Goal: Task Accomplishment & Management: Complete application form

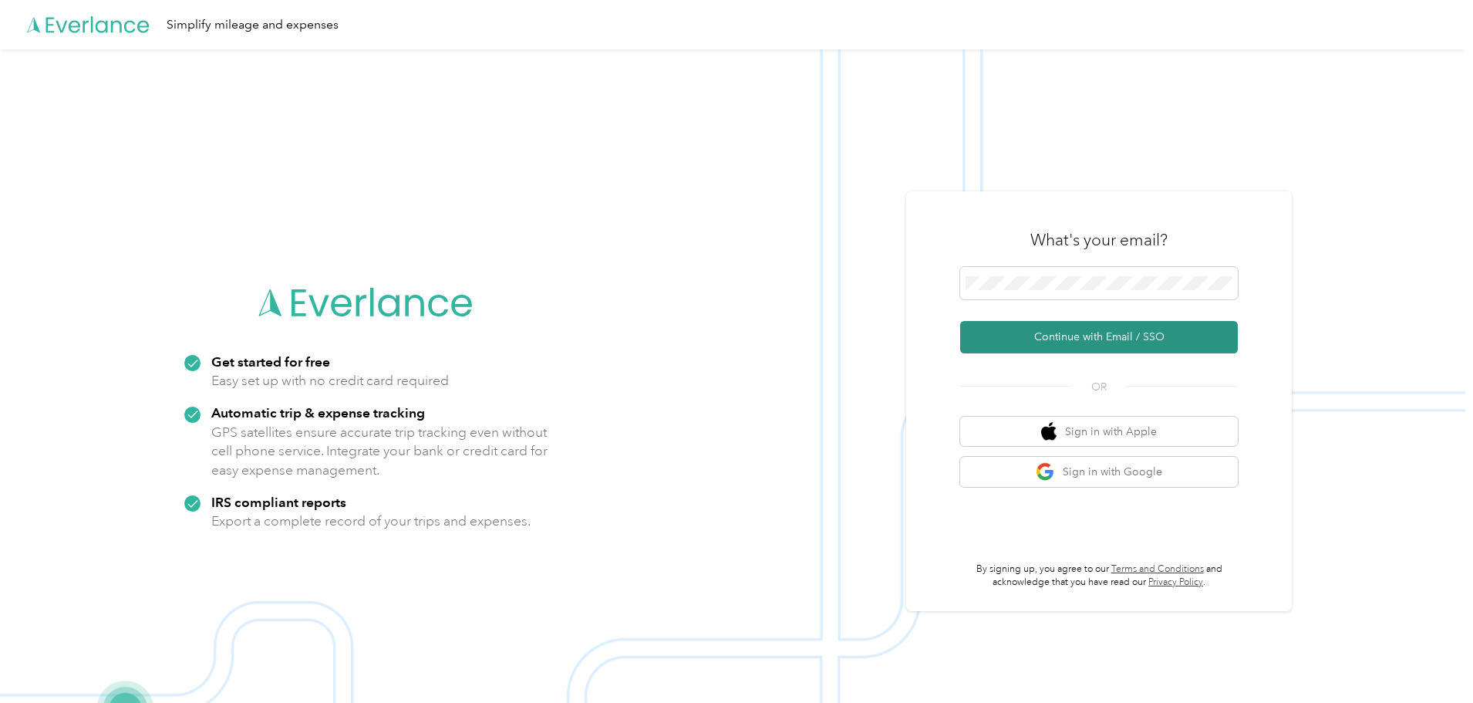
click at [1114, 335] on button "Continue with Email / SSO" at bounding box center [1099, 337] width 278 height 32
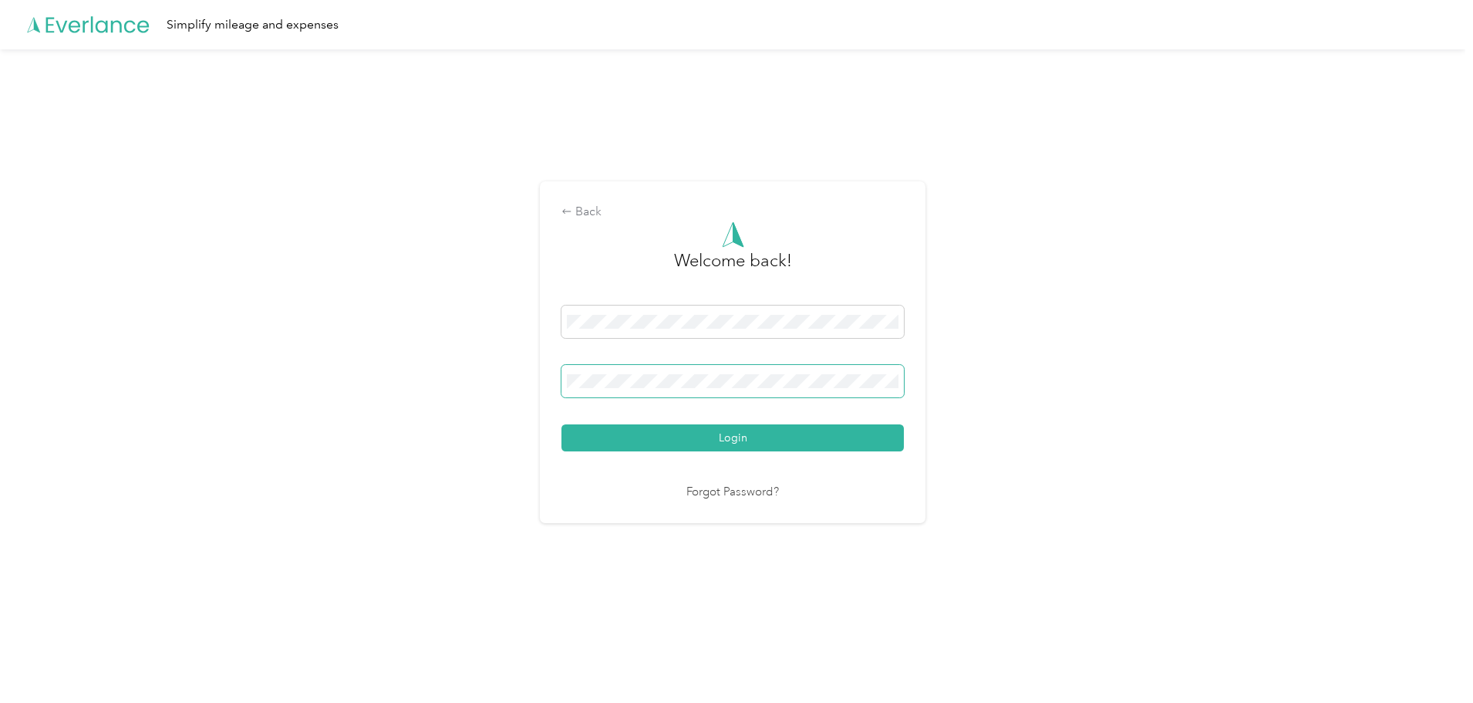
click at [561, 424] on button "Login" at bounding box center [732, 437] width 342 height 27
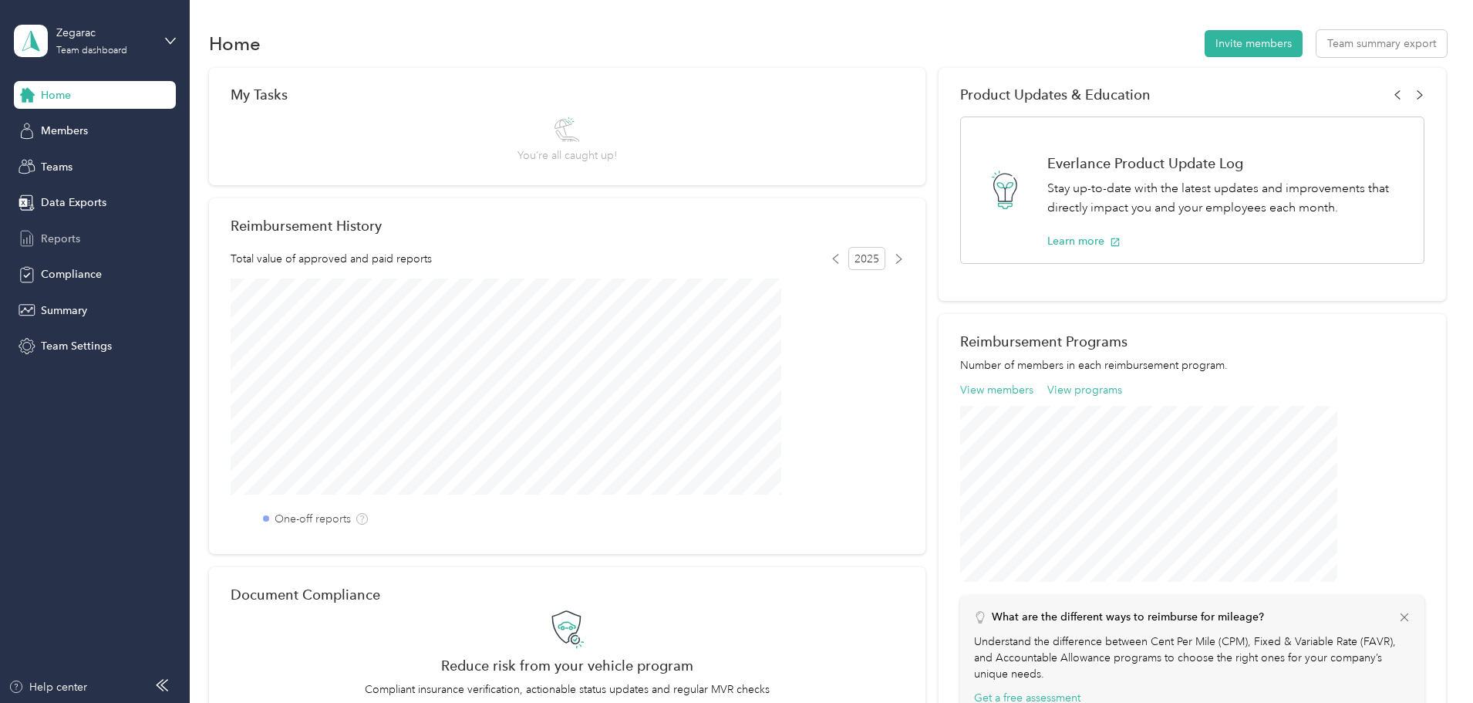
click at [61, 241] on span "Reports" at bounding box center [60, 239] width 39 height 16
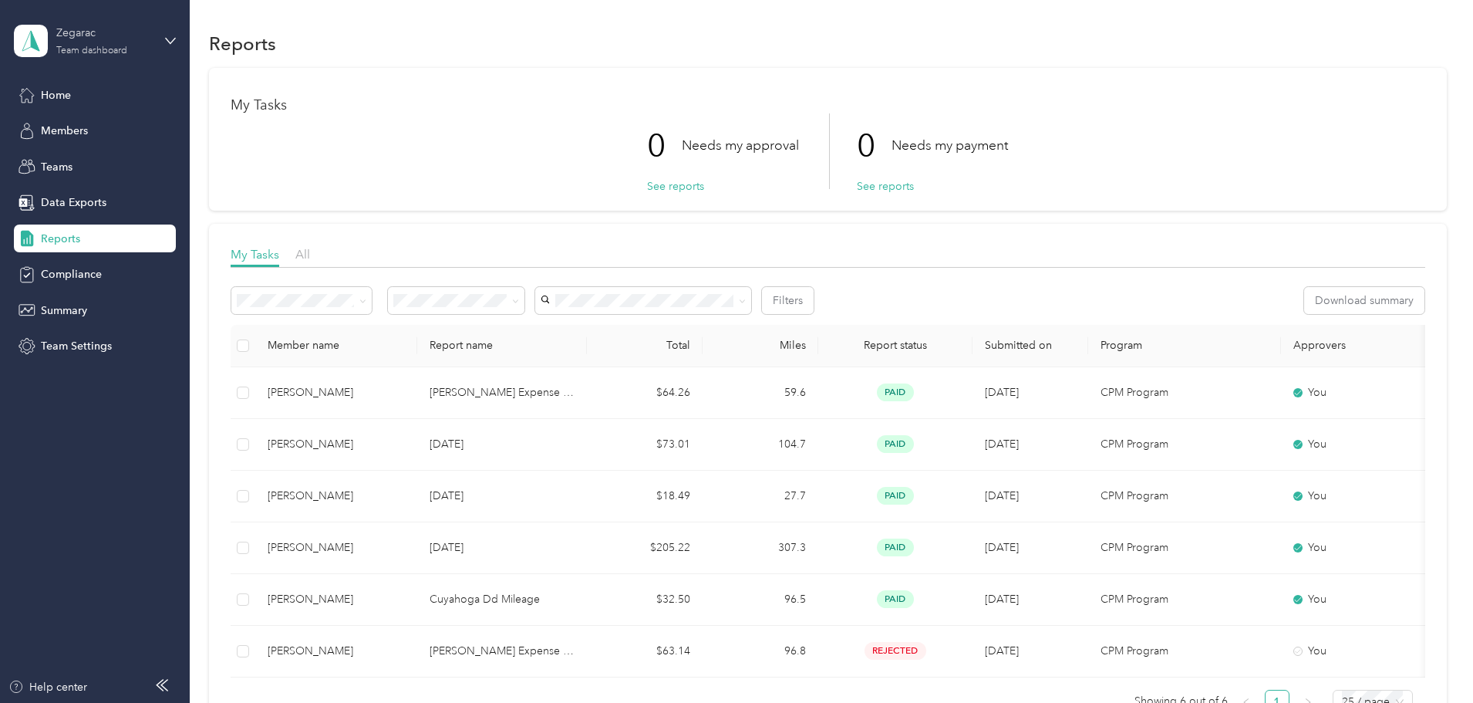
click at [133, 46] on div "Zegarac Team dashboard" at bounding box center [104, 40] width 96 height 31
click at [114, 160] on div "Personal dashboard" at bounding box center [76, 161] width 97 height 16
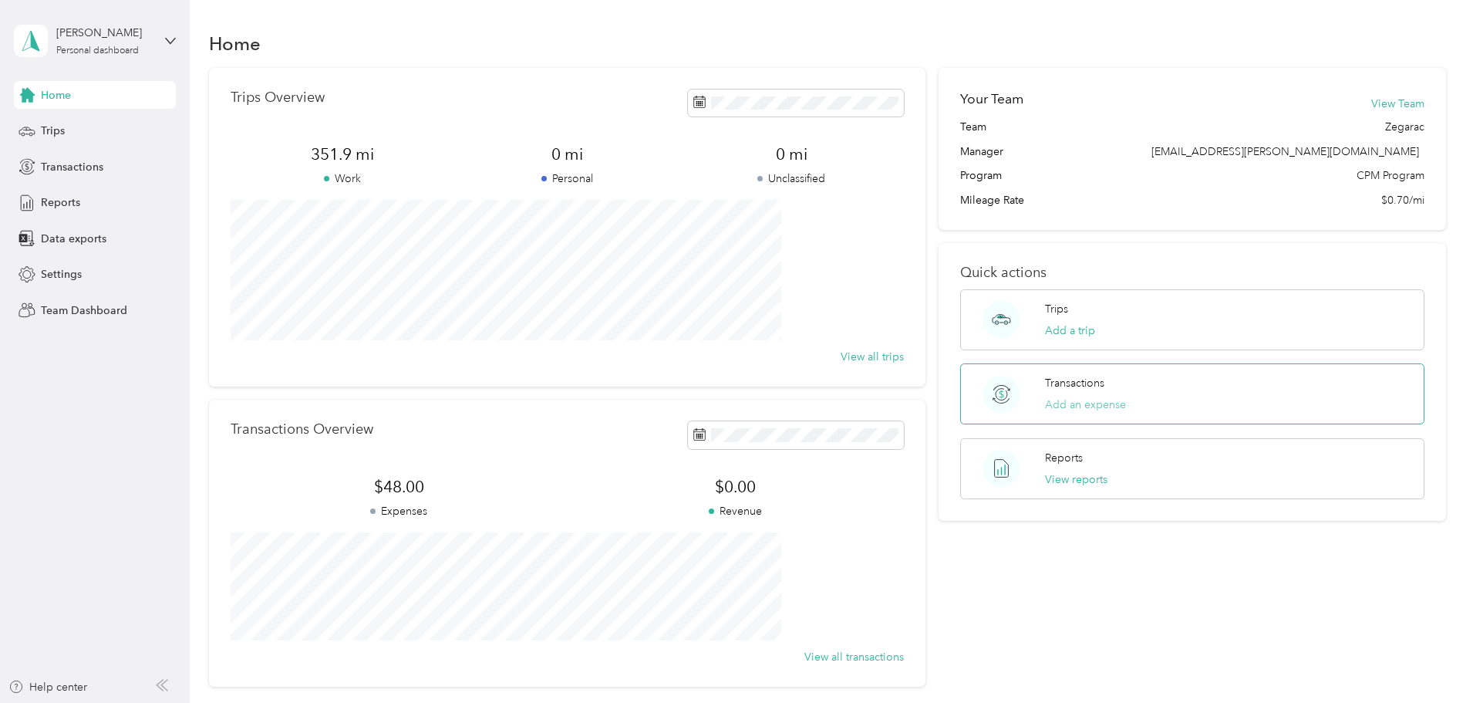
click at [1073, 405] on button "Add an expense" at bounding box center [1085, 404] width 81 height 16
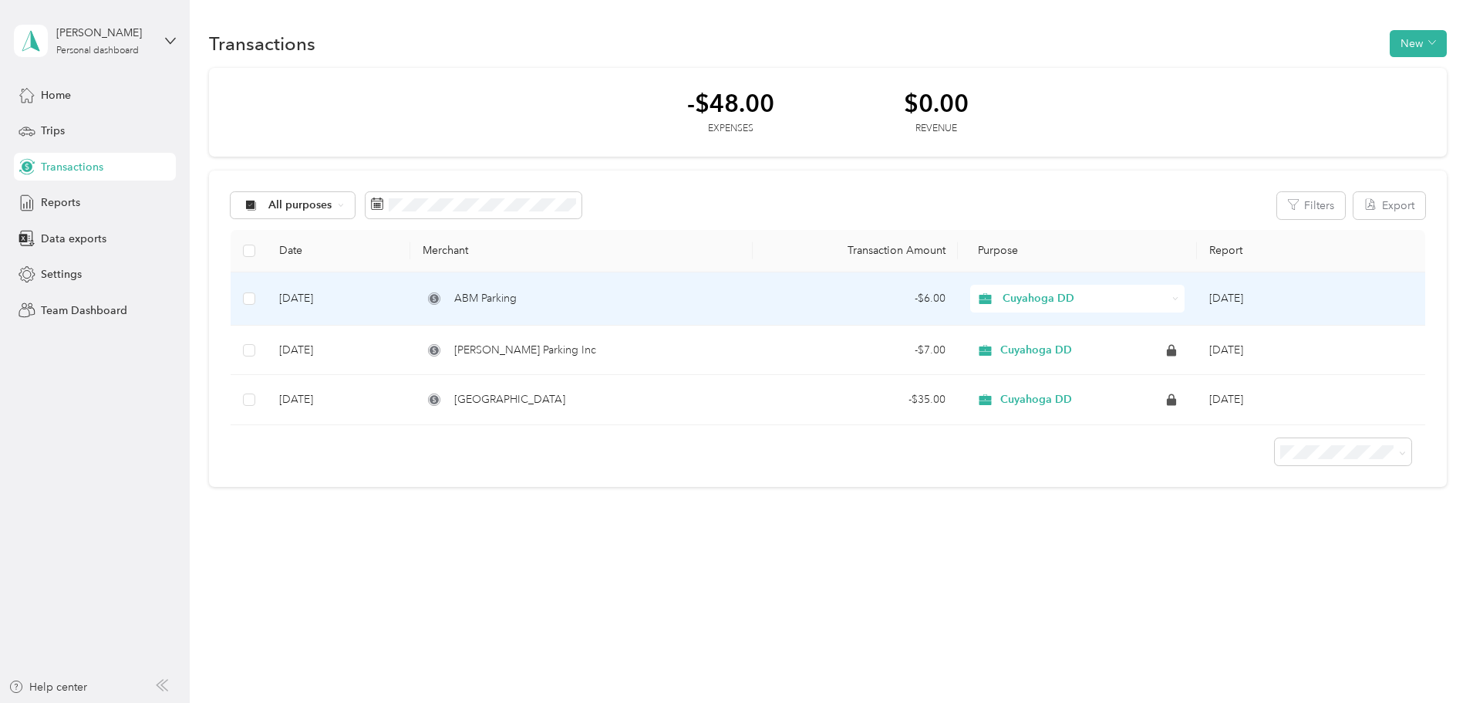
click at [1105, 300] on span "Cuyahoga DD" at bounding box center [1085, 298] width 164 height 17
click at [1197, 302] on td "[DATE]" at bounding box center [1311, 298] width 228 height 53
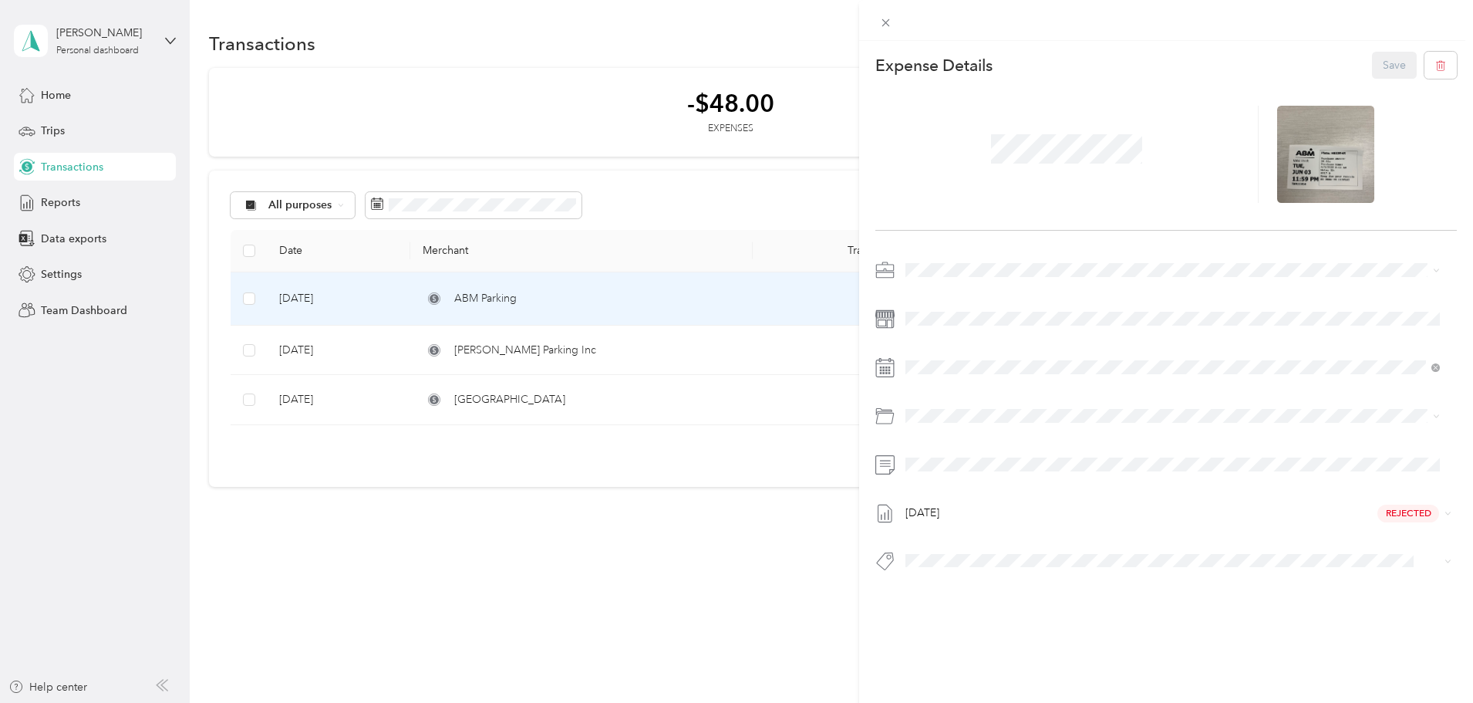
click at [551, 551] on div "This expense cannot be edited because it is either under review, approved, or p…" at bounding box center [736, 351] width 1473 height 703
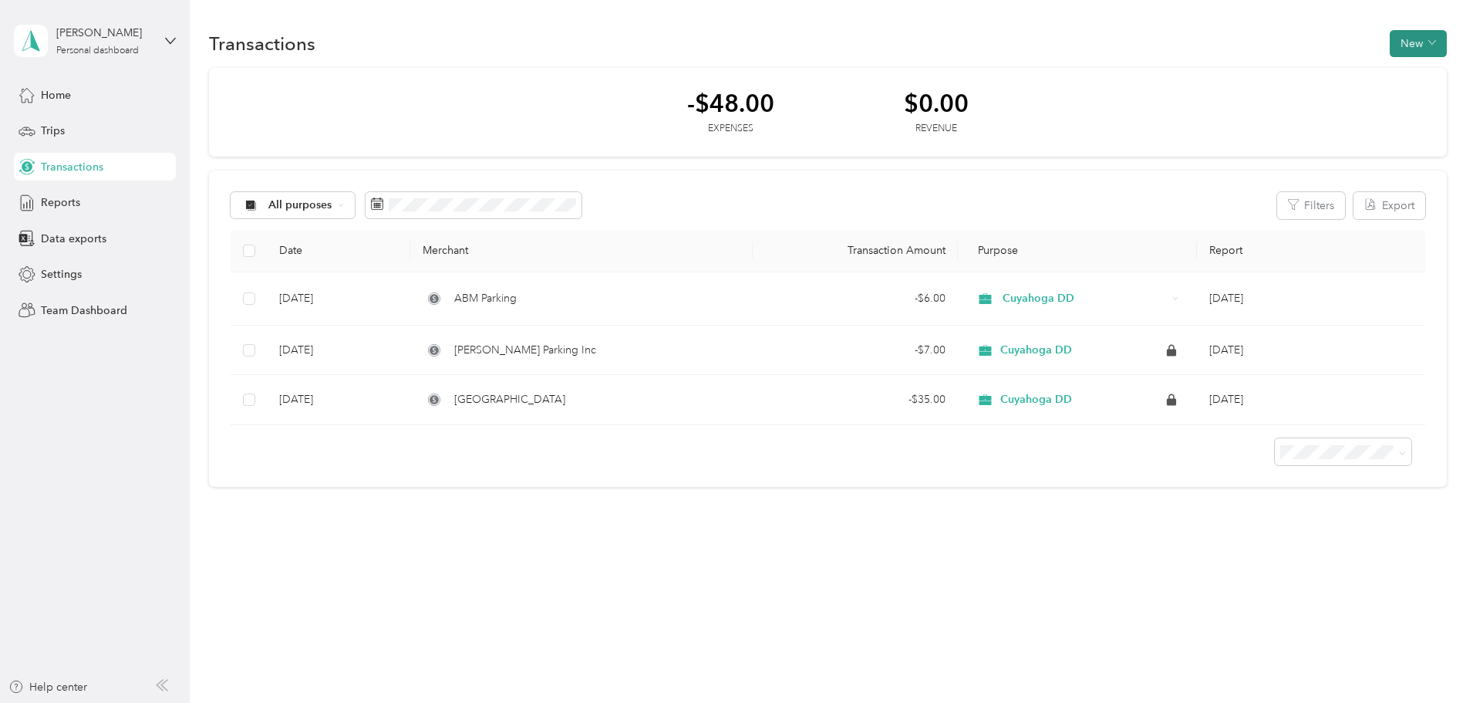
click at [1428, 46] on icon "button" at bounding box center [1432, 43] width 8 height 8
click at [1323, 74] on span "Expense" at bounding box center [1318, 73] width 42 height 16
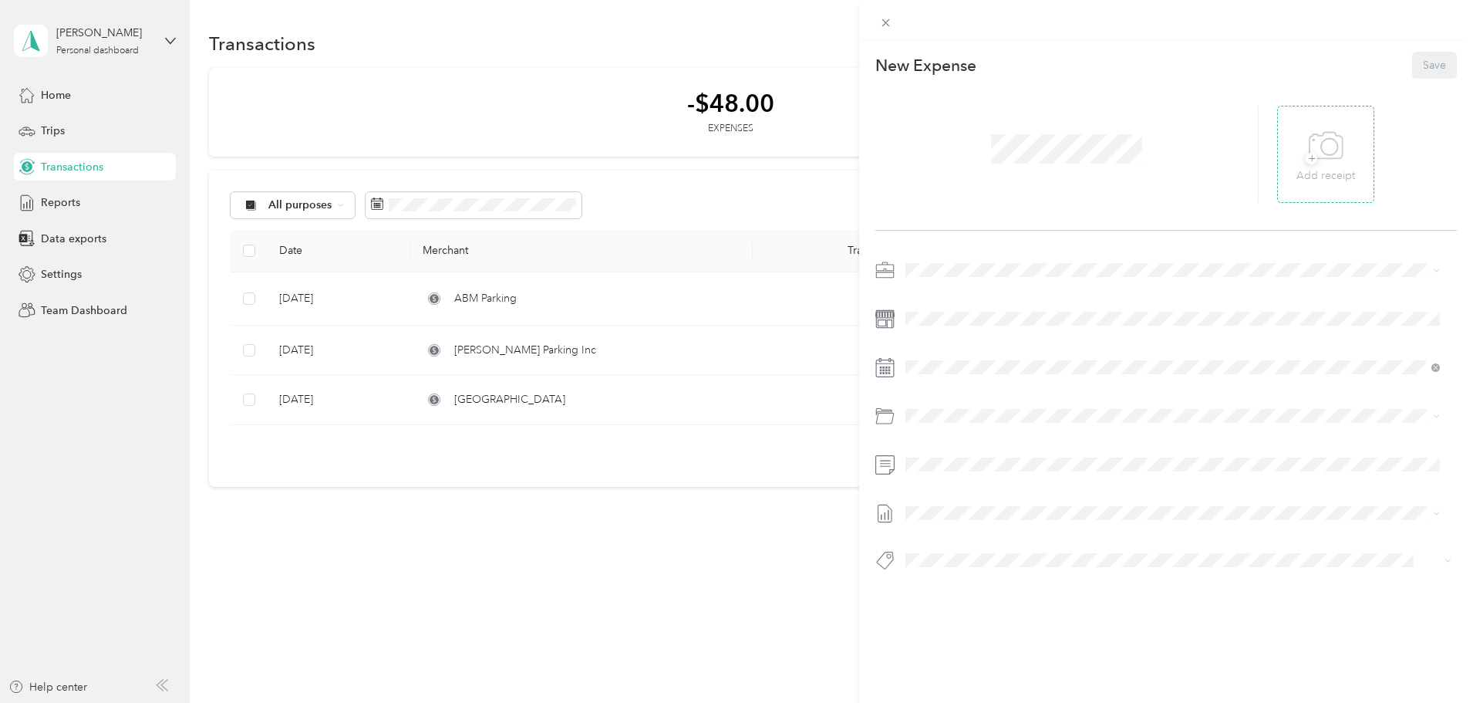
click at [1313, 172] on p "Add receipt" at bounding box center [1325, 175] width 59 height 17
click at [1302, 155] on icon at bounding box center [1304, 154] width 5 height 5
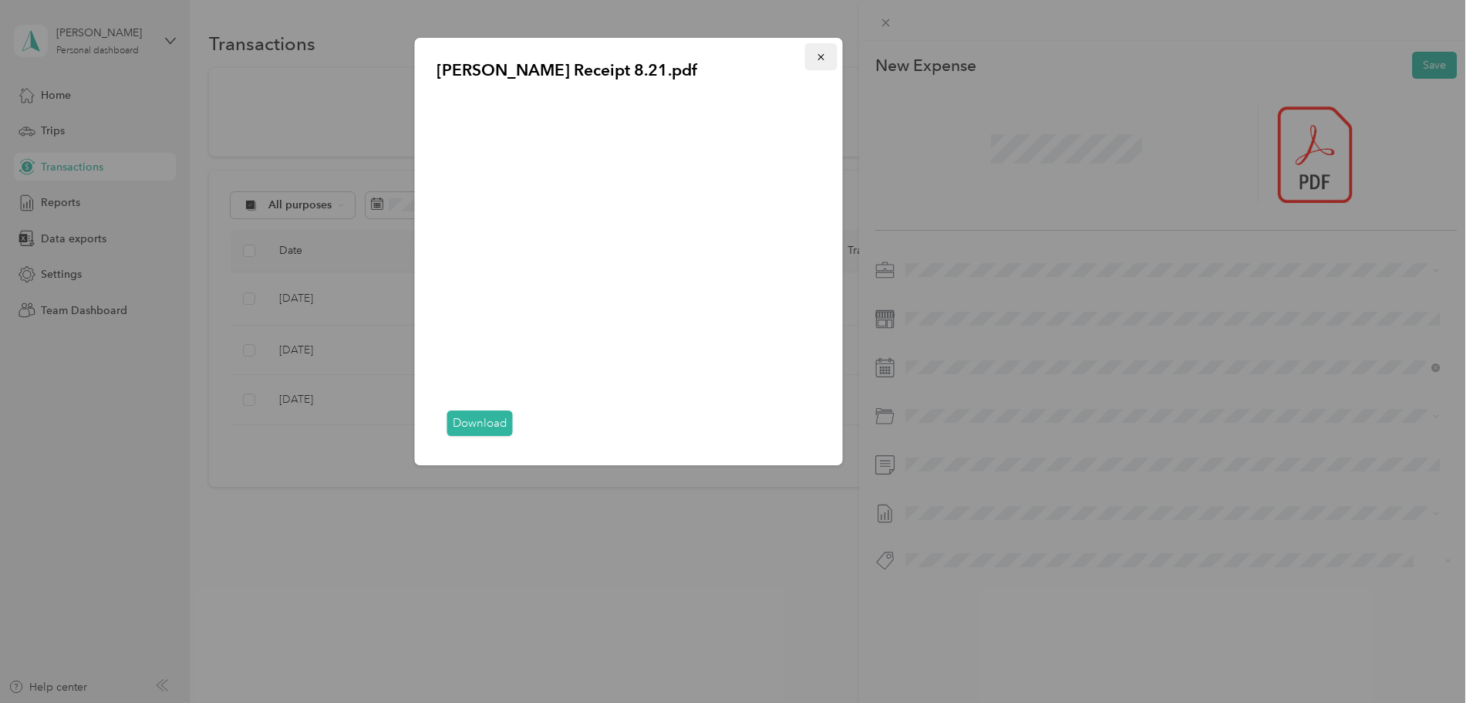
click at [820, 59] on icon "button" at bounding box center [821, 57] width 6 height 6
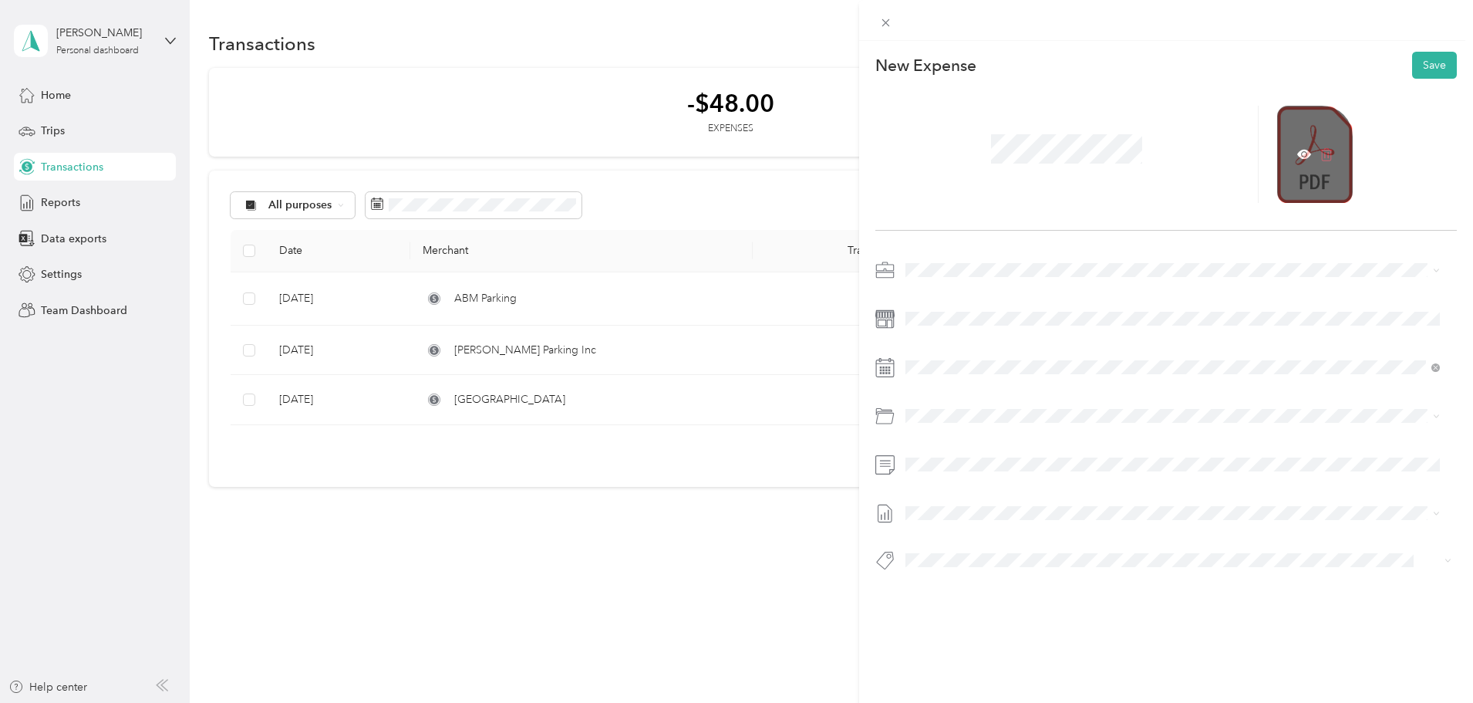
click at [1320, 156] on icon at bounding box center [1327, 154] width 14 height 14
click at [1308, 157] on span "+" at bounding box center [1312, 159] width 12 height 12
click at [1298, 161] on div "+ Add receipt" at bounding box center [1325, 154] width 59 height 59
click at [985, 567] on li "15C93F0A2-0012 Draft" at bounding box center [1172, 563] width 545 height 25
click at [949, 457] on icon at bounding box center [943, 454] width 15 height 15
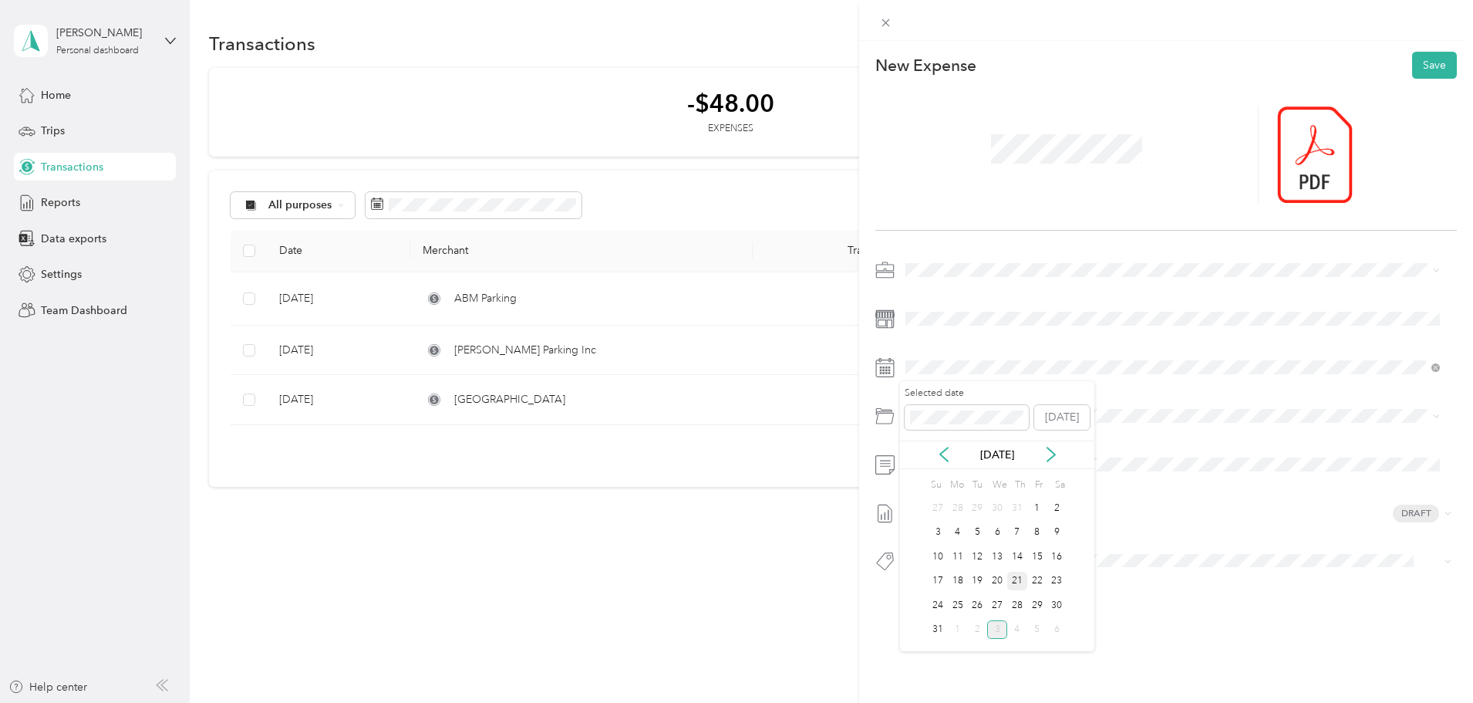
click at [1013, 585] on div "21" at bounding box center [1017, 580] width 20 height 19
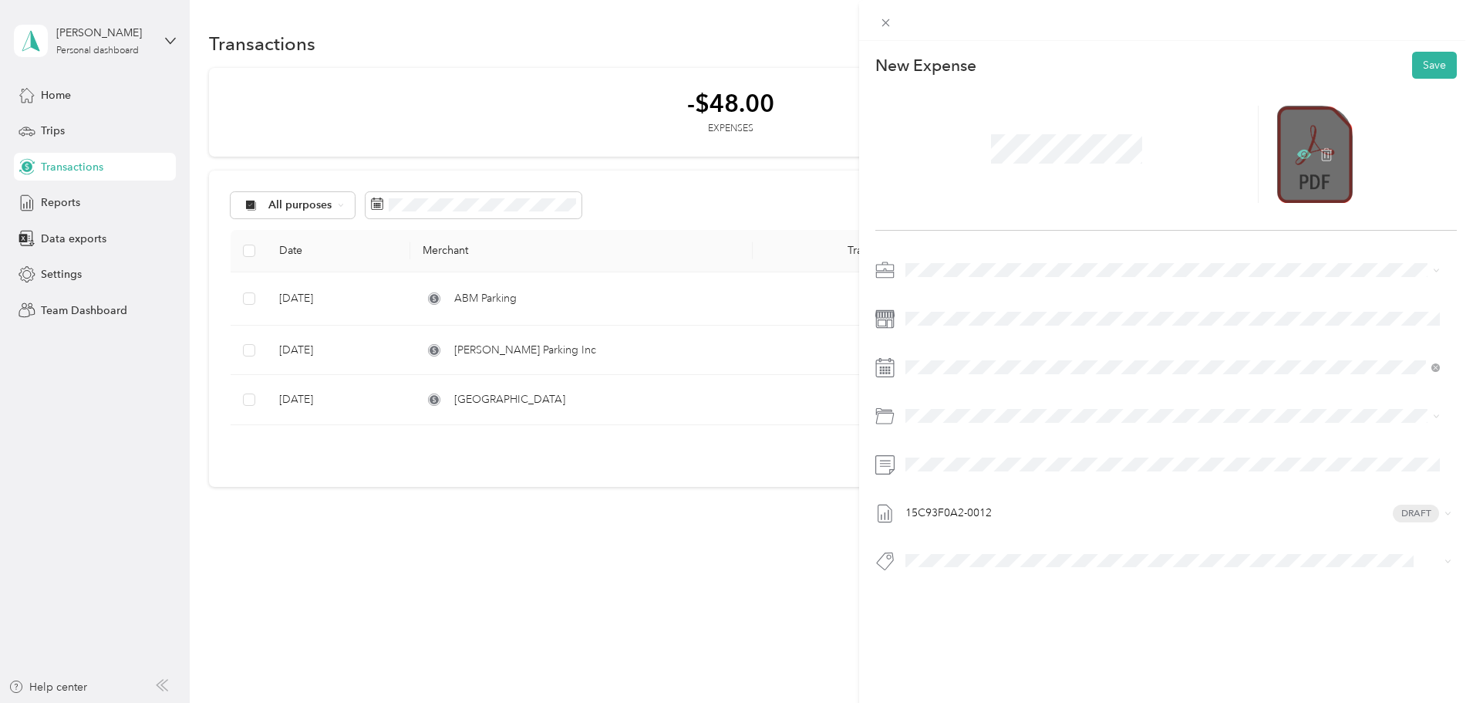
click at [1302, 156] on icon at bounding box center [1304, 154] width 5 height 5
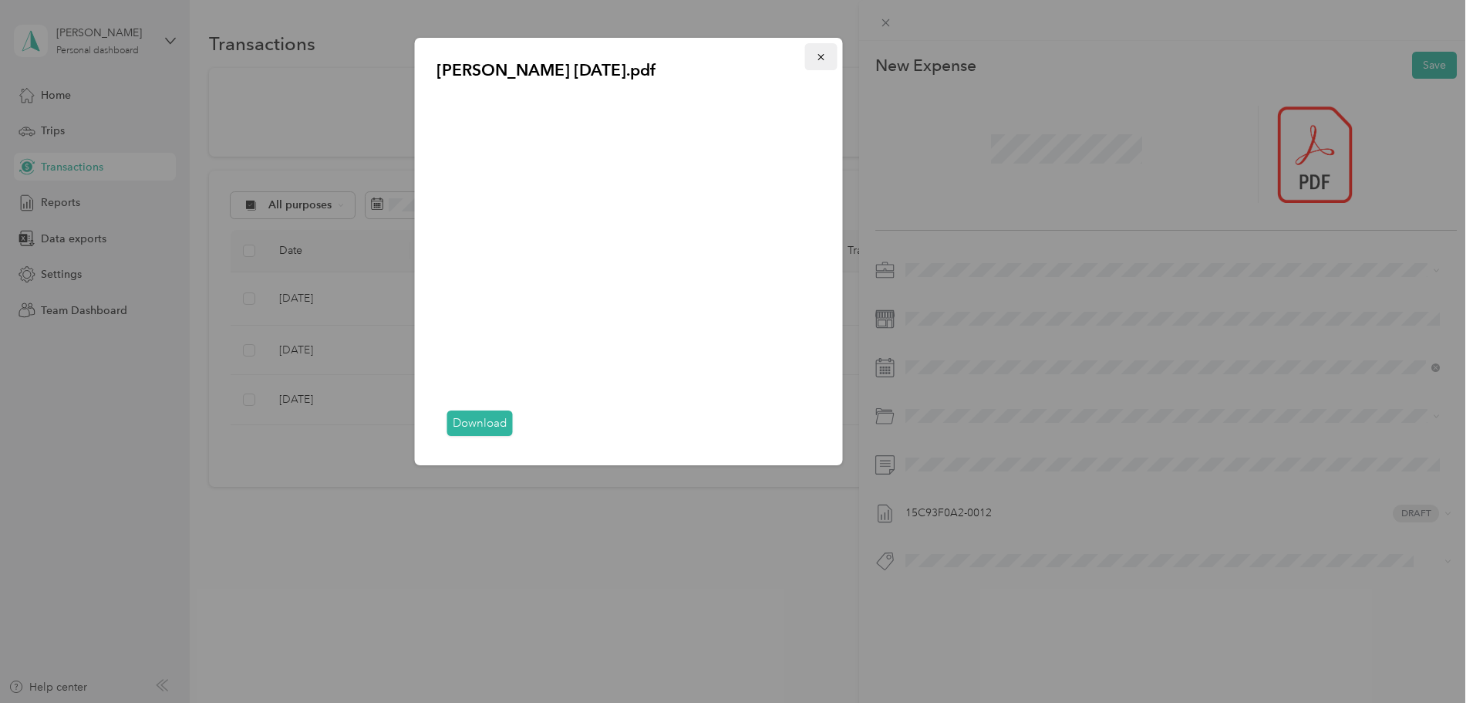
click at [820, 57] on icon "button" at bounding box center [821, 57] width 11 height 11
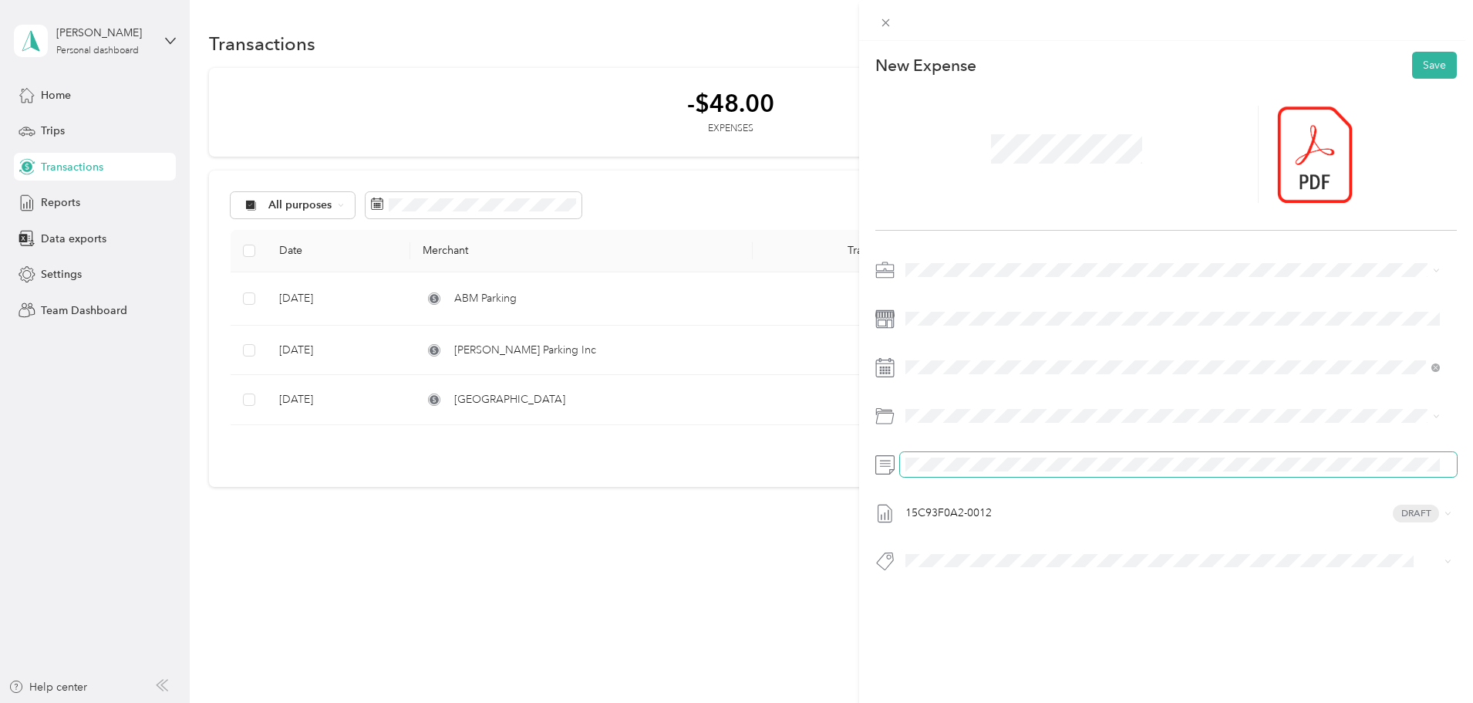
click at [1139, 455] on span at bounding box center [1178, 464] width 557 height 25
click at [1414, 63] on button "Save" at bounding box center [1434, 65] width 45 height 27
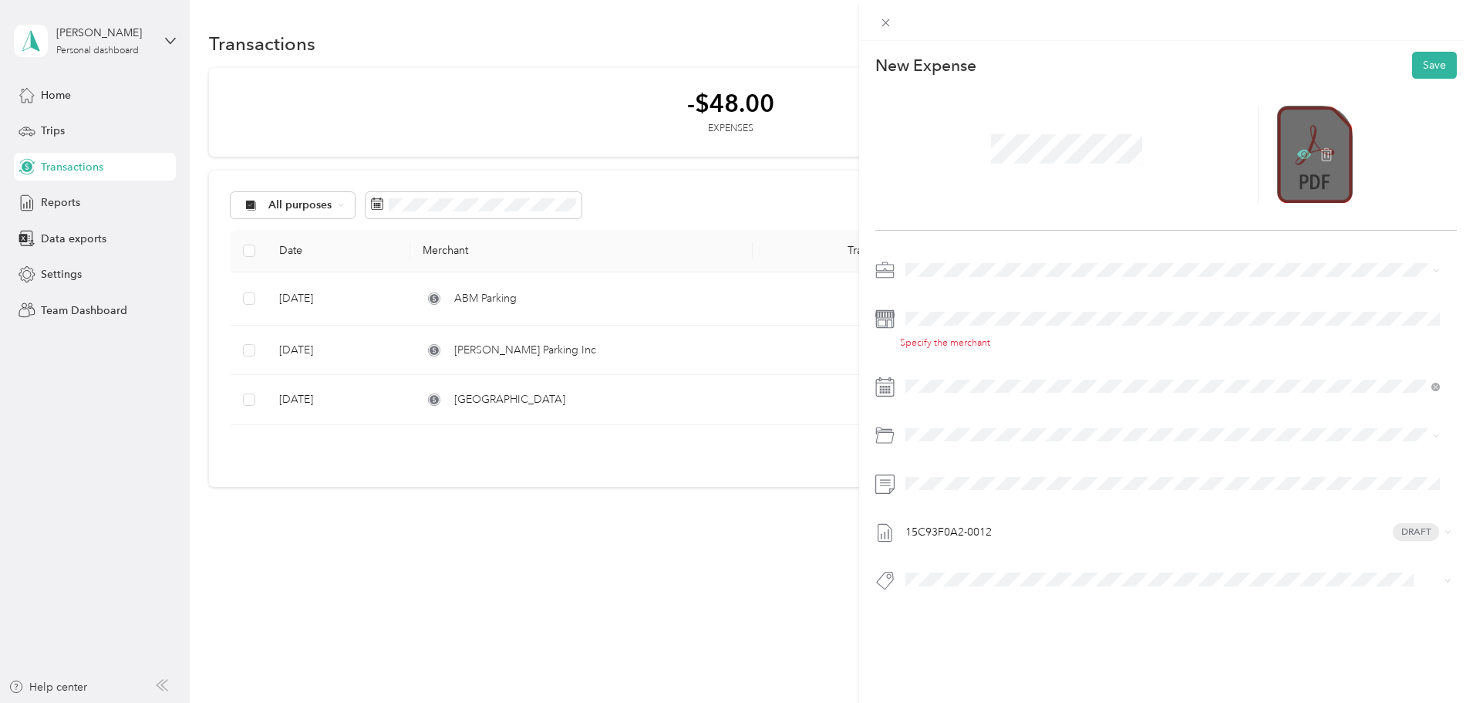
click at [1297, 153] on icon at bounding box center [1304, 154] width 14 height 14
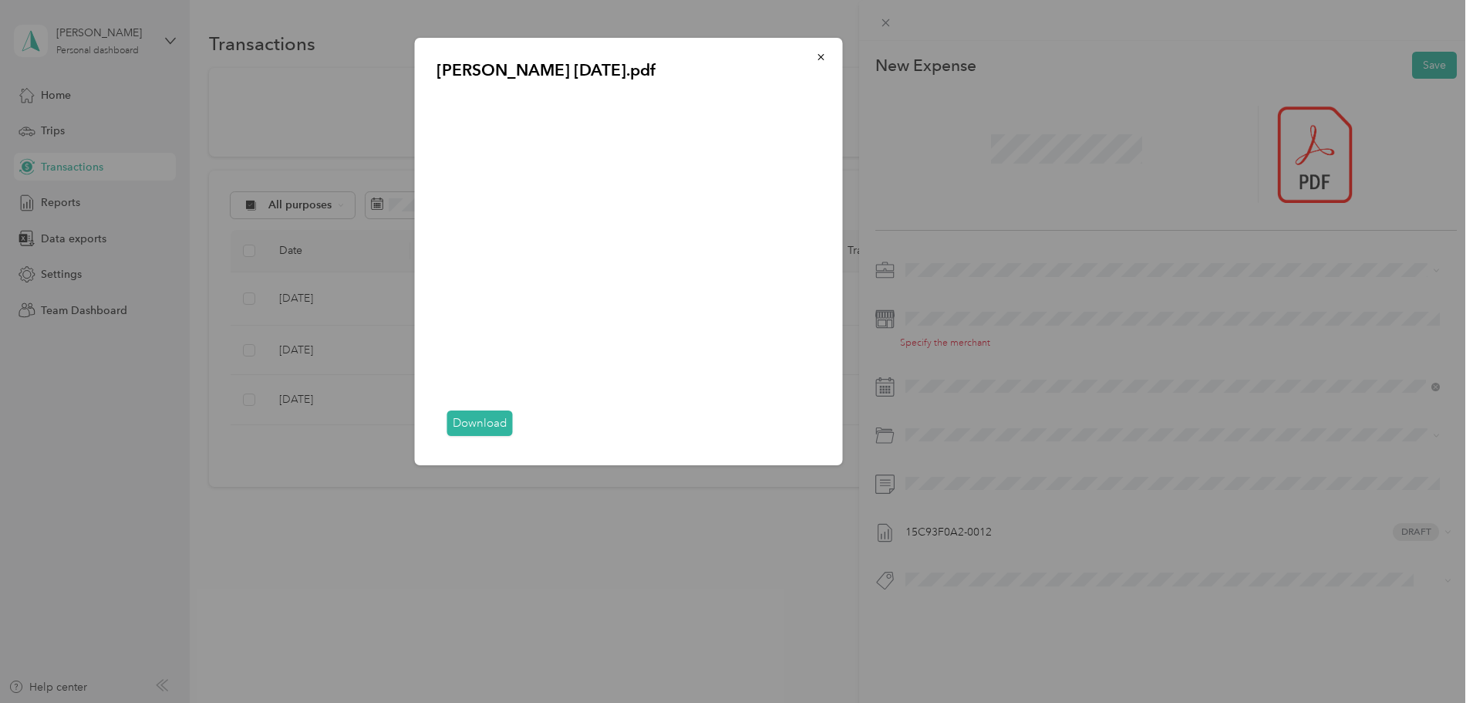
click at [942, 315] on div "[PERSON_NAME] [DATE].pdf Download" at bounding box center [951, 254] width 428 height 432
click at [814, 60] on button "button" at bounding box center [821, 56] width 32 height 27
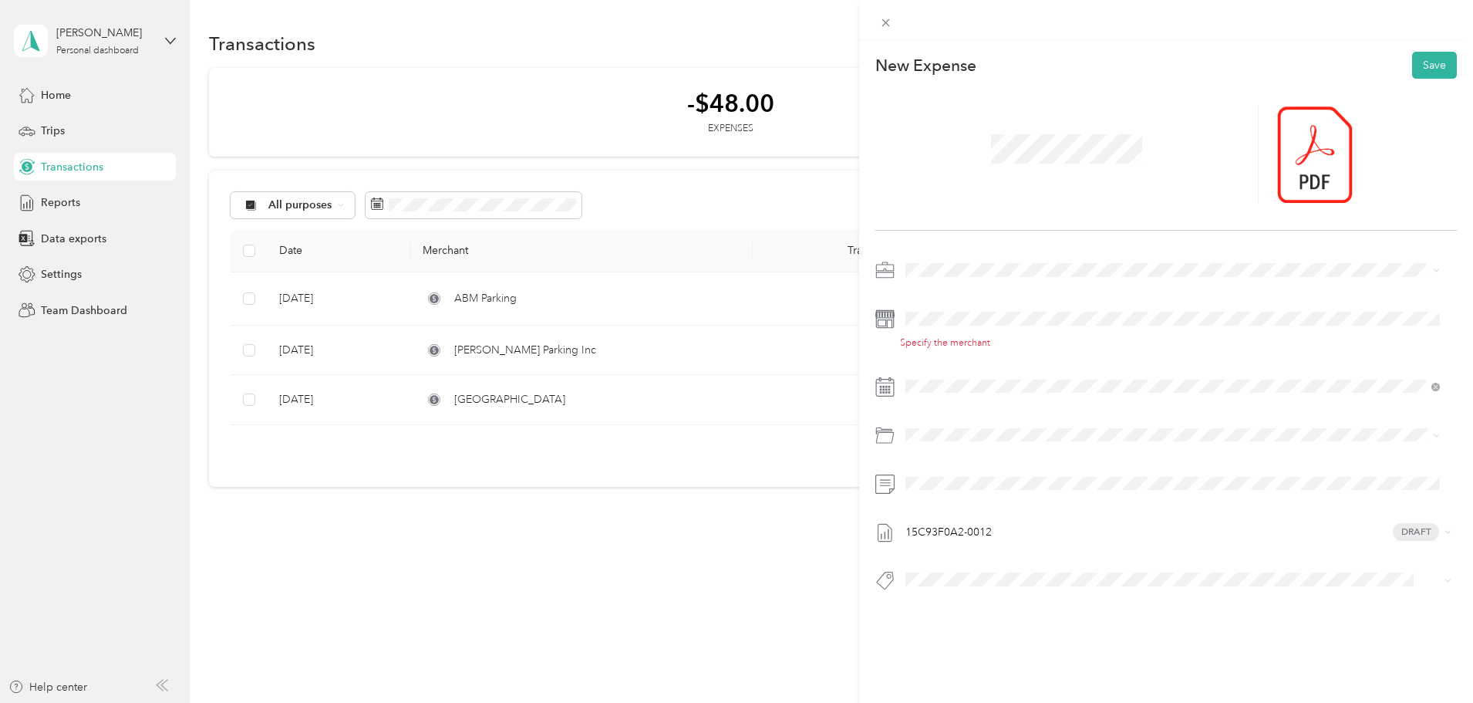
click at [886, 319] on icon at bounding box center [884, 318] width 19 height 19
click at [1435, 66] on button "Save" at bounding box center [1434, 65] width 45 height 27
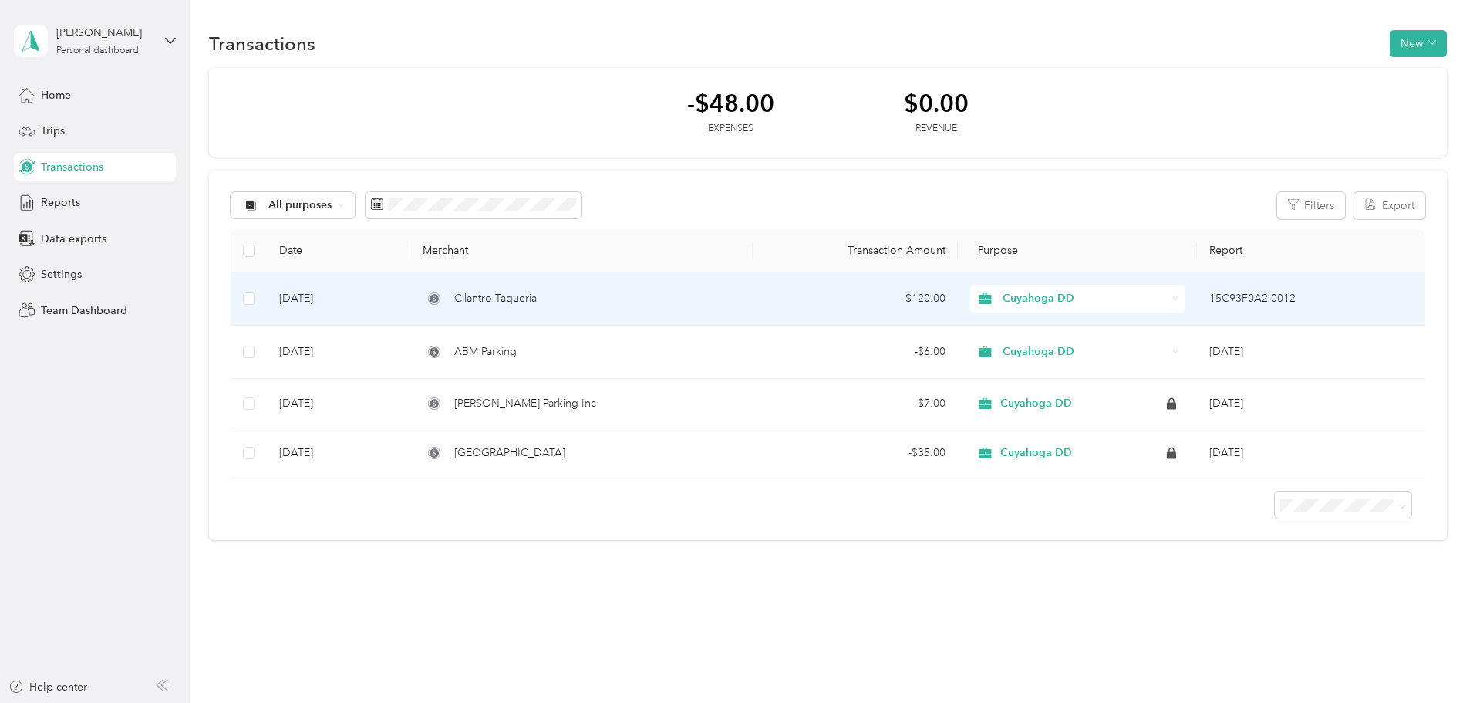
click at [1197, 298] on td "15C93F0A2-0012" at bounding box center [1311, 298] width 228 height 53
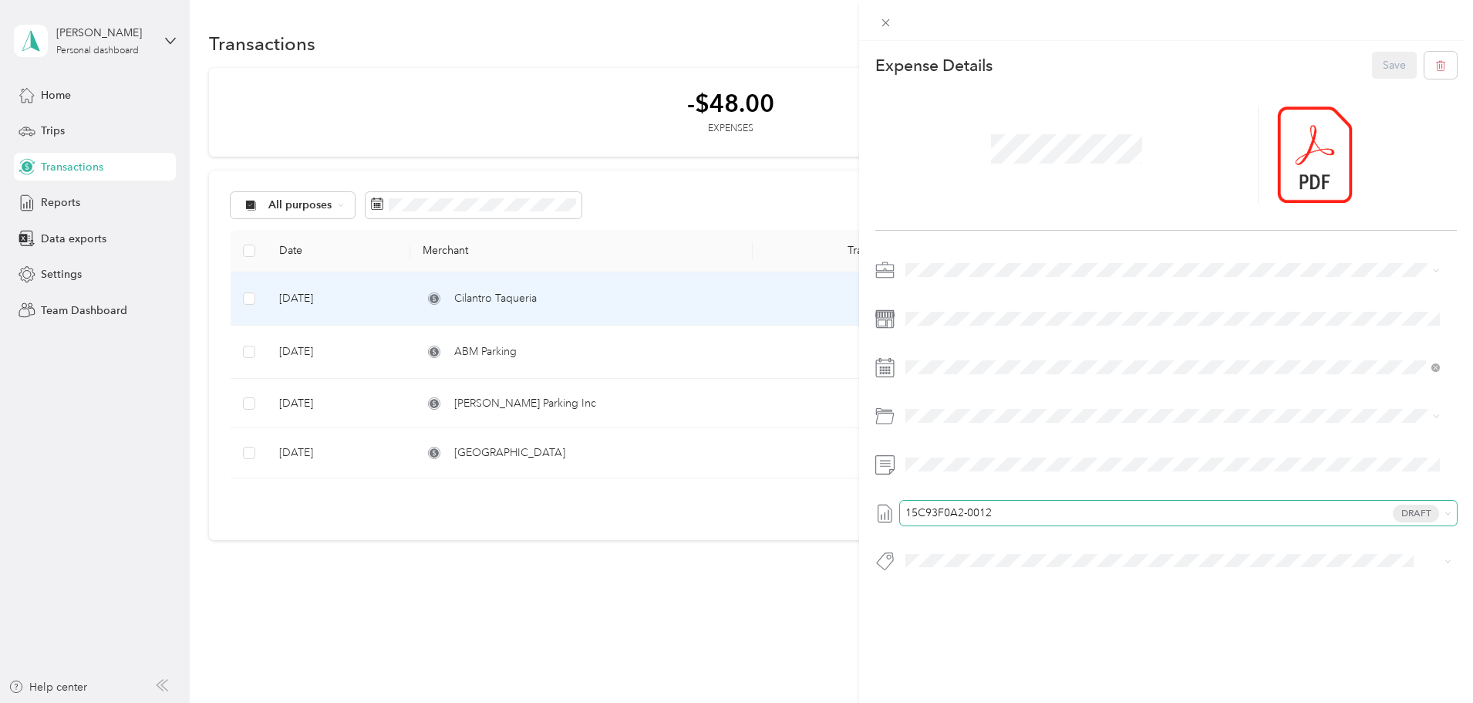
click at [1024, 519] on span "15C93F0A2-0012 Draft" at bounding box center [1175, 513] width 528 height 14
click at [1026, 536] on span "None" at bounding box center [1173, 539] width 524 height 14
click at [1372, 69] on button "Save" at bounding box center [1394, 65] width 45 height 27
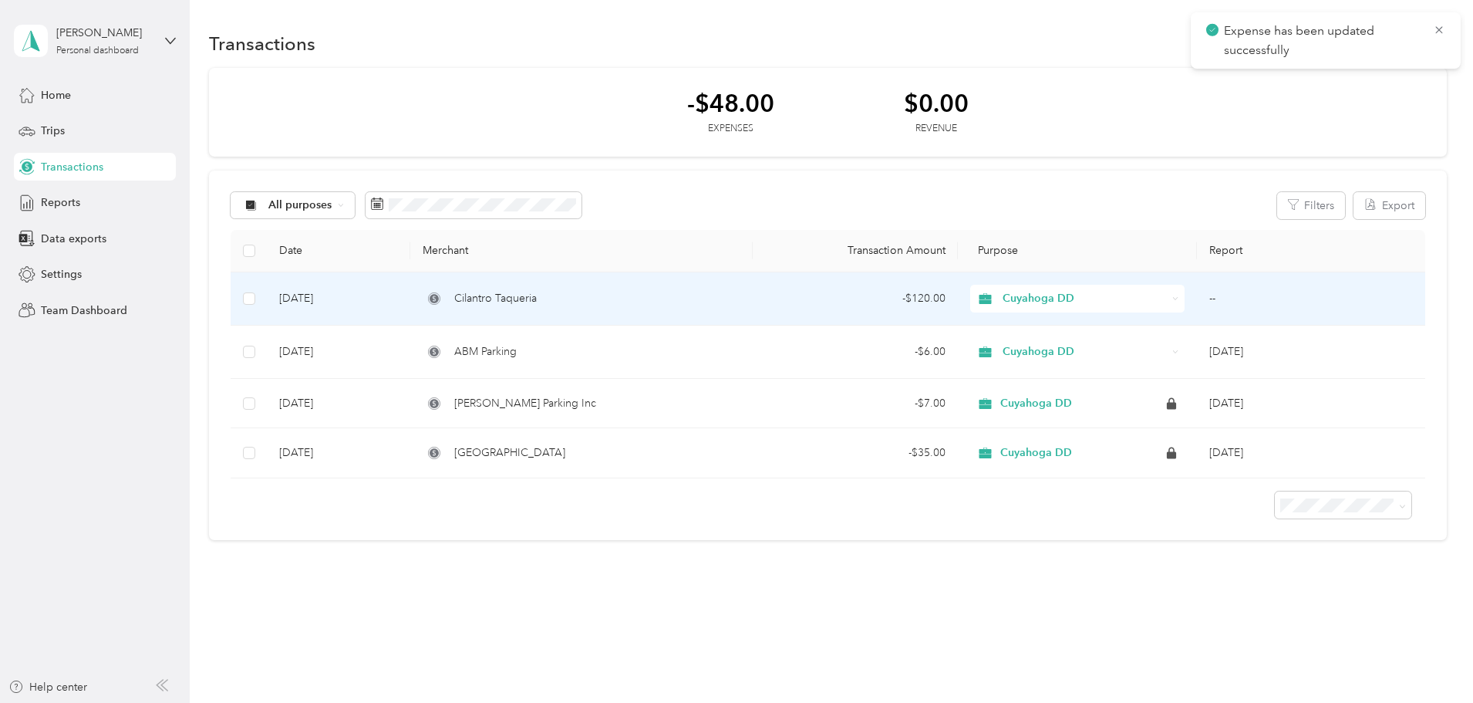
click at [1197, 302] on td "--" at bounding box center [1311, 298] width 228 height 53
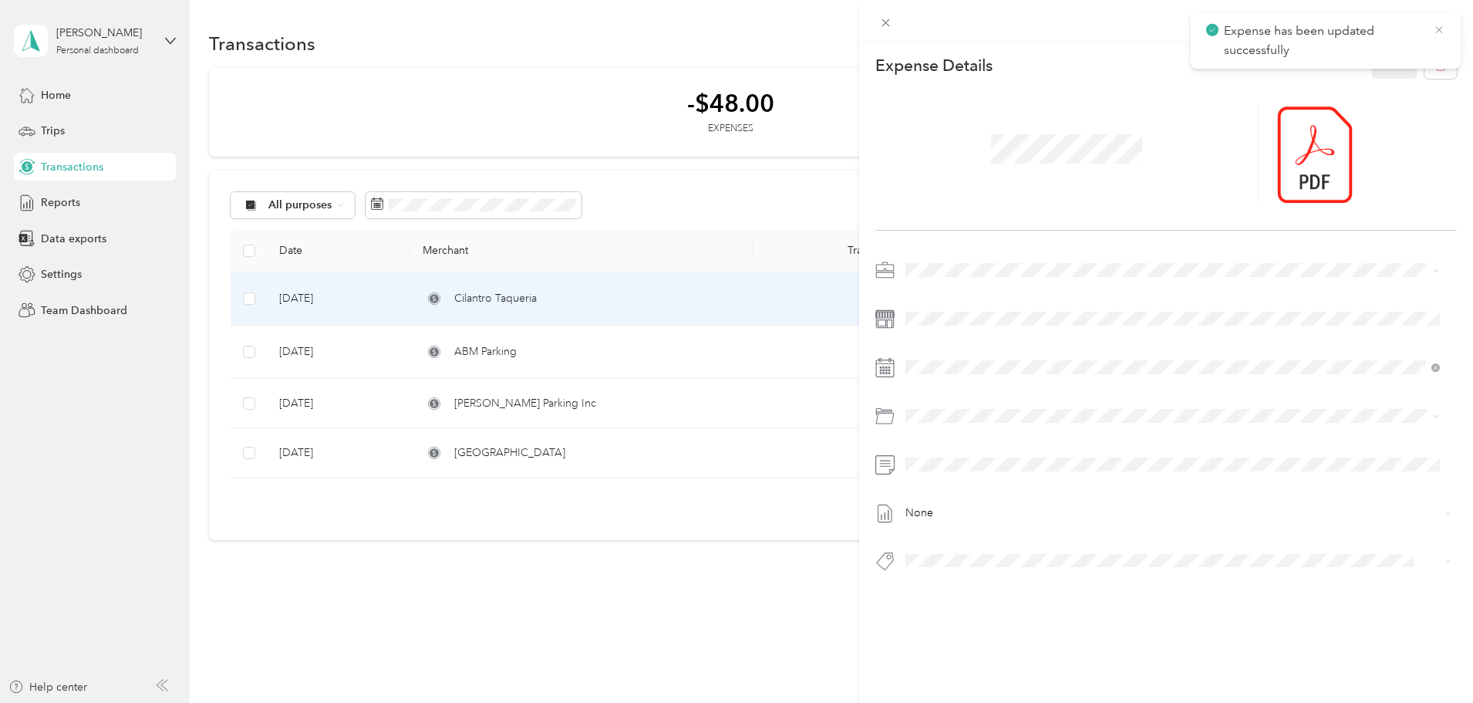
click at [1444, 25] on icon at bounding box center [1439, 30] width 12 height 14
click at [714, 596] on div "This expense cannot be edited because it is either under review, approved, or p…" at bounding box center [736, 351] width 1473 height 703
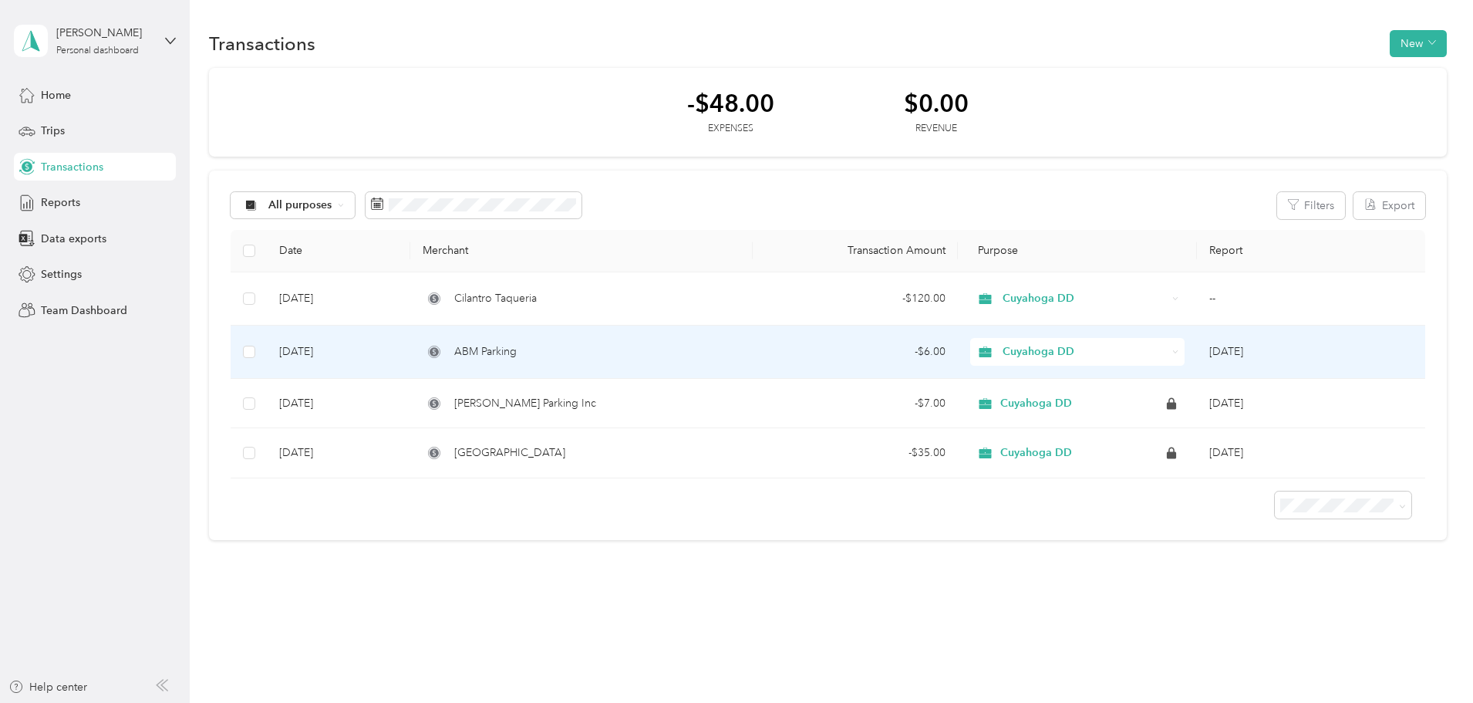
click at [649, 345] on div "ABM Parking" at bounding box center [581, 351] width 317 height 17
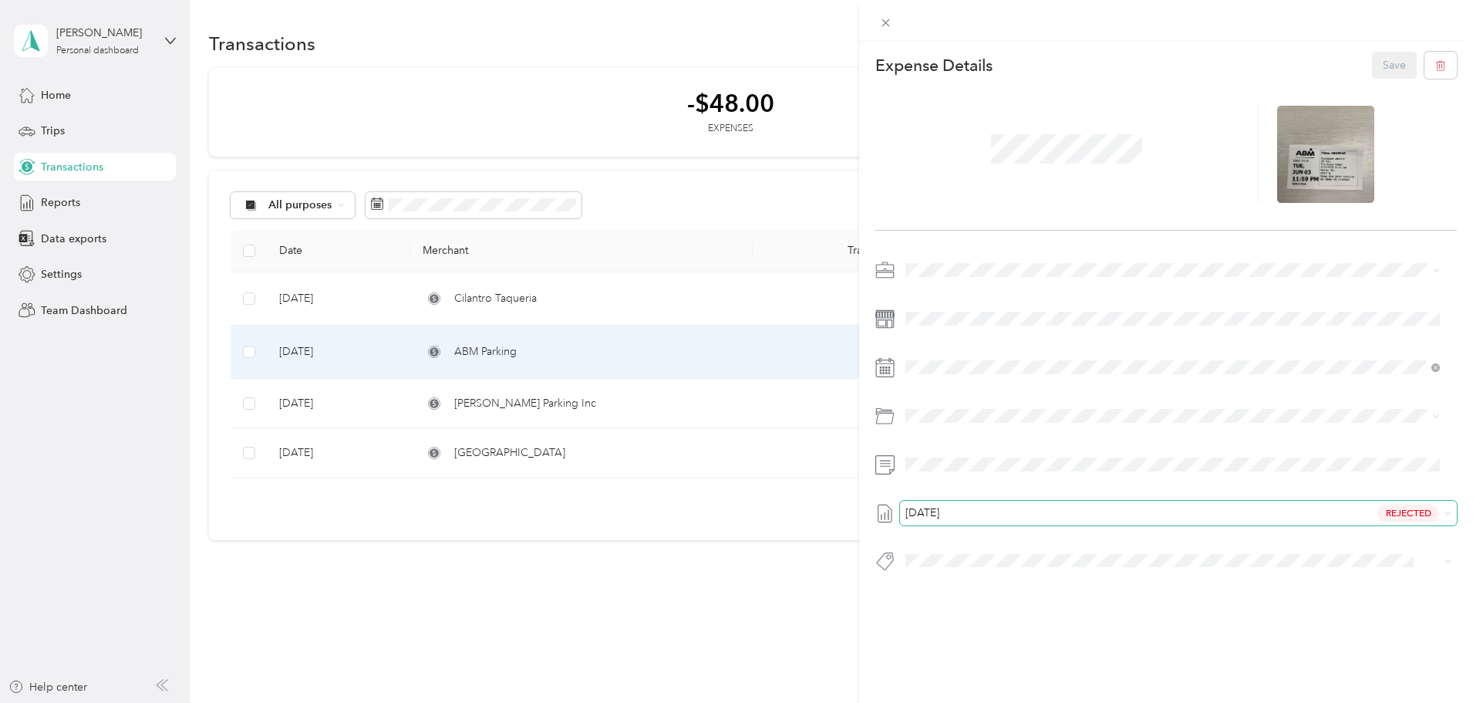
click at [1118, 514] on span "[DATE] Rejected" at bounding box center [1175, 513] width 528 height 14
click at [974, 505] on div "[DATE] Rejected" at bounding box center [1178, 513] width 557 height 25
click at [936, 511] on span "[DATE]" at bounding box center [922, 512] width 34 height 11
click at [936, 512] on span "[DATE]" at bounding box center [922, 512] width 34 height 11
click at [952, 595] on li "15C93F0A2-0012 Draft" at bounding box center [1172, 589] width 545 height 25
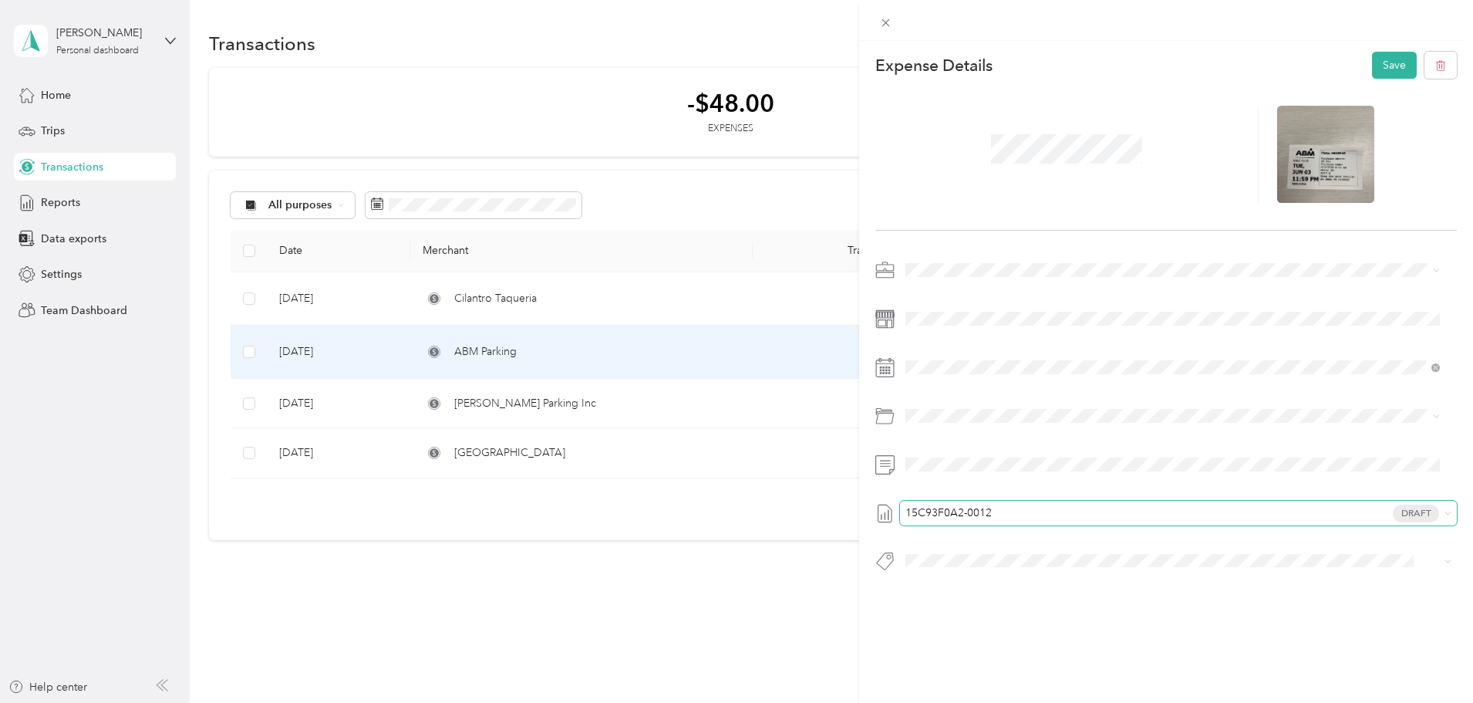
click at [1035, 510] on span "15C93F0A2-0012 Draft" at bounding box center [1175, 513] width 528 height 14
click at [1037, 538] on span "None" at bounding box center [1173, 536] width 524 height 14
click at [1378, 63] on button "Save" at bounding box center [1394, 65] width 45 height 27
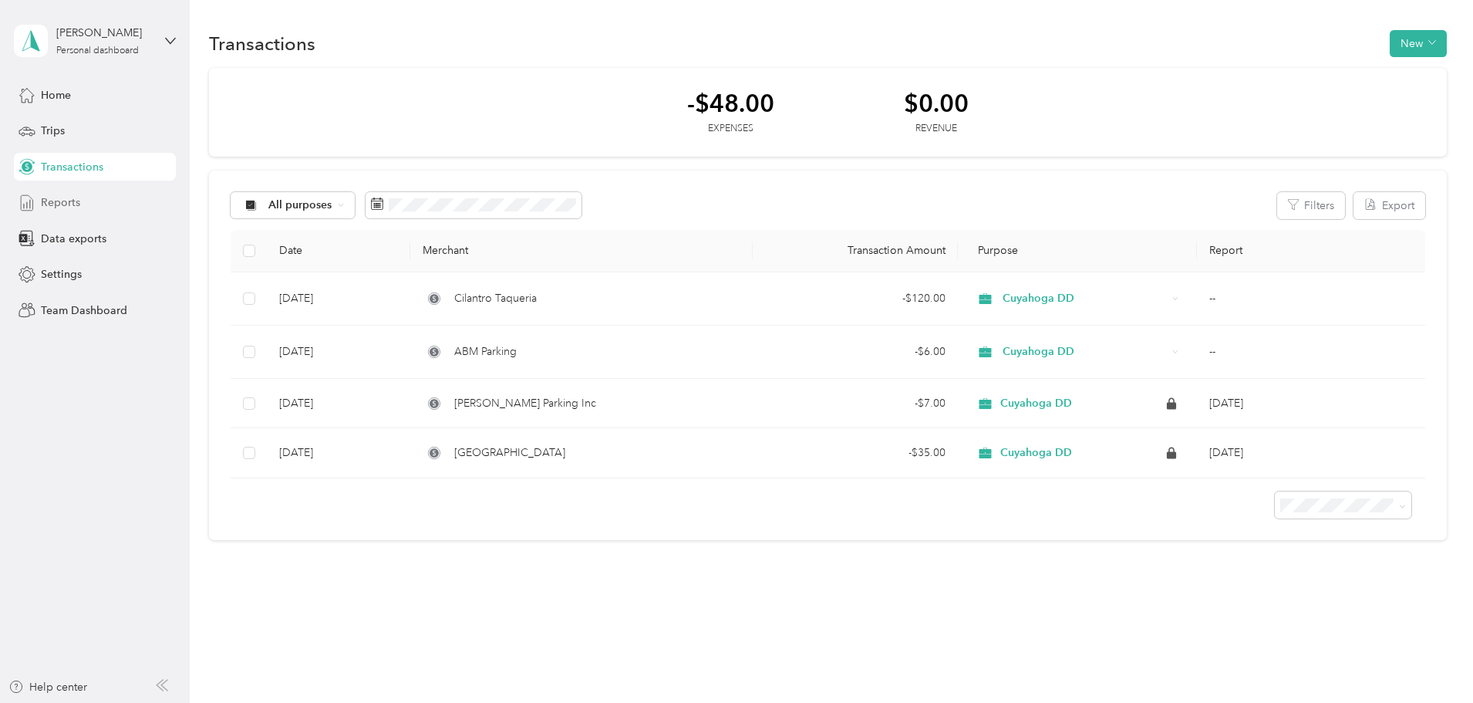
click at [140, 204] on div "Reports" at bounding box center [95, 203] width 162 height 28
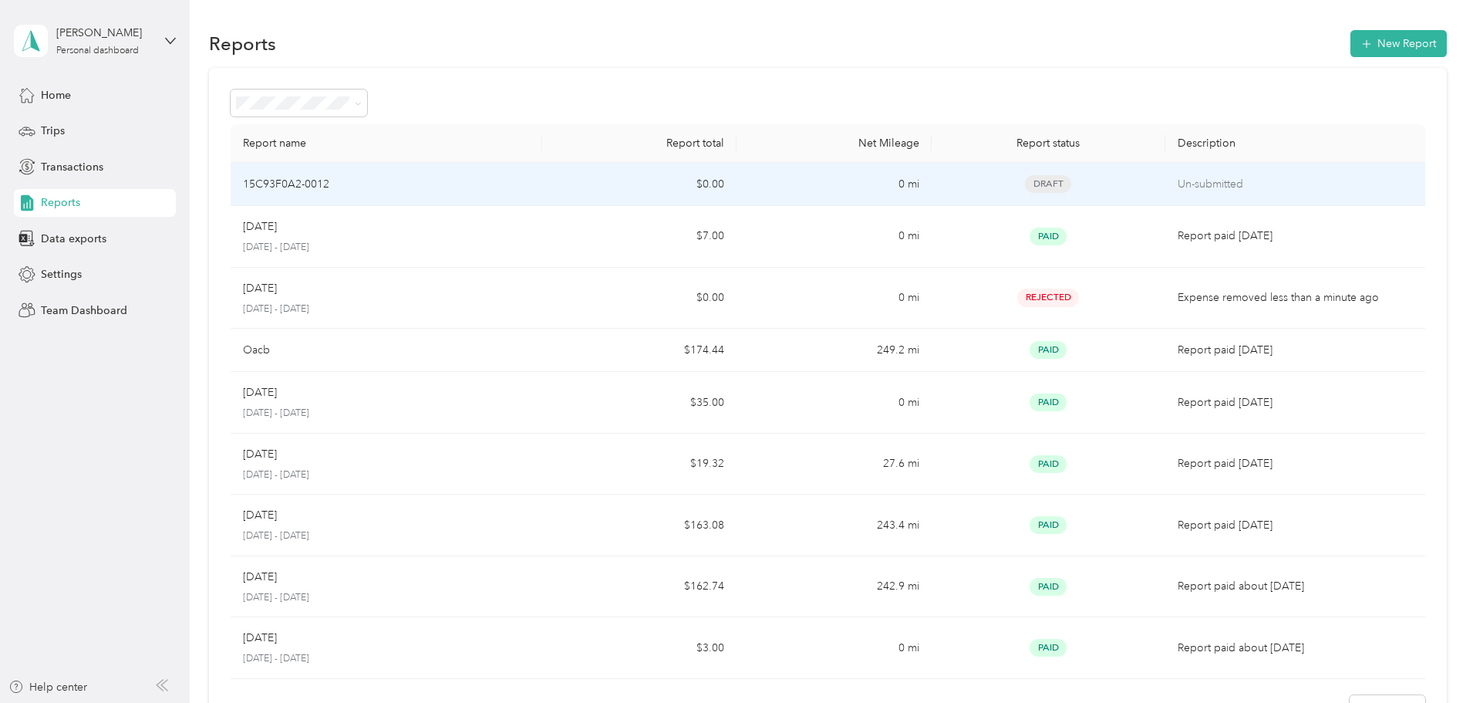
click at [1179, 185] on p "Un-submitted" at bounding box center [1295, 184] width 235 height 17
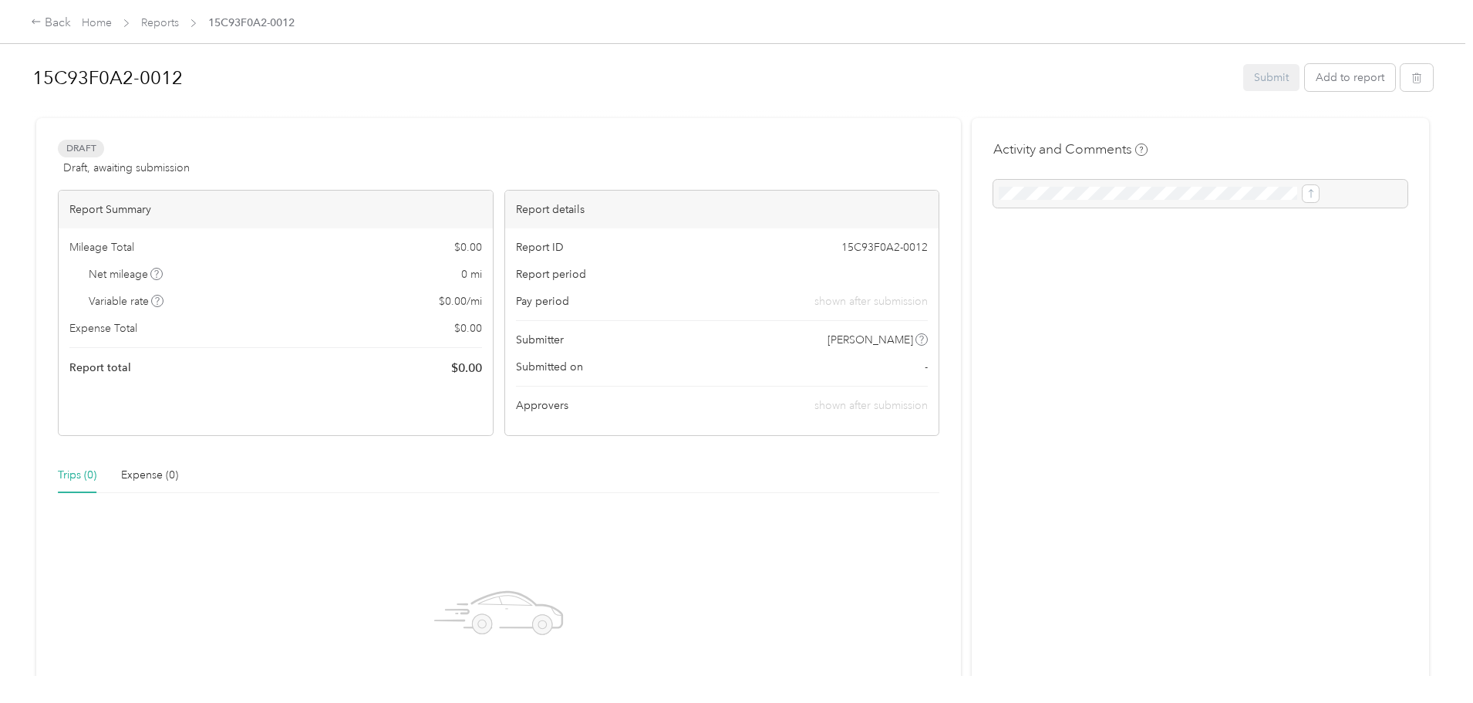
click at [841, 241] on span "15C93F0A2-0012" at bounding box center [884, 247] width 86 height 16
click at [832, 301] on span "shown after submission" at bounding box center [870, 301] width 113 height 16
click at [71, 26] on div "Back" at bounding box center [51, 23] width 40 height 19
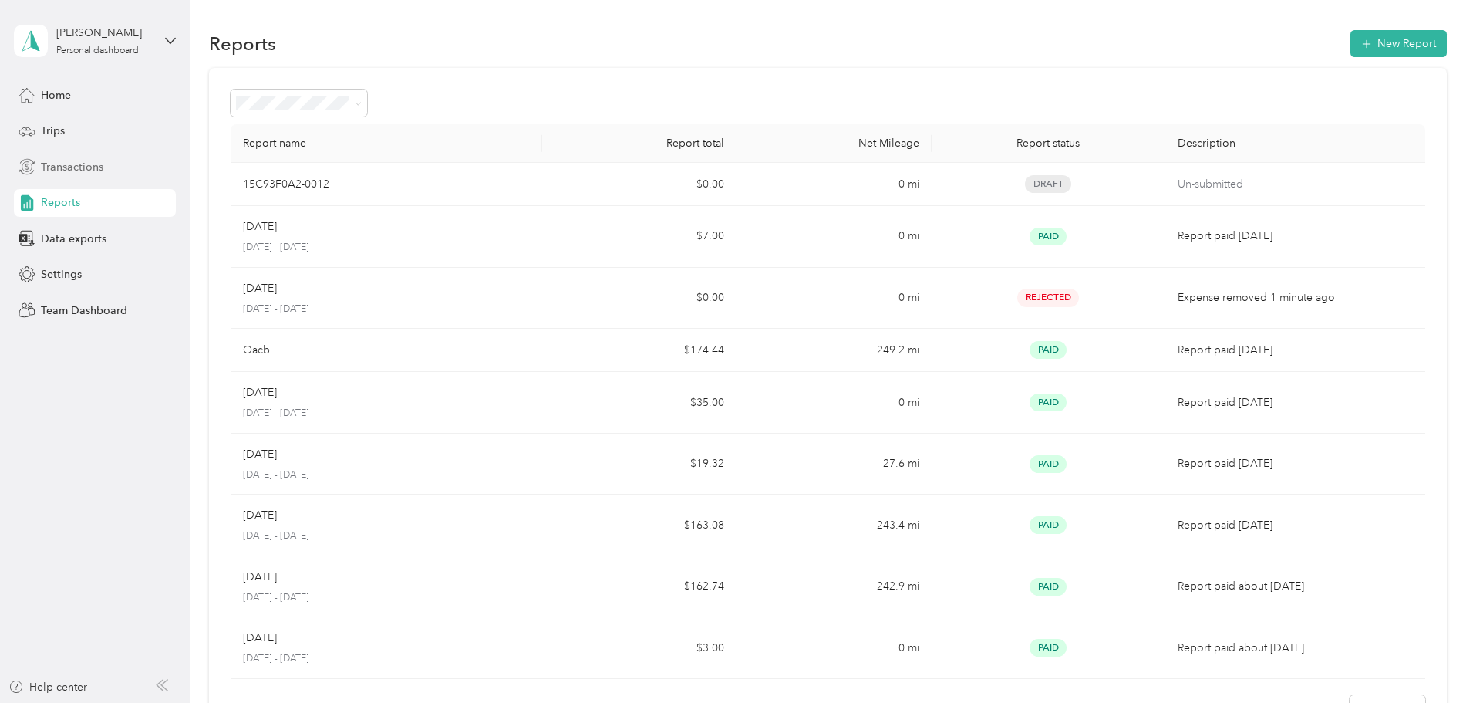
click at [116, 174] on div "Transactions" at bounding box center [95, 167] width 162 height 28
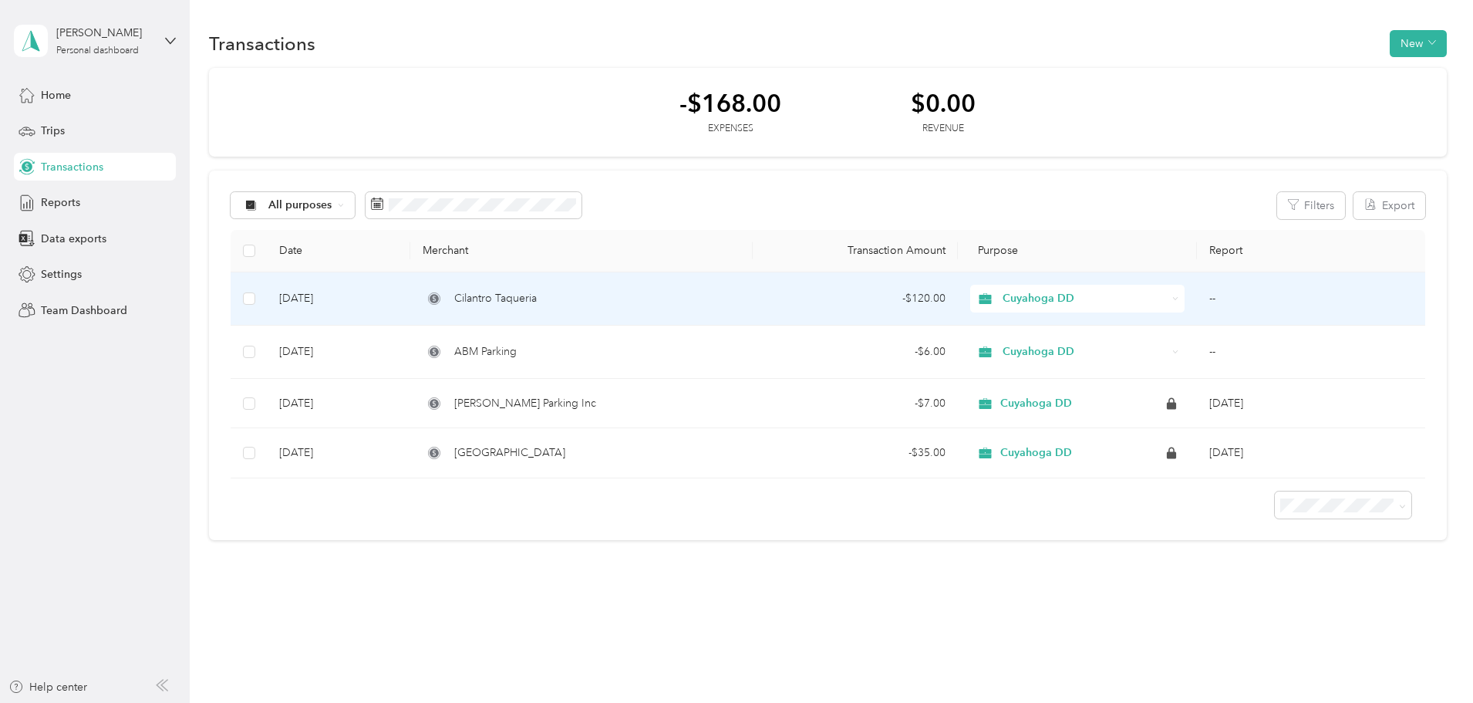
click at [1197, 301] on td "--" at bounding box center [1311, 298] width 228 height 53
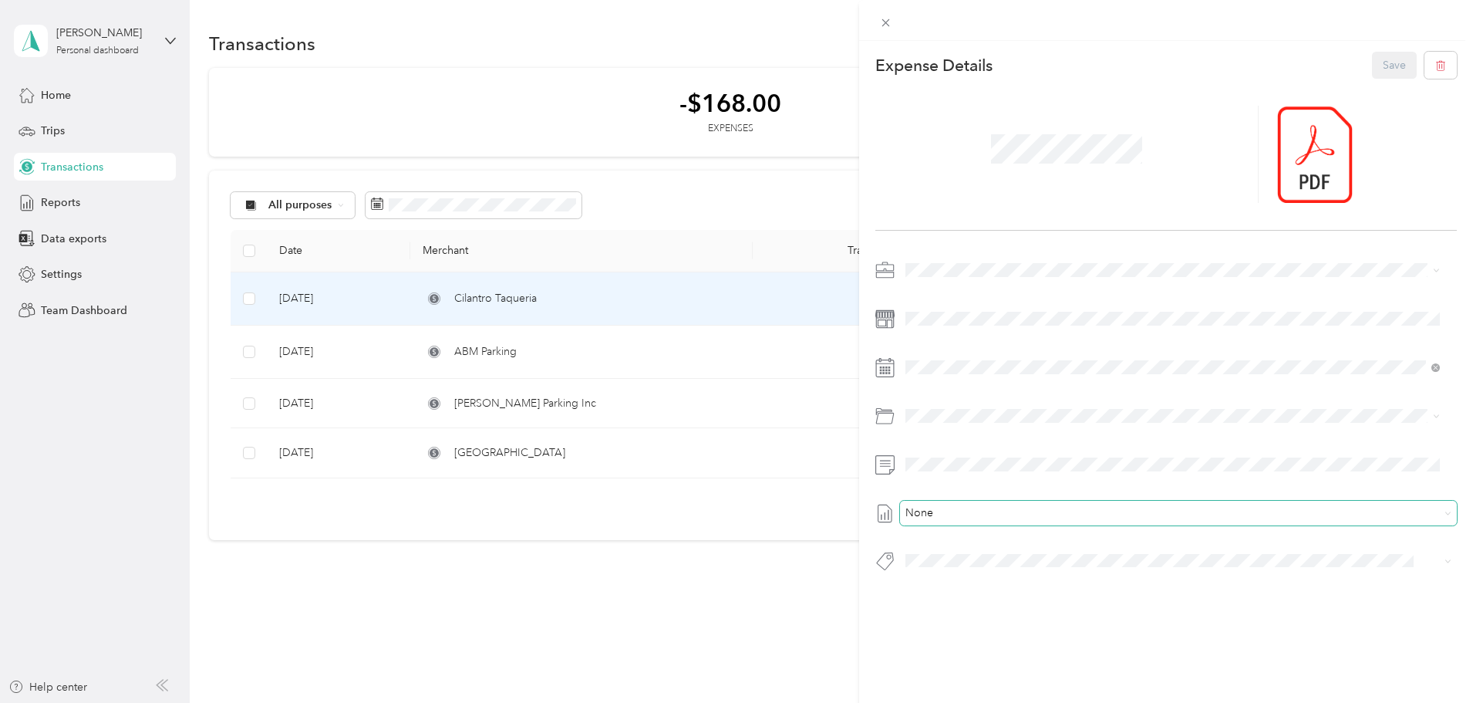
click at [1126, 517] on span "None" at bounding box center [1175, 513] width 528 height 14
click at [1126, 563] on span "15C93F0A2-0012 Draft" at bounding box center [1173, 564] width 524 height 14
click at [1387, 65] on button "Save" at bounding box center [1394, 65] width 45 height 27
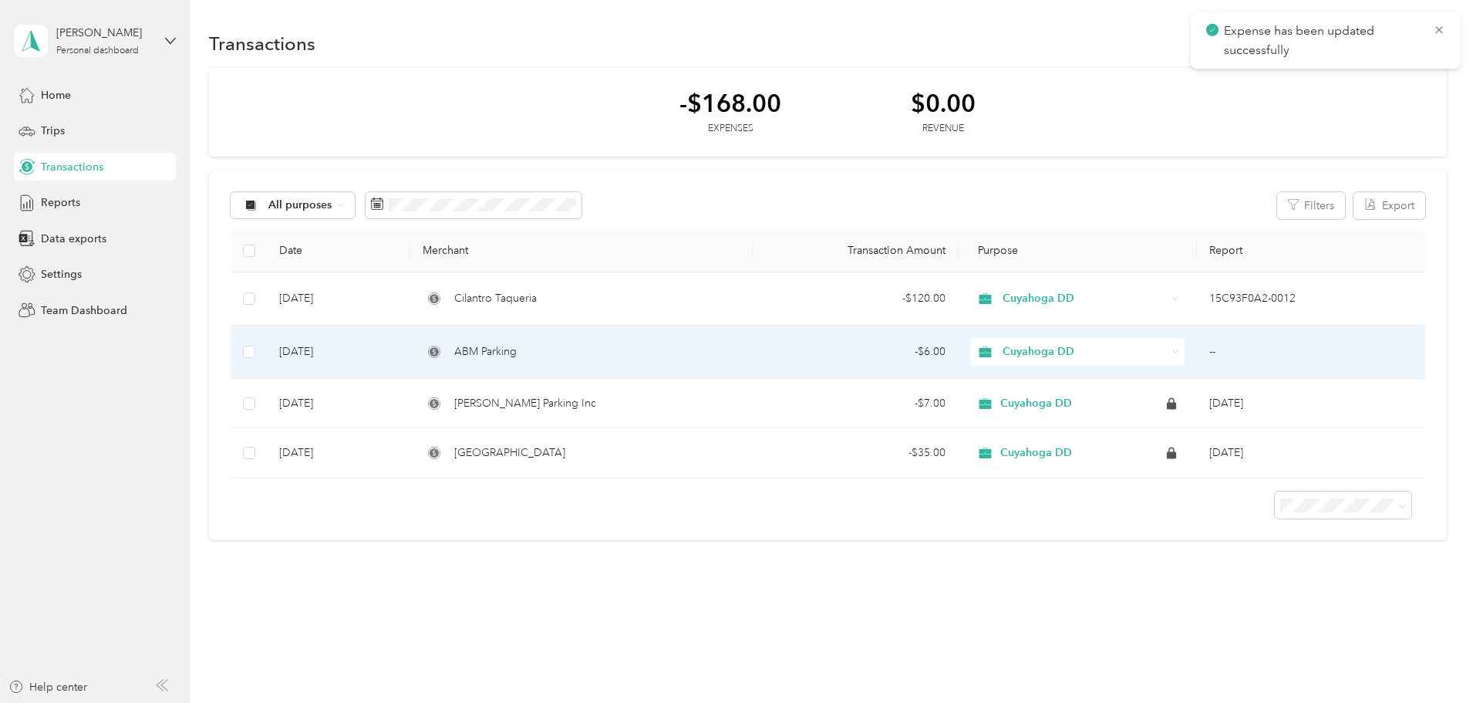
click at [1197, 354] on td "--" at bounding box center [1311, 351] width 228 height 53
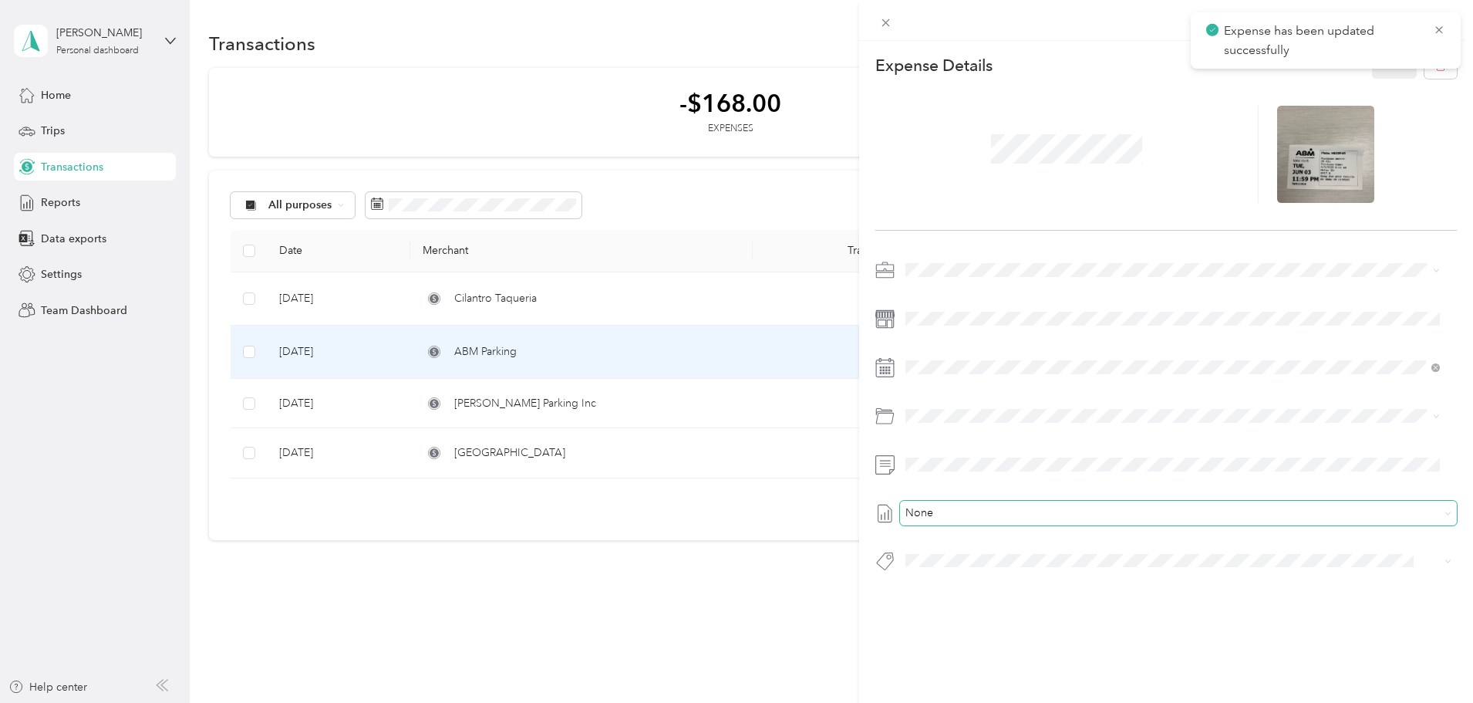
click at [1118, 514] on span "None" at bounding box center [1175, 513] width 528 height 14
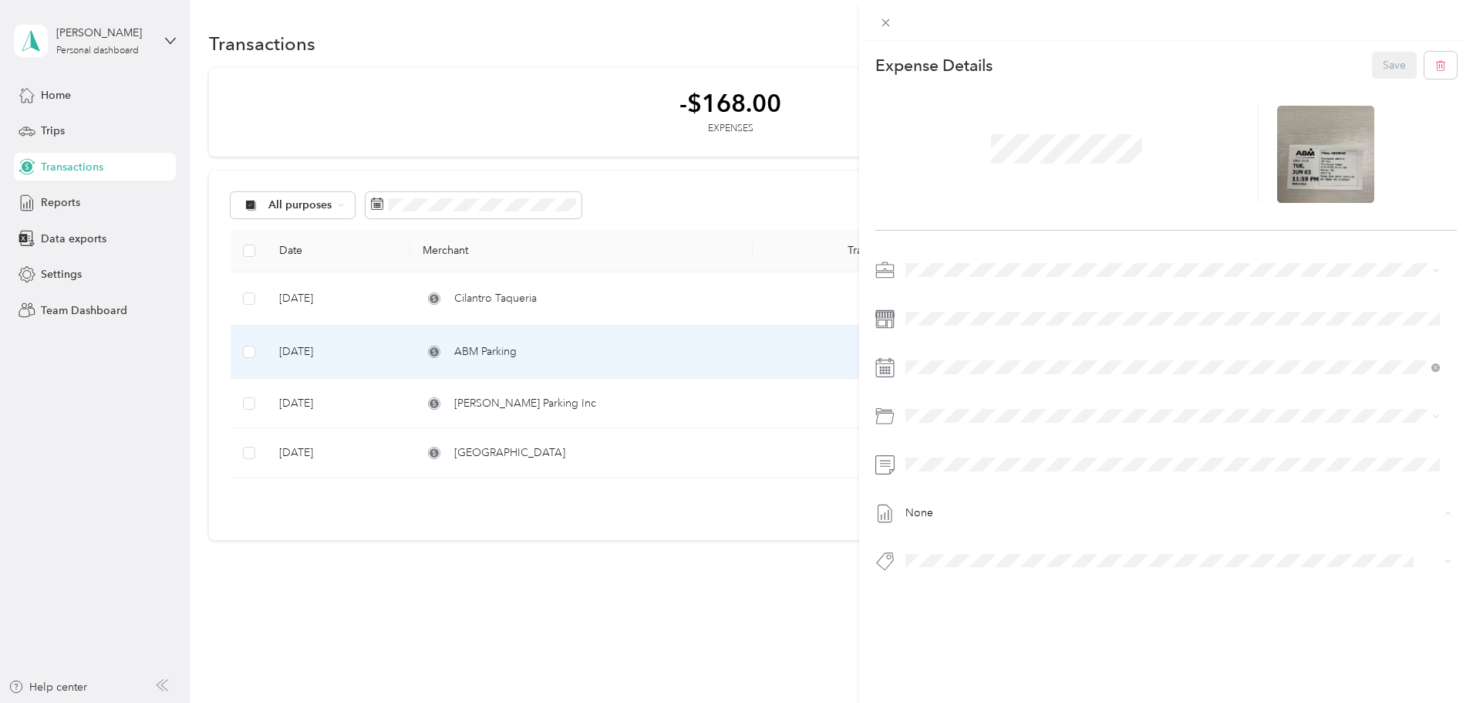
click at [1114, 568] on span "15C93F0A2-0012 Draft" at bounding box center [1173, 564] width 524 height 14
click at [1393, 66] on button "Save" at bounding box center [1394, 65] width 45 height 27
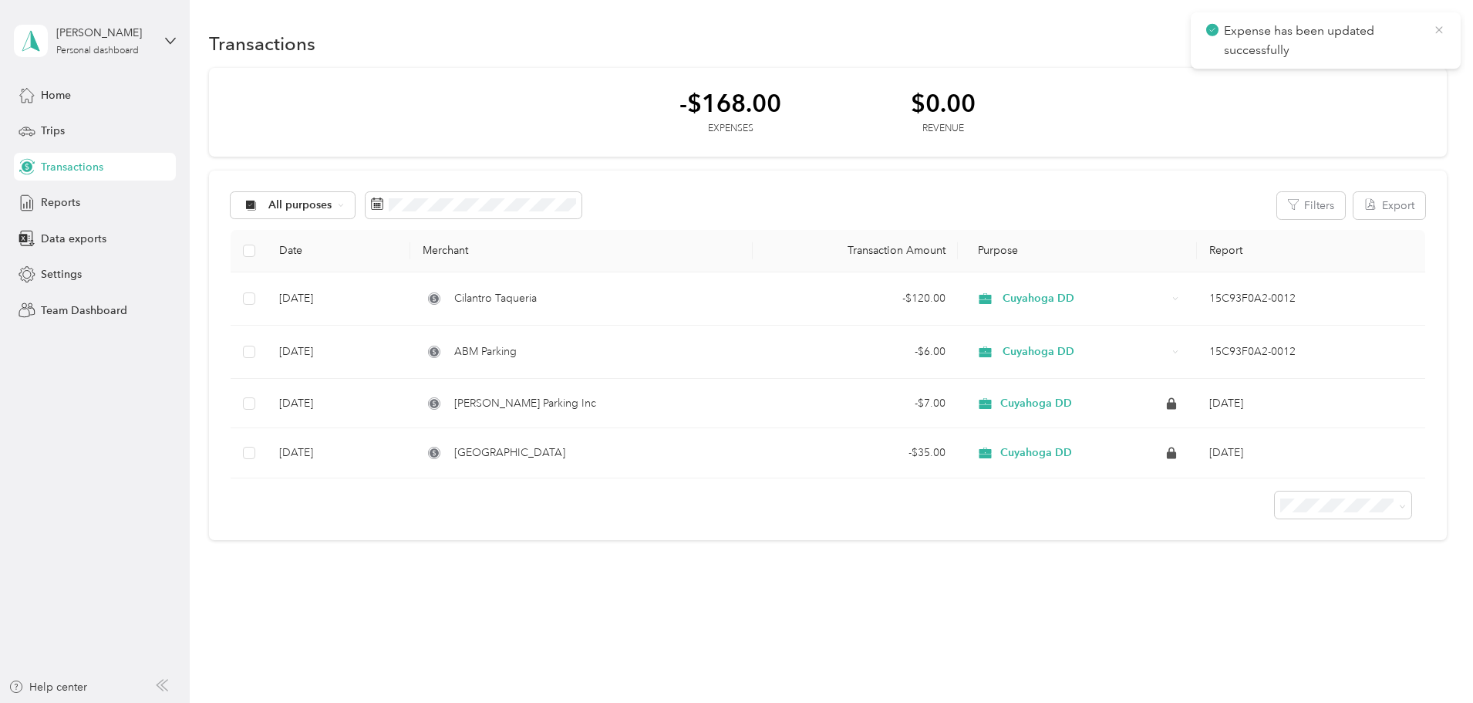
click at [1435, 27] on icon at bounding box center [1439, 30] width 12 height 14
click at [63, 203] on span "Reports" at bounding box center [60, 202] width 39 height 16
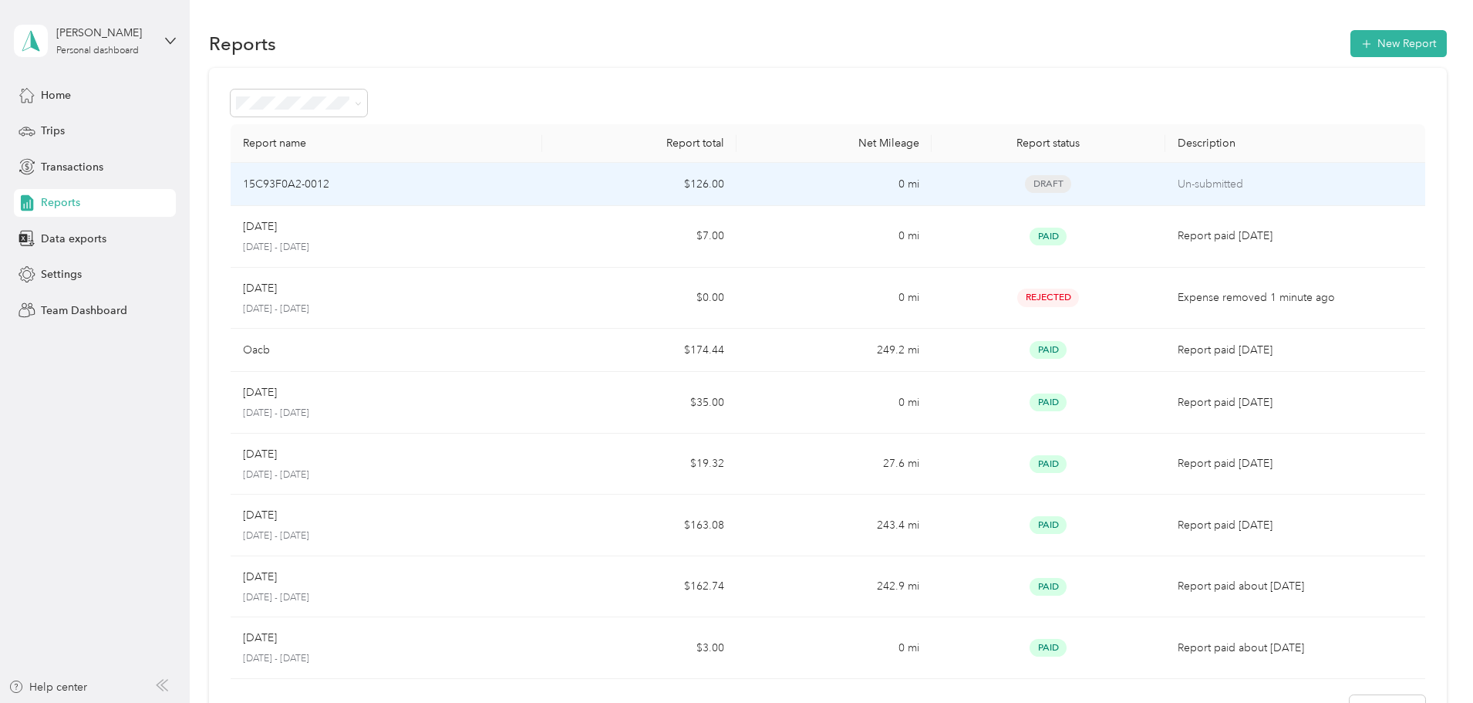
click at [1025, 182] on span "Draft" at bounding box center [1048, 184] width 46 height 18
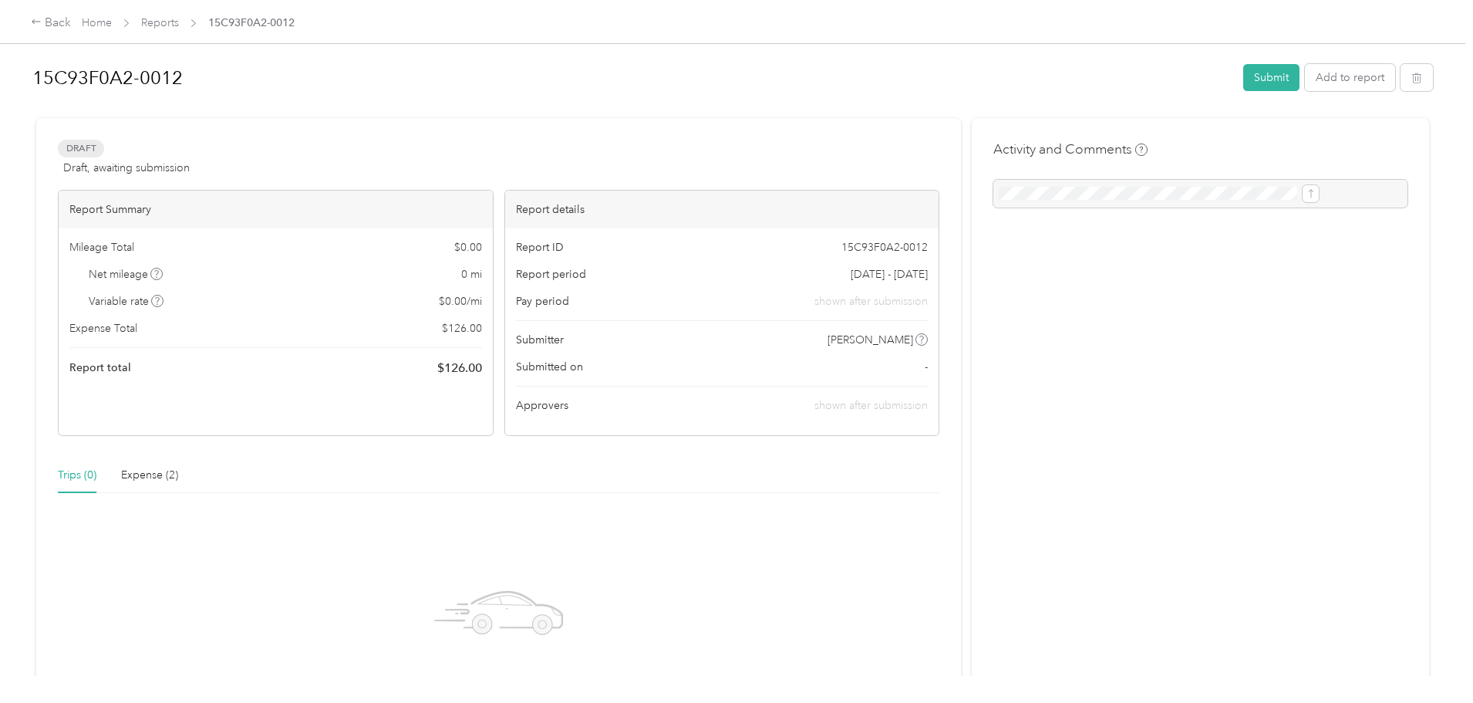
click at [1163, 95] on div "15C93F0A2-0012 Submit Add to report" at bounding box center [732, 81] width 1401 height 46
click at [1243, 81] on button "Submit" at bounding box center [1271, 77] width 56 height 27
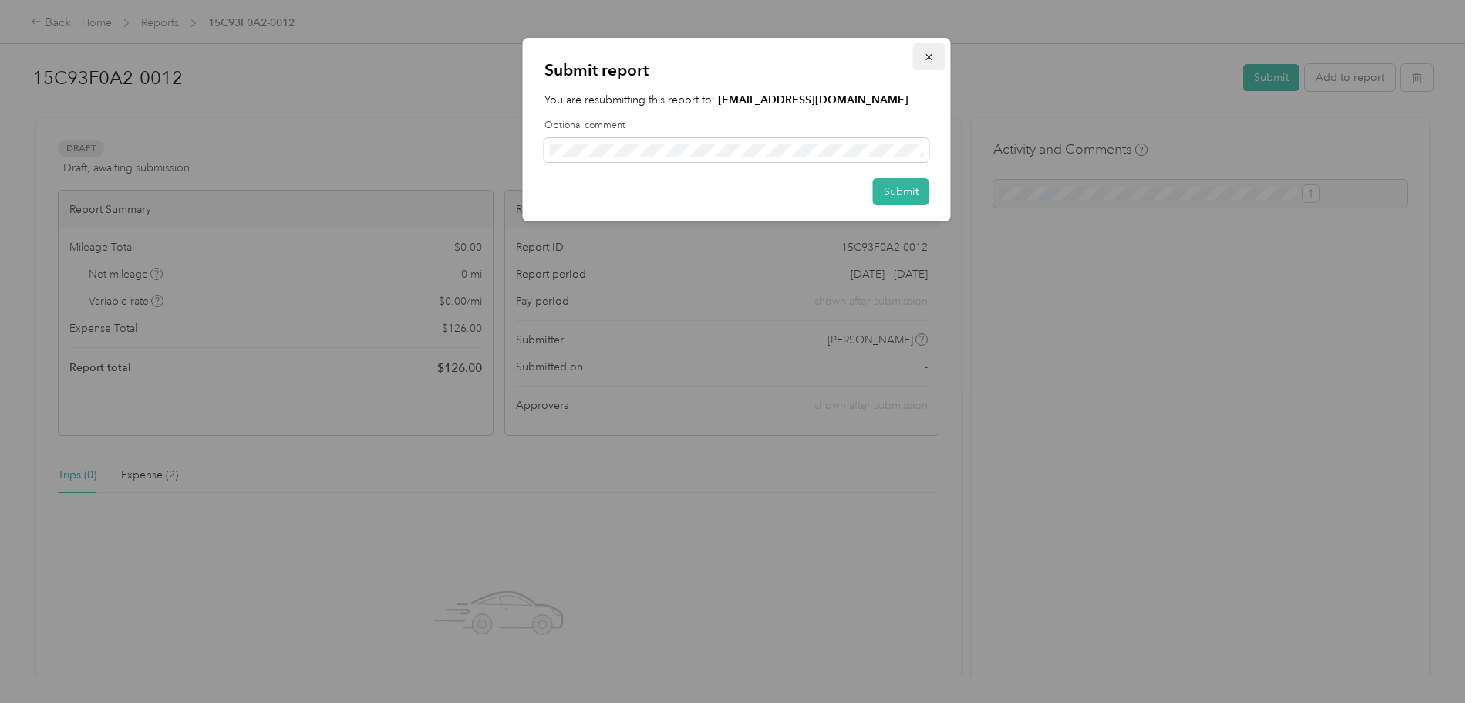
click at [927, 55] on icon "button" at bounding box center [928, 57] width 6 height 6
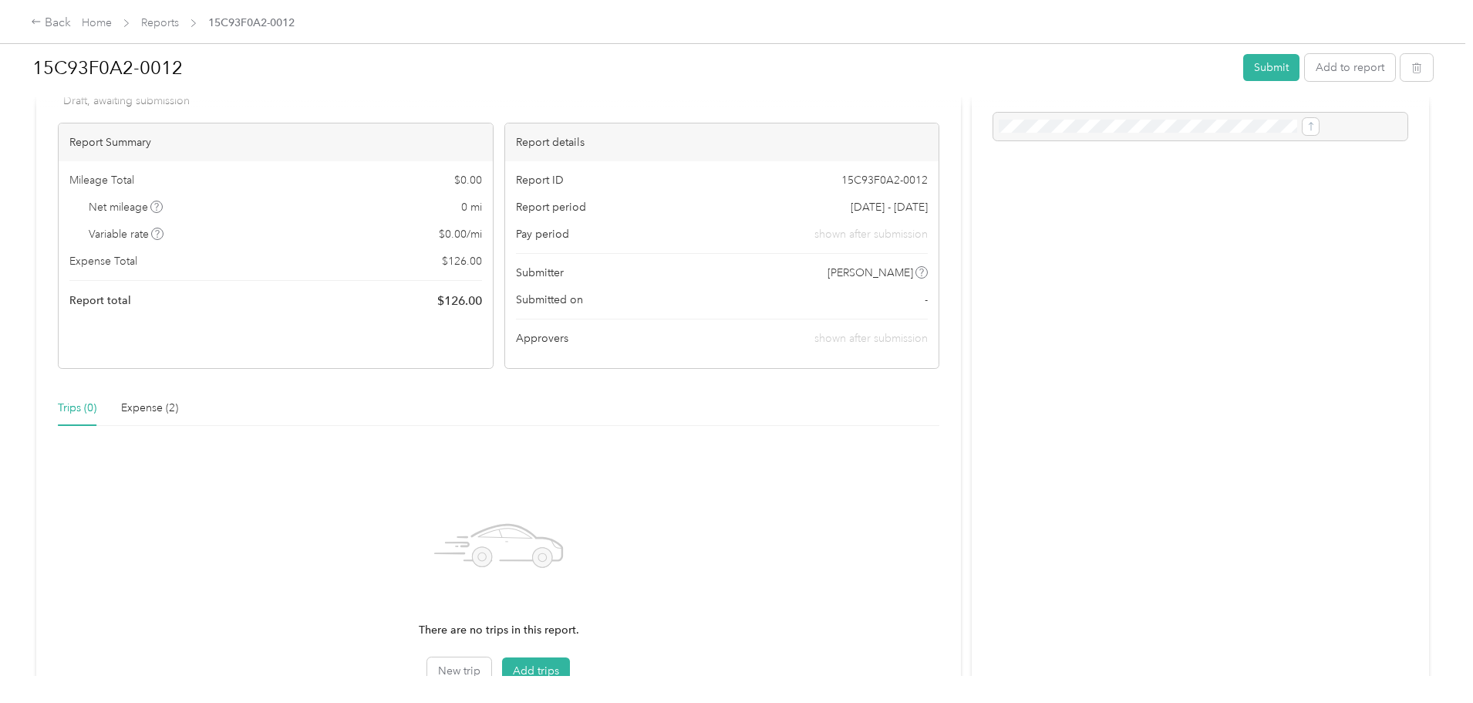
scroll to position [207, 0]
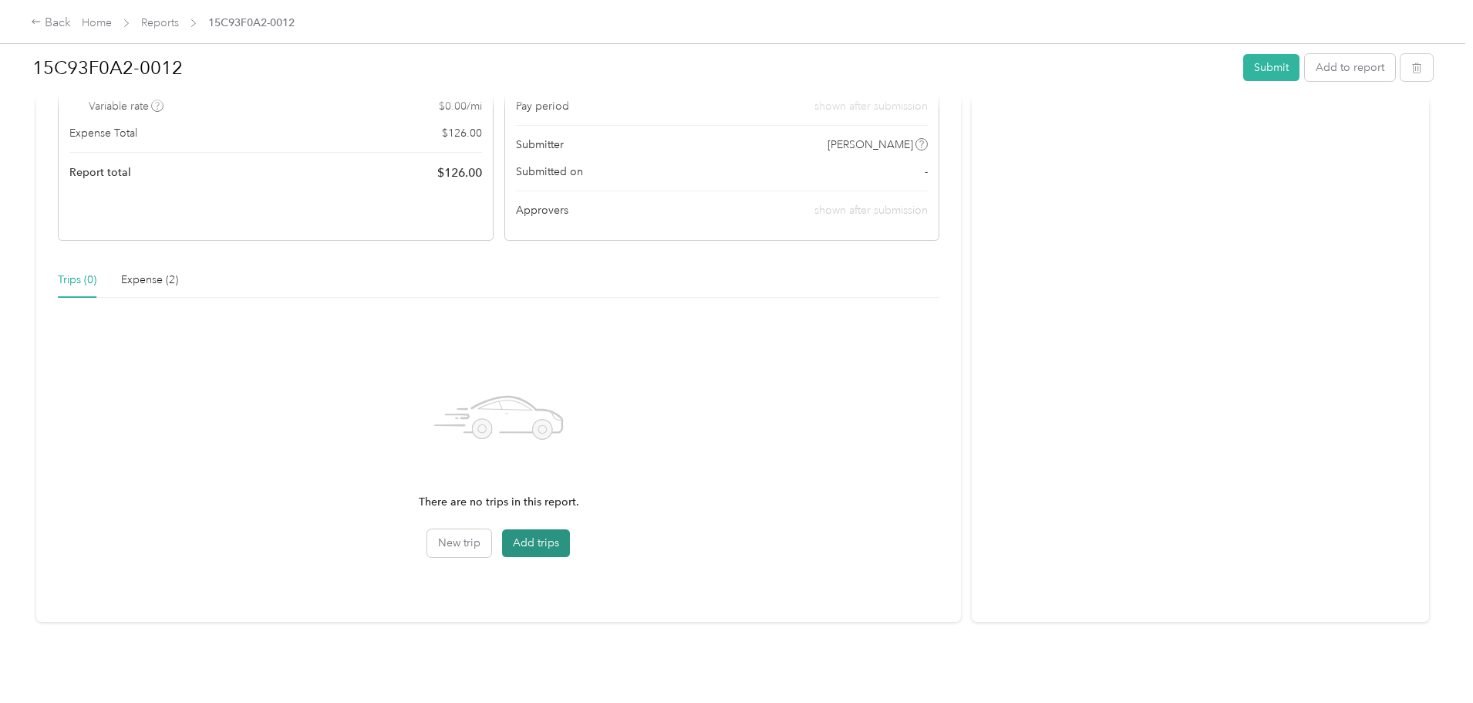
click at [570, 534] on button "Add trips" at bounding box center [536, 543] width 68 height 28
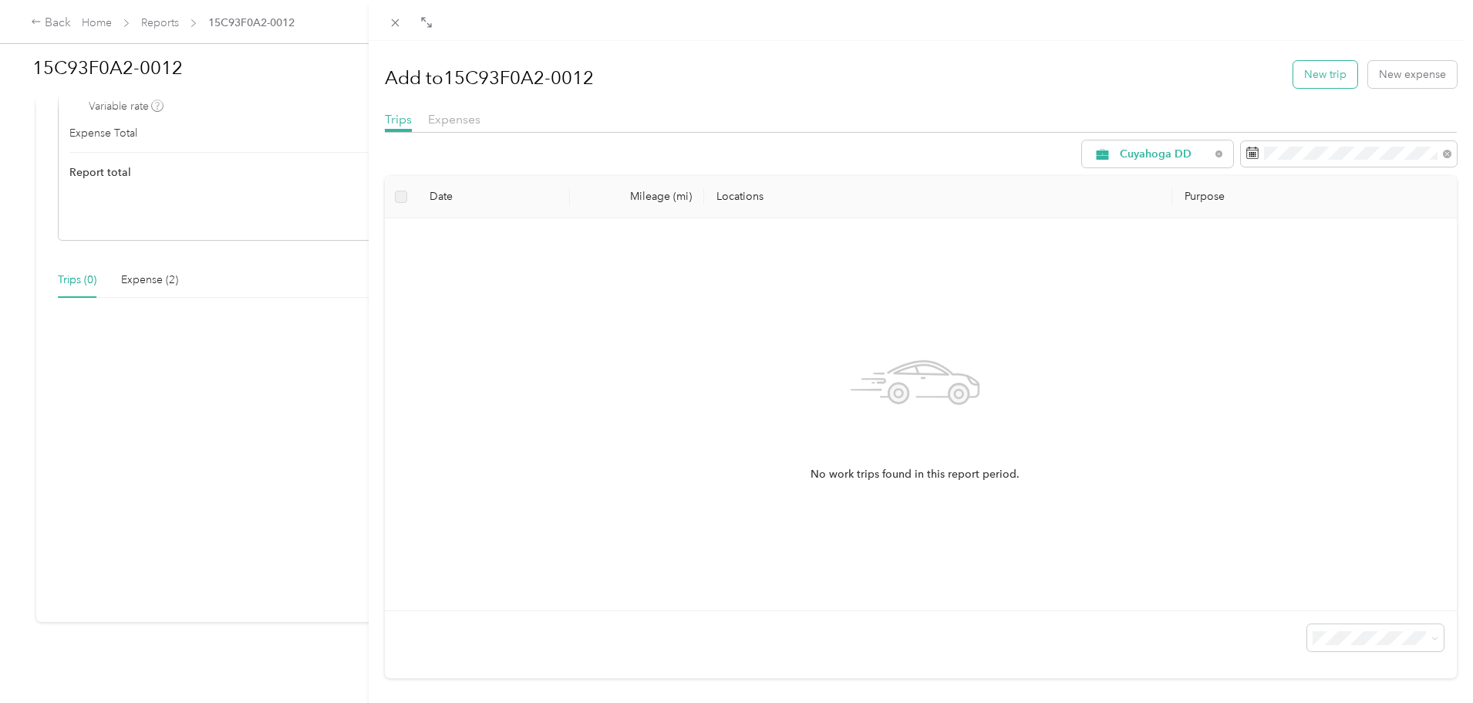
click at [1311, 70] on button "New trip" at bounding box center [1325, 74] width 64 height 27
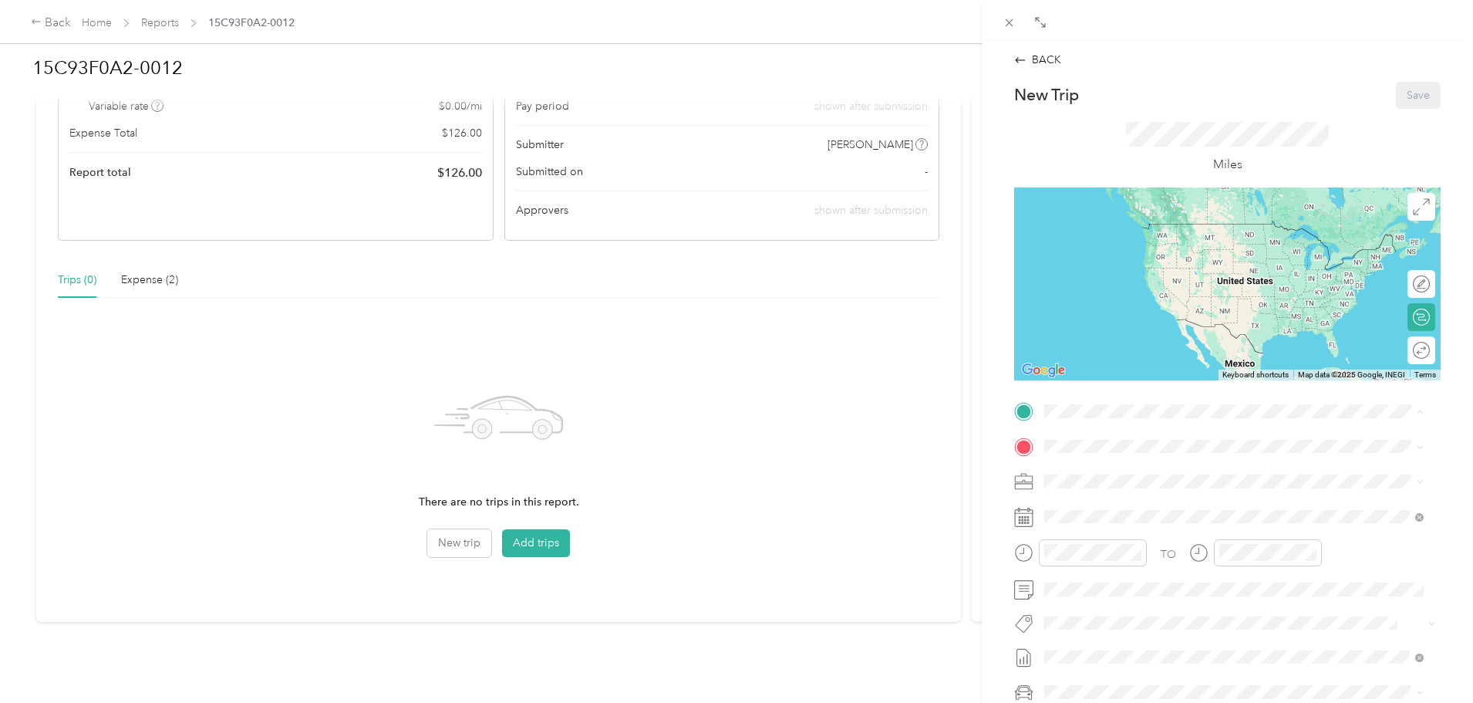
click at [1114, 546] on div "Office [STREET_ADDRESS]" at bounding box center [1123, 530] width 98 height 32
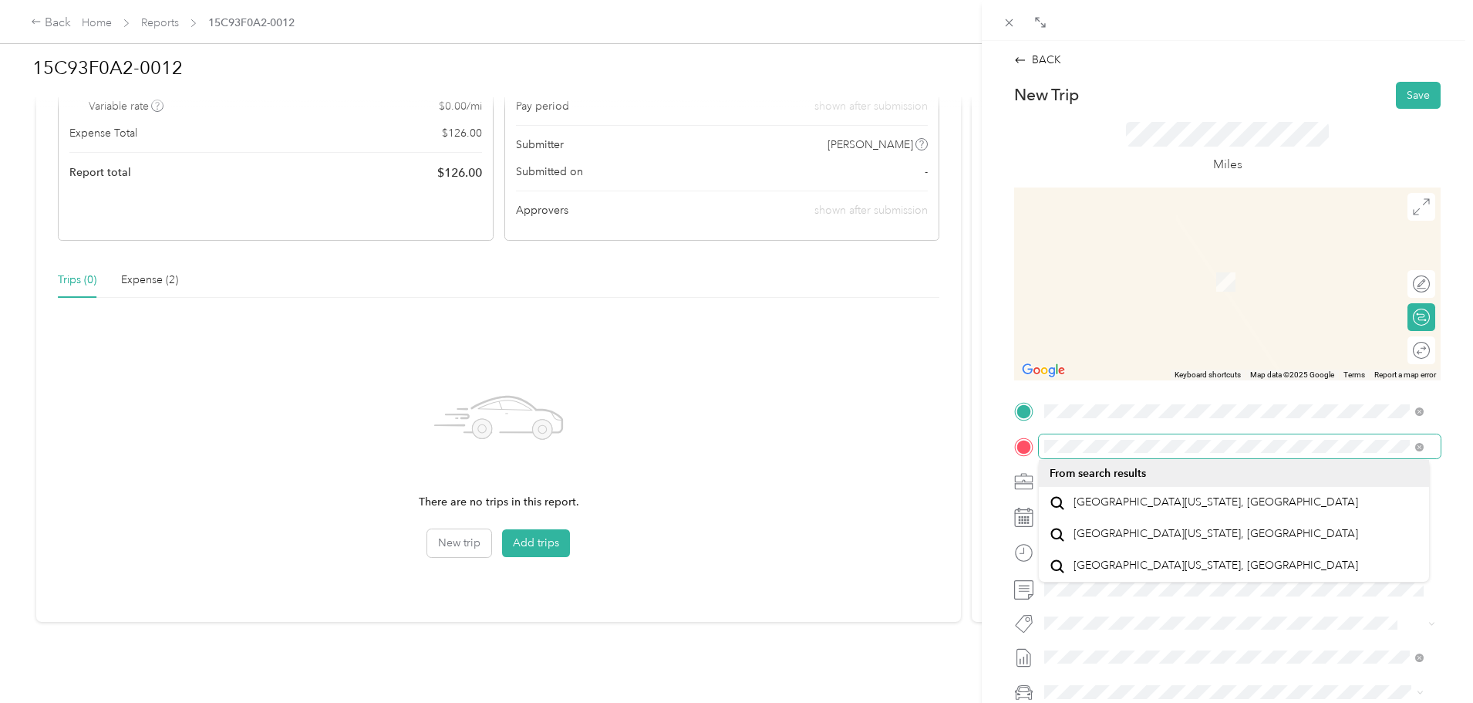
click at [962, 450] on div "BACK New Trip Save This trip cannot be edited because it is either under review…" at bounding box center [736, 351] width 1473 height 703
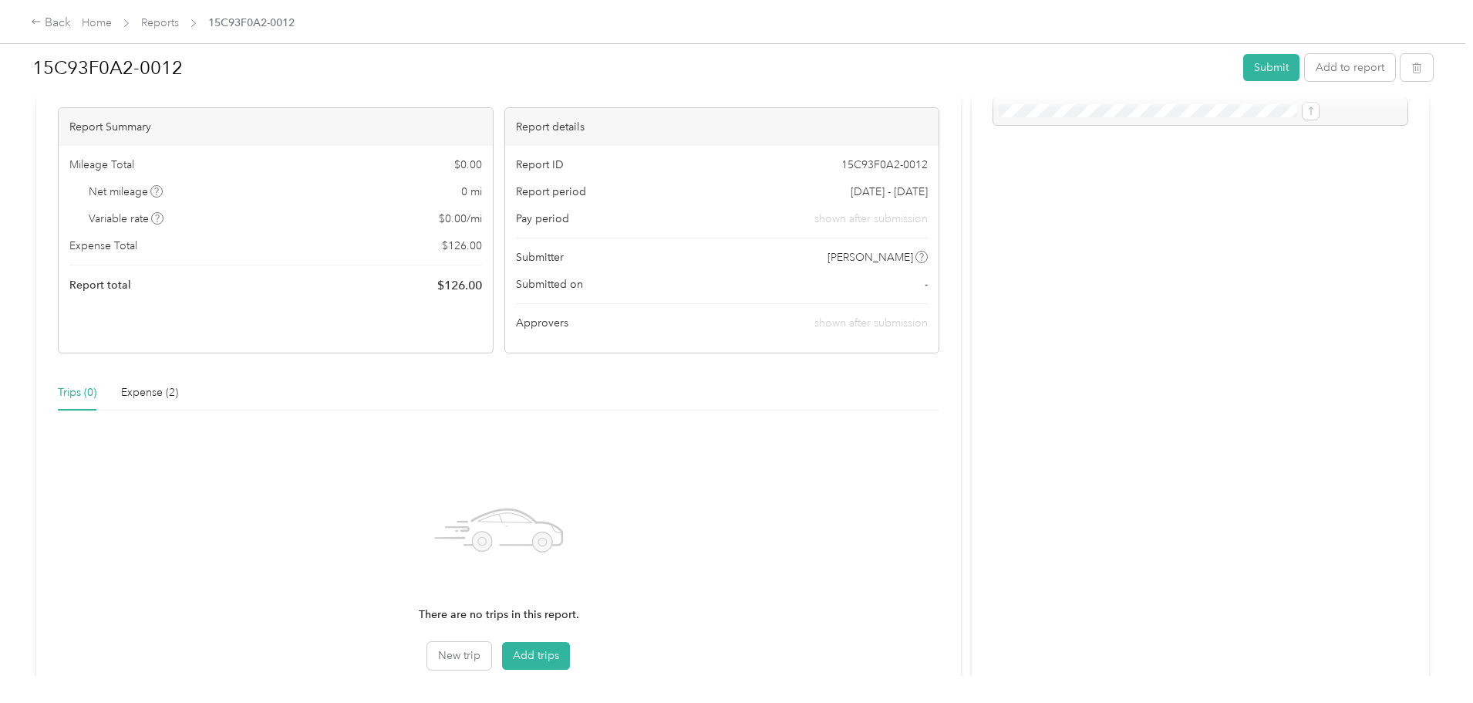
scroll to position [207, 0]
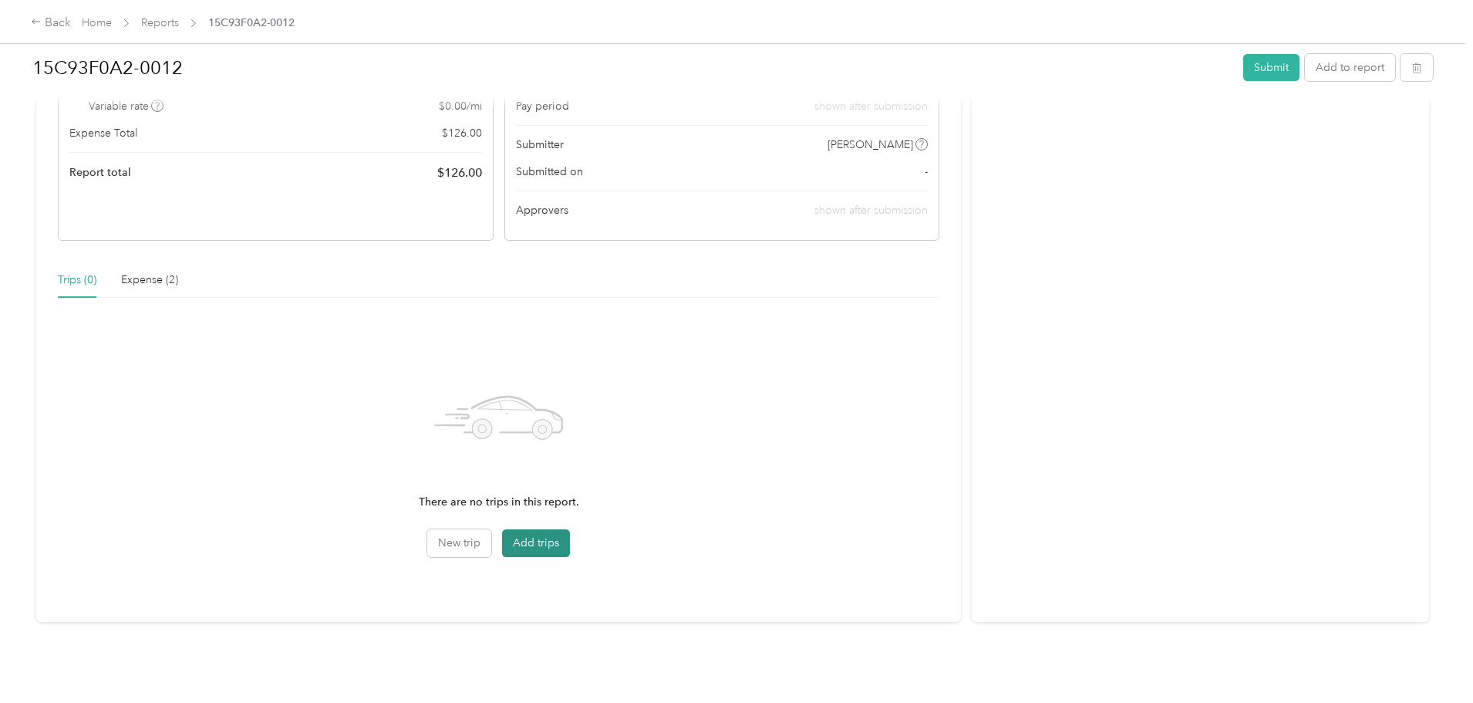
click at [570, 538] on button "Add trips" at bounding box center [536, 543] width 68 height 28
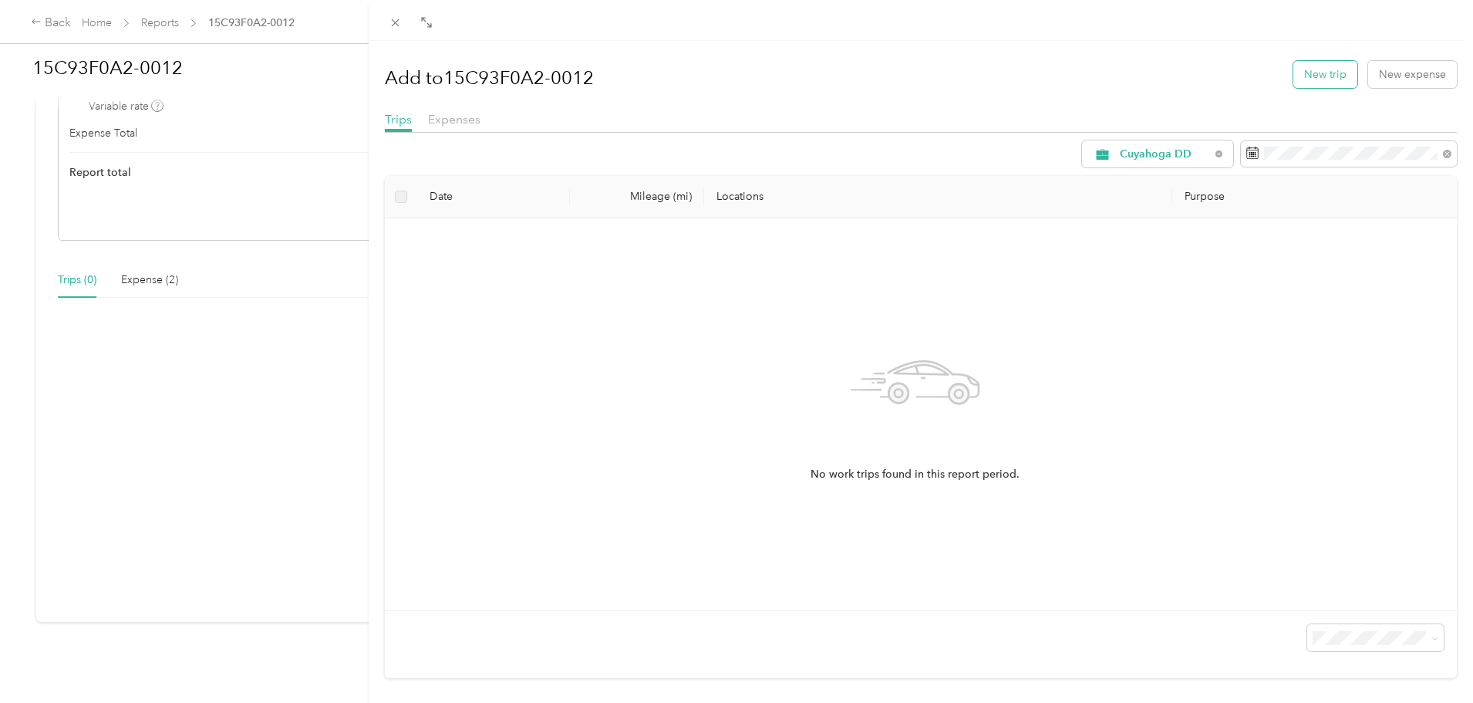
click at [1329, 79] on button "New trip" at bounding box center [1325, 74] width 64 height 27
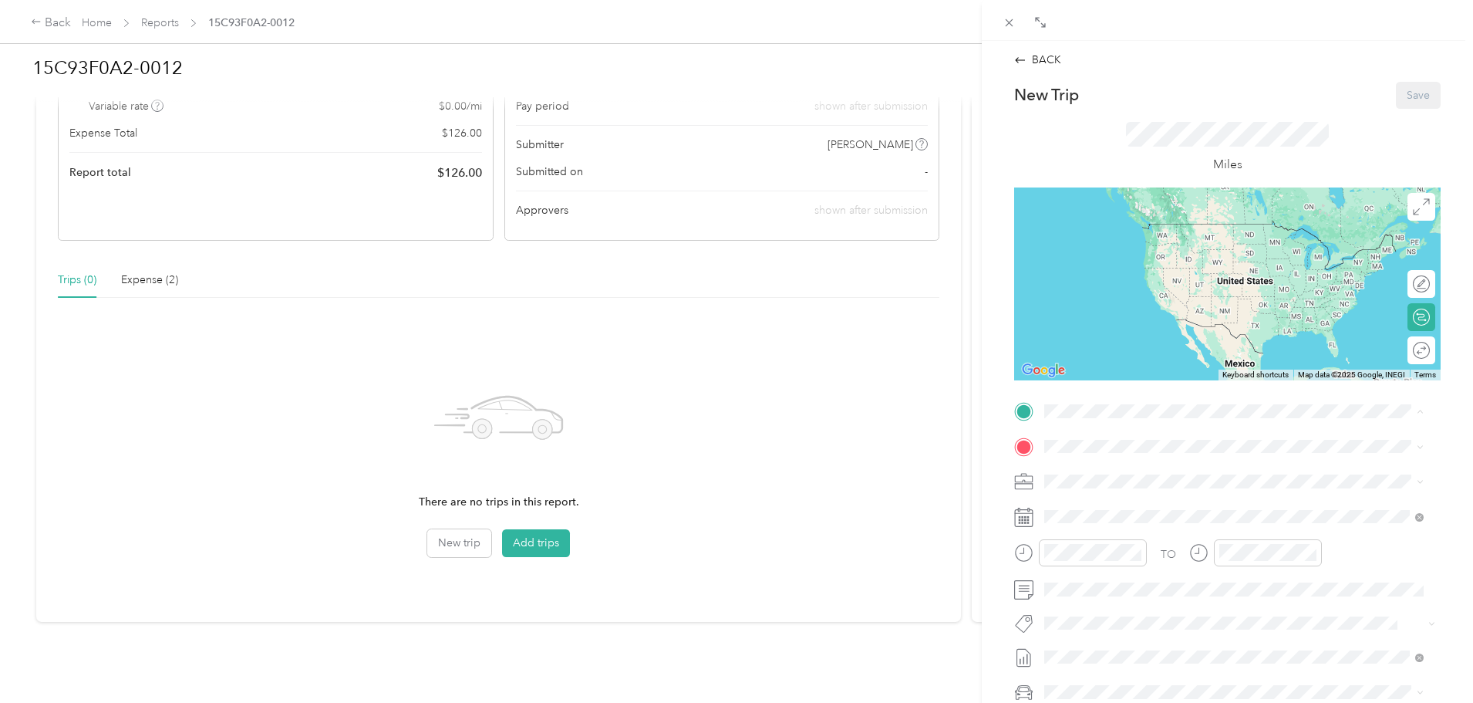
click at [1168, 544] on div "Office [STREET_ADDRESS]" at bounding box center [1123, 530] width 98 height 32
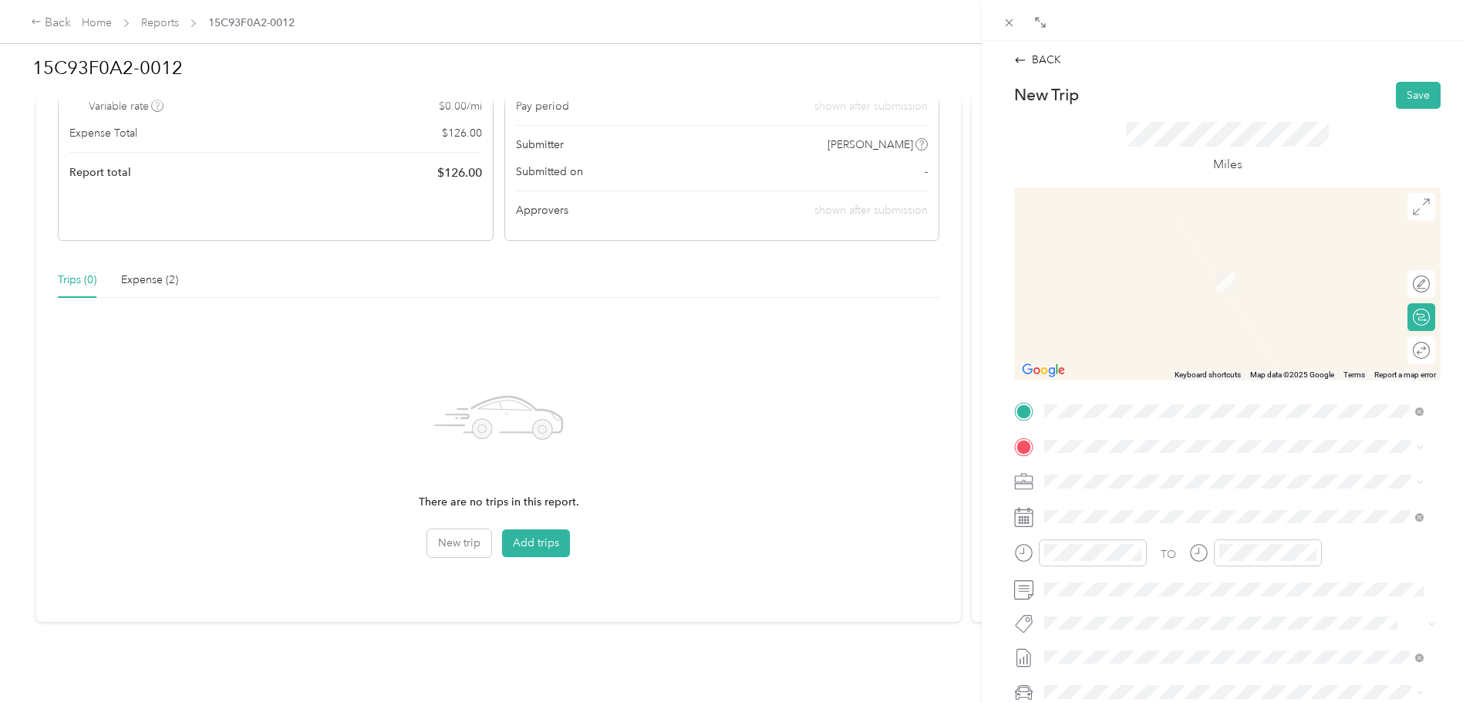
click at [1121, 503] on span "[STREET_ADDRESS][US_STATE]" at bounding box center [1151, 496] width 154 height 14
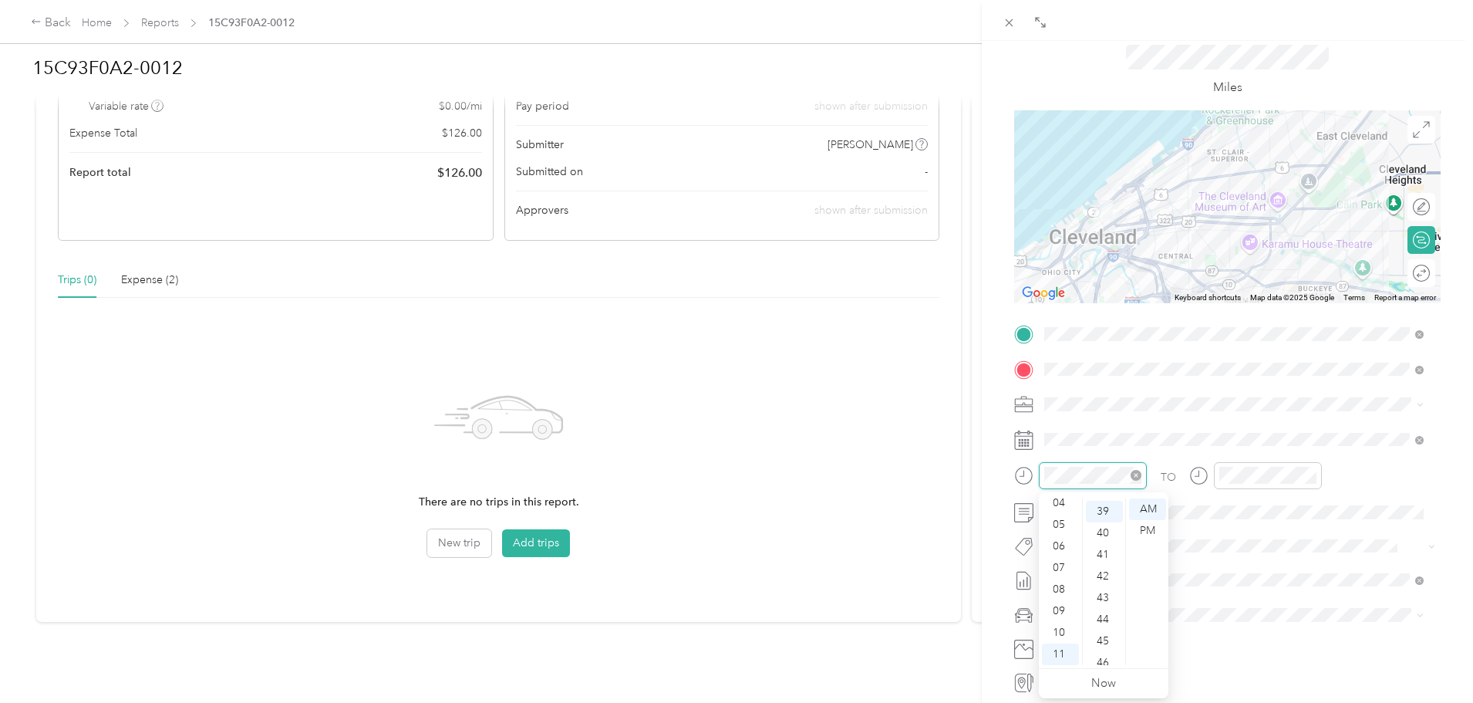
scroll to position [842, 0]
click at [1083, 430] on span at bounding box center [1240, 439] width 402 height 25
click at [1021, 444] on icon at bounding box center [1023, 439] width 19 height 19
click at [1022, 442] on rect at bounding box center [1023, 442] width 2 height 2
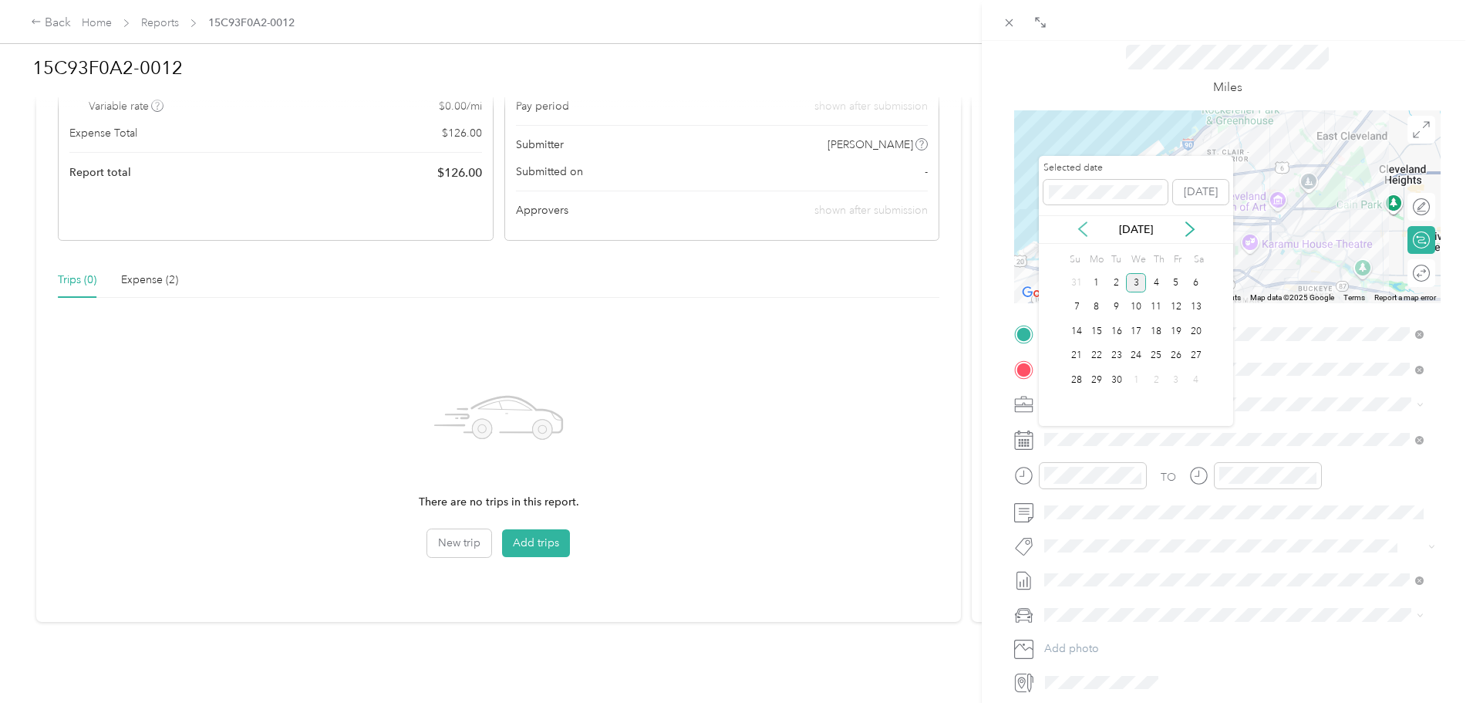
click at [1082, 230] on icon at bounding box center [1082, 228] width 15 height 15
click at [1159, 348] on div "21" at bounding box center [1156, 355] width 20 height 19
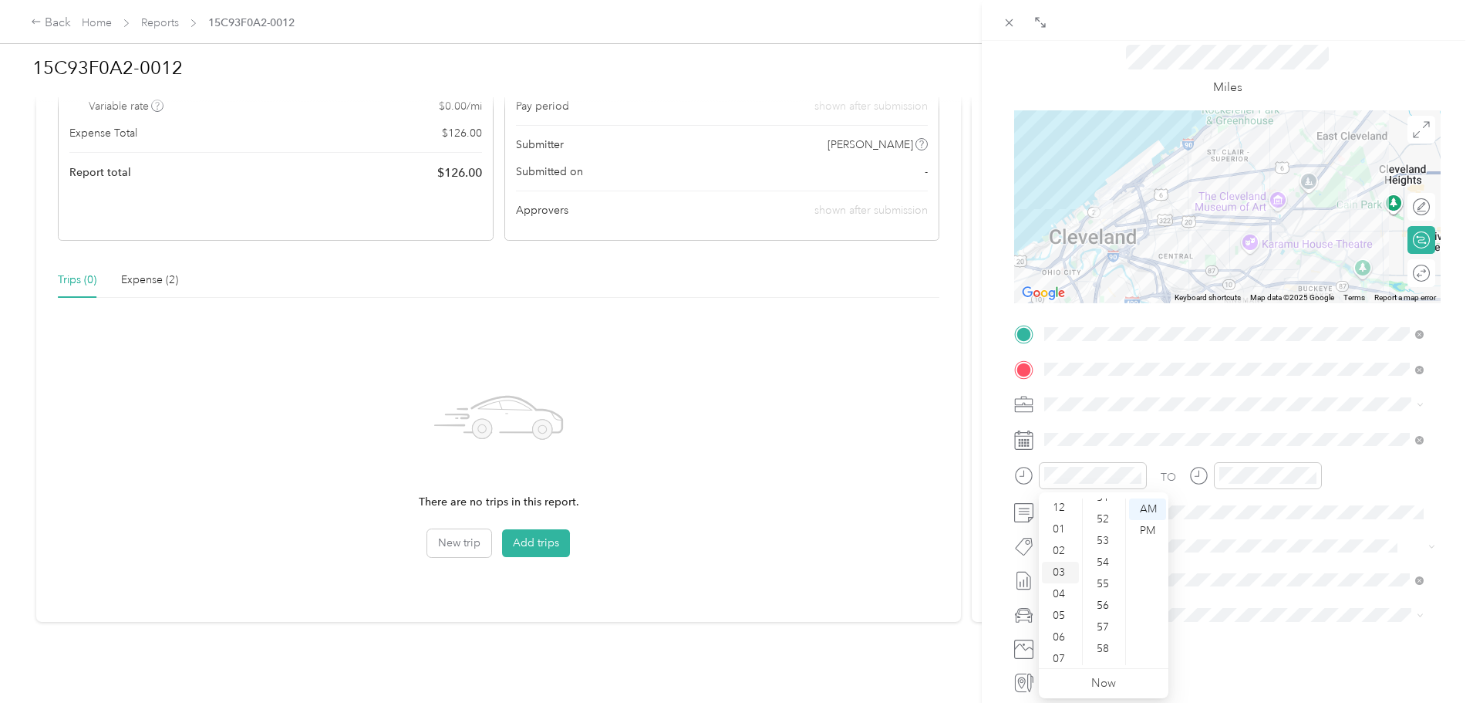
scroll to position [0, 0]
click at [1060, 530] on div "01" at bounding box center [1060, 531] width 37 height 22
click at [1108, 625] on div "30" at bounding box center [1104, 623] width 37 height 22
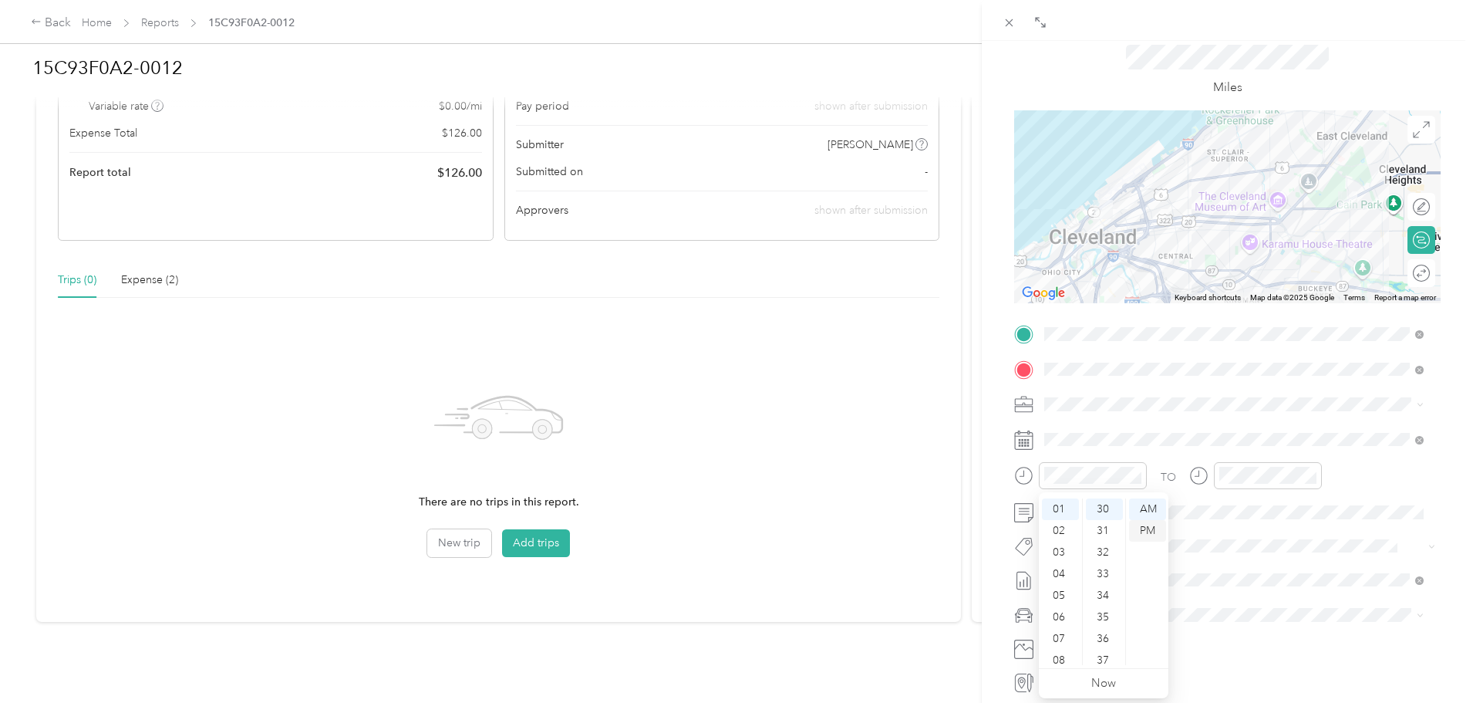
click at [1154, 531] on div "PM" at bounding box center [1147, 531] width 37 height 22
click at [1238, 528] on div "01" at bounding box center [1235, 531] width 37 height 22
click at [1323, 531] on div "PM" at bounding box center [1322, 531] width 37 height 22
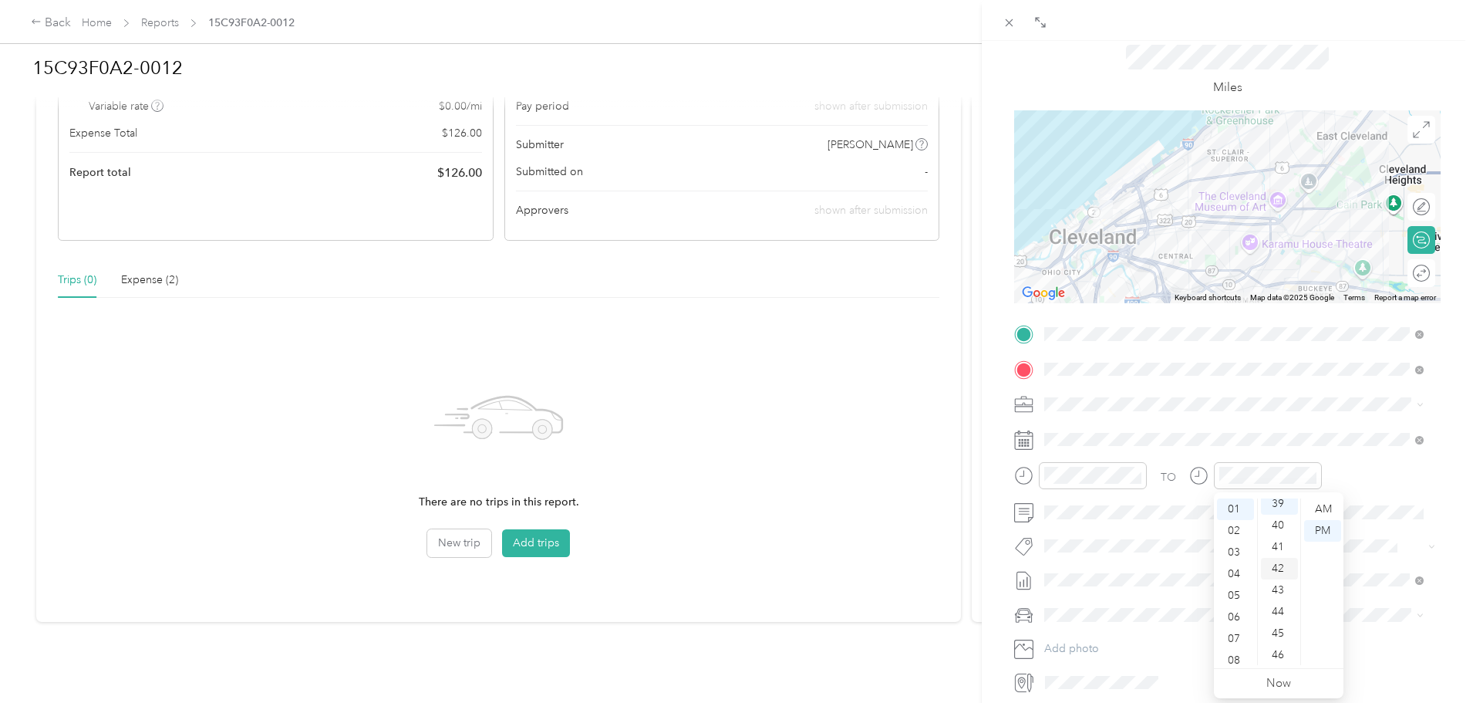
scroll to position [842, 0]
click at [1276, 594] on div "50" at bounding box center [1279, 593] width 37 height 22
click at [1367, 463] on div "TO" at bounding box center [1227, 481] width 426 height 38
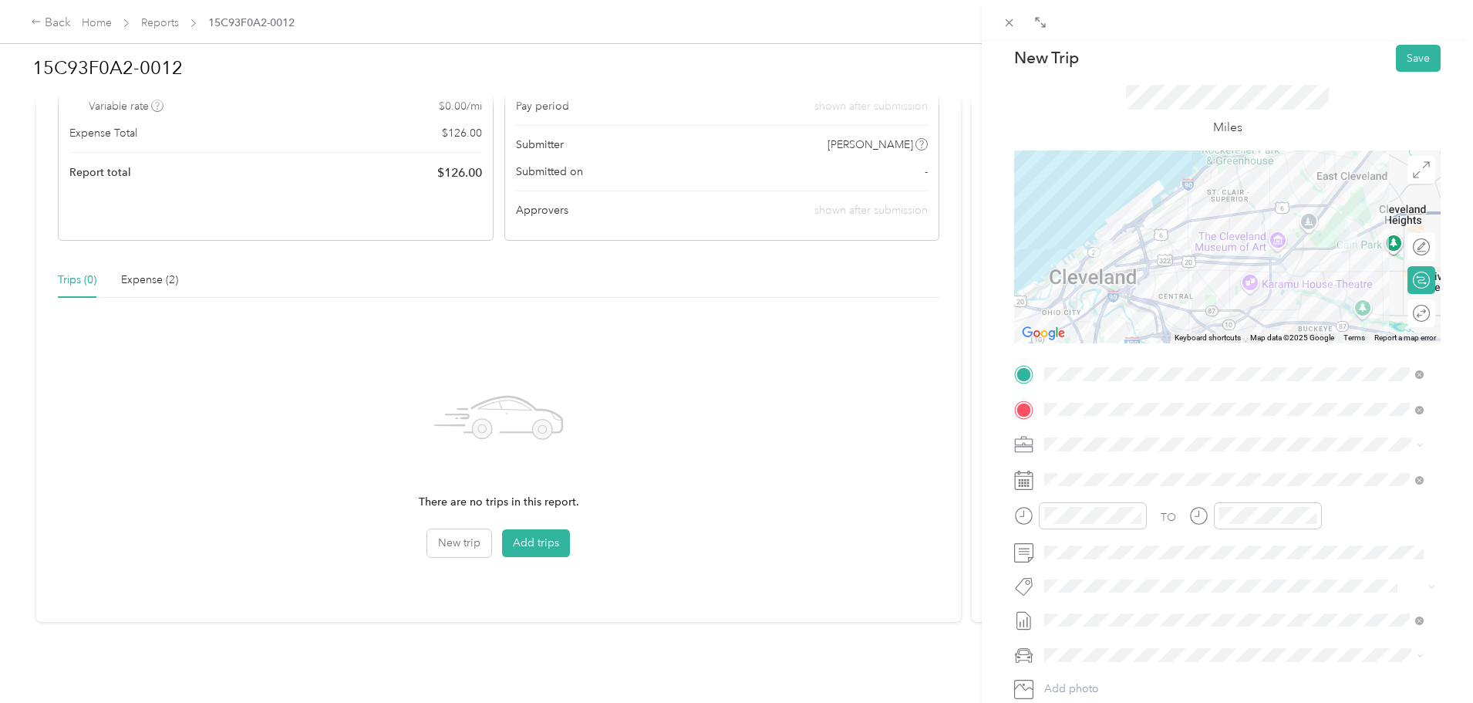
scroll to position [0, 0]
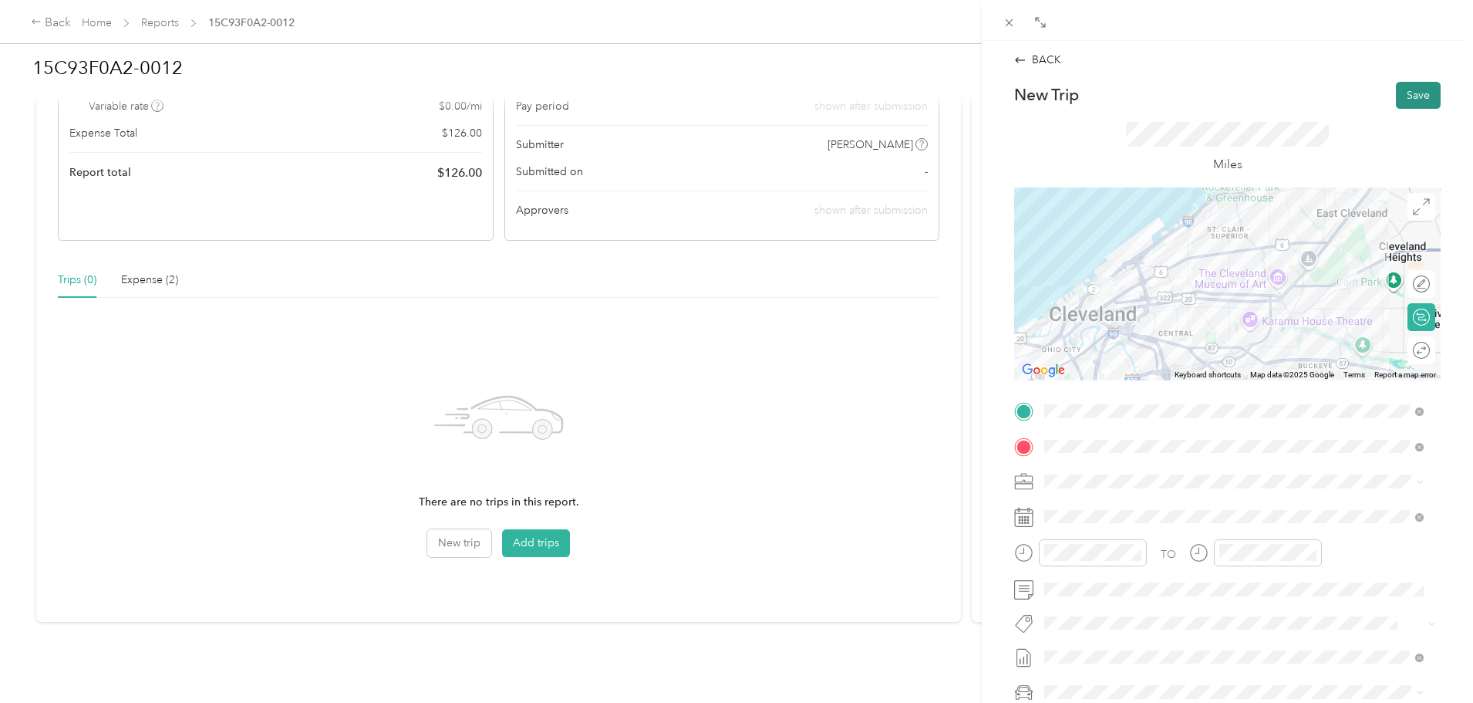
click at [1402, 105] on button "Save" at bounding box center [1418, 95] width 45 height 27
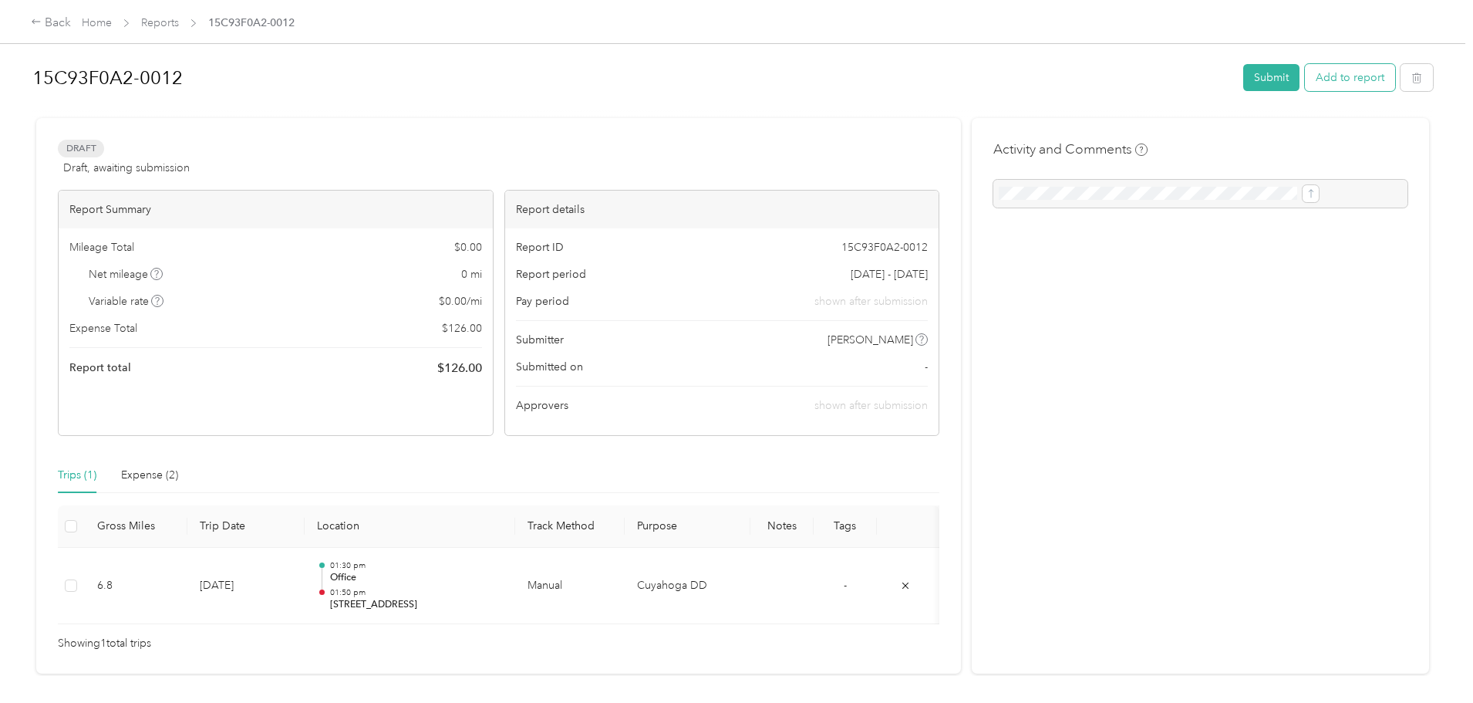
click at [1305, 80] on button "Add to report" at bounding box center [1350, 77] width 90 height 27
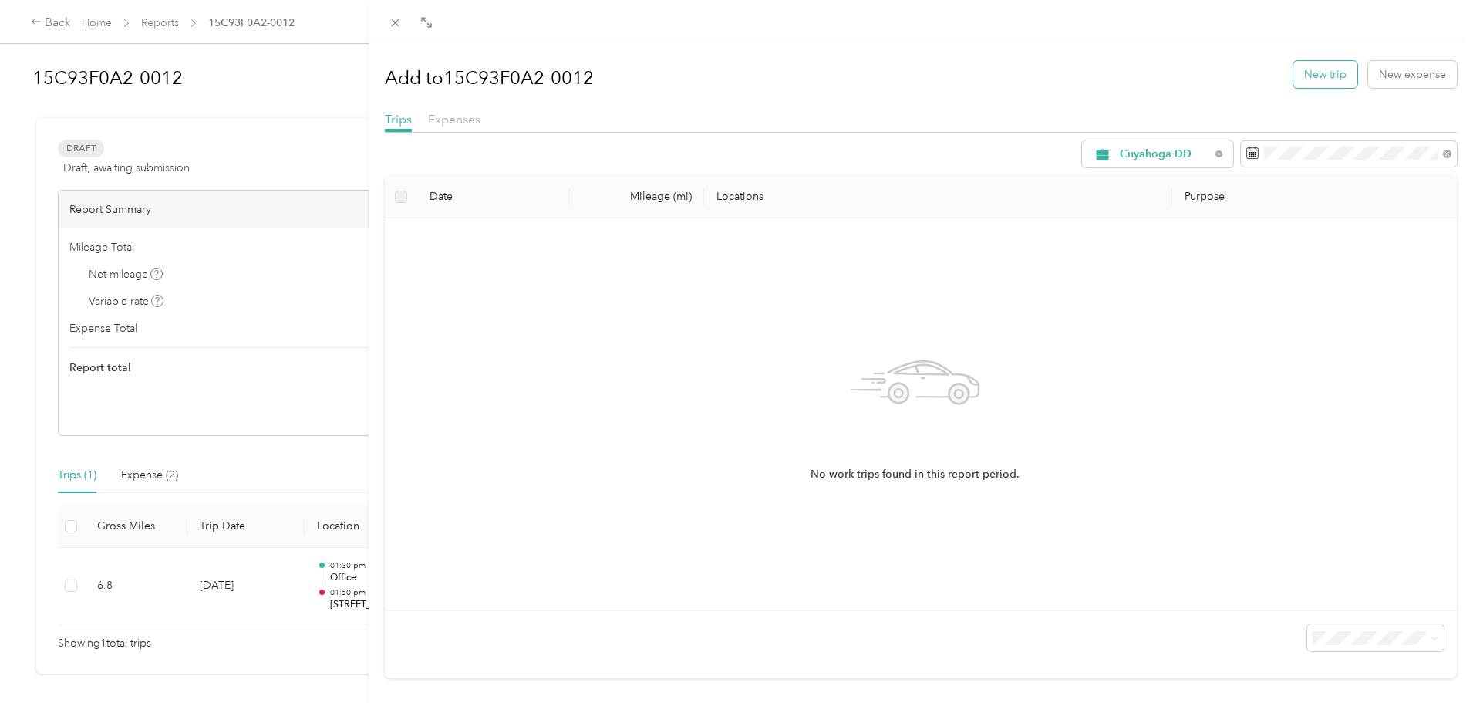
click at [1330, 76] on button "New trip" at bounding box center [1325, 74] width 64 height 27
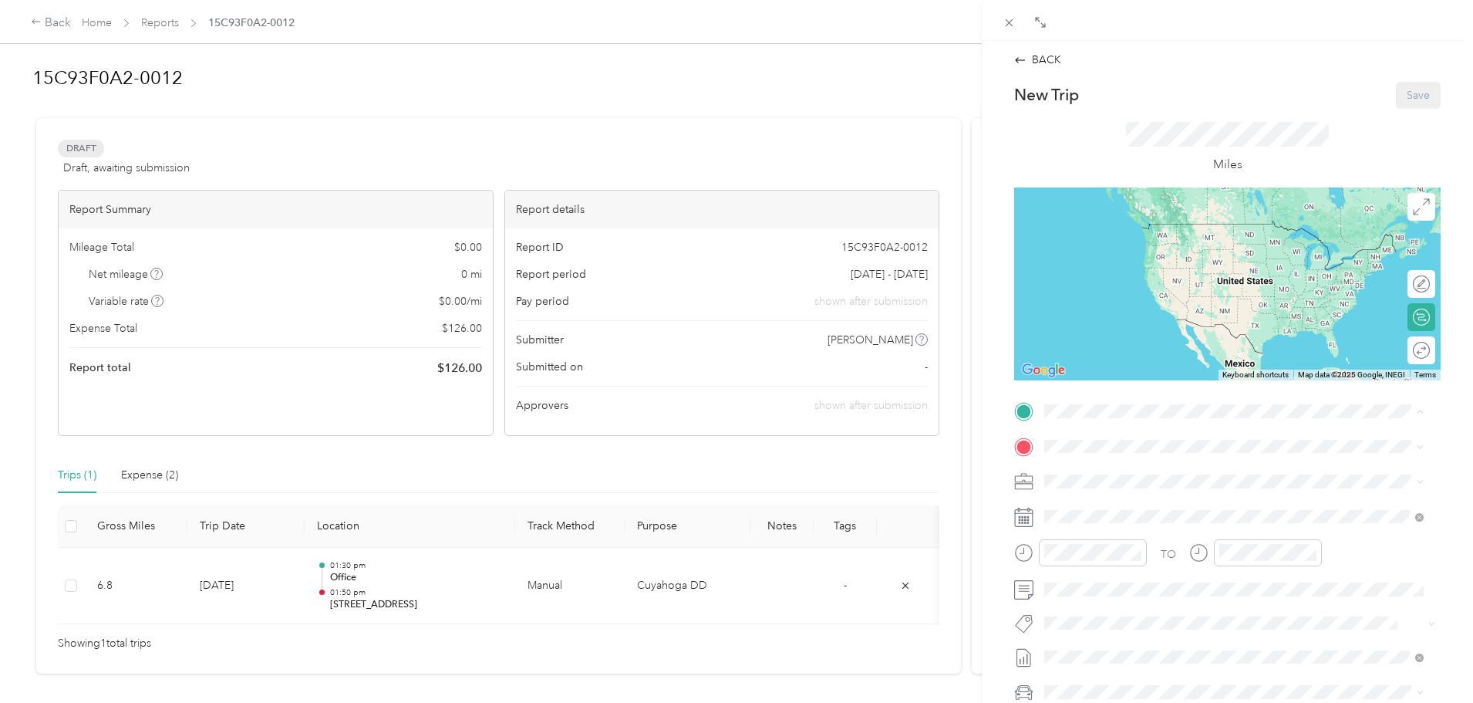
click at [1149, 544] on span "[STREET_ADDRESS]" at bounding box center [1123, 537] width 98 height 13
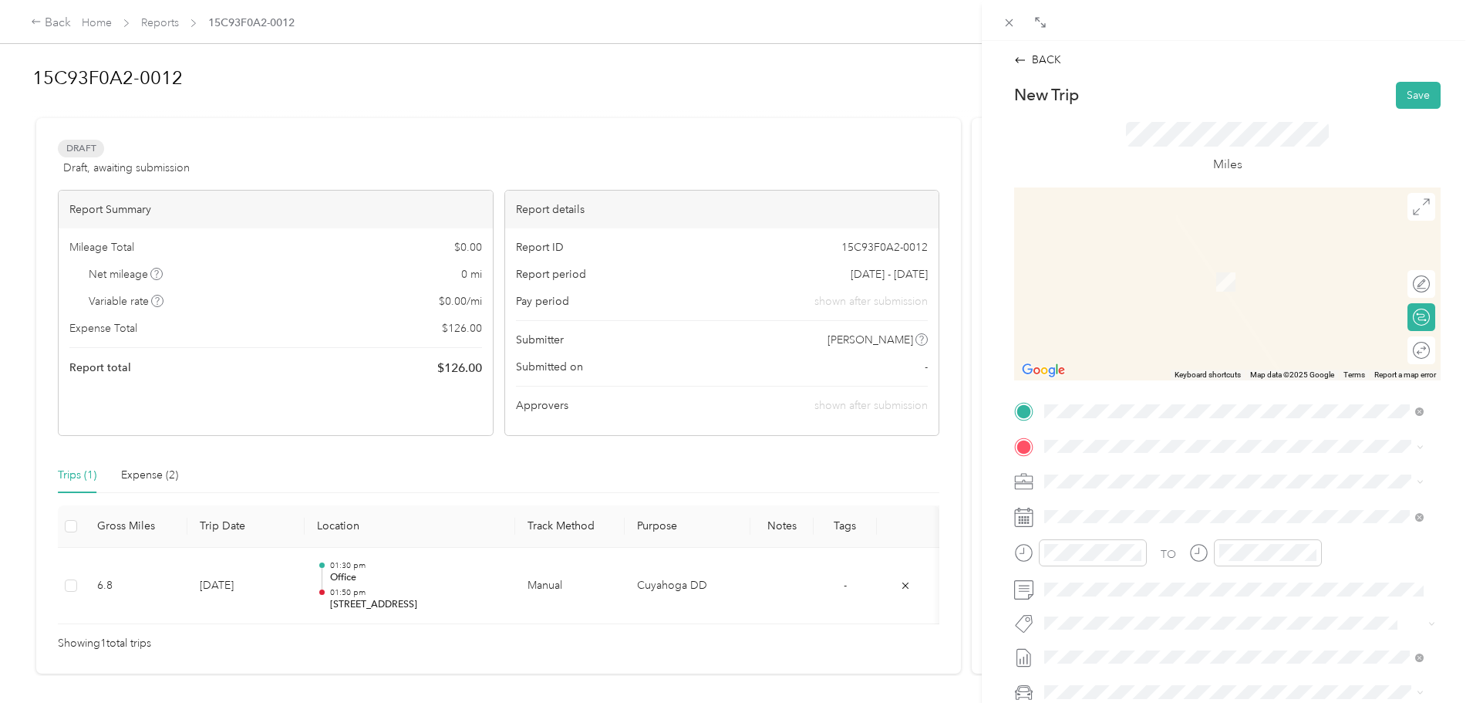
click at [1020, 516] on rect at bounding box center [1020, 517] width 2 height 2
click at [1023, 519] on rect at bounding box center [1023, 519] width 2 height 2
click at [1018, 518] on icon at bounding box center [1023, 516] width 19 height 19
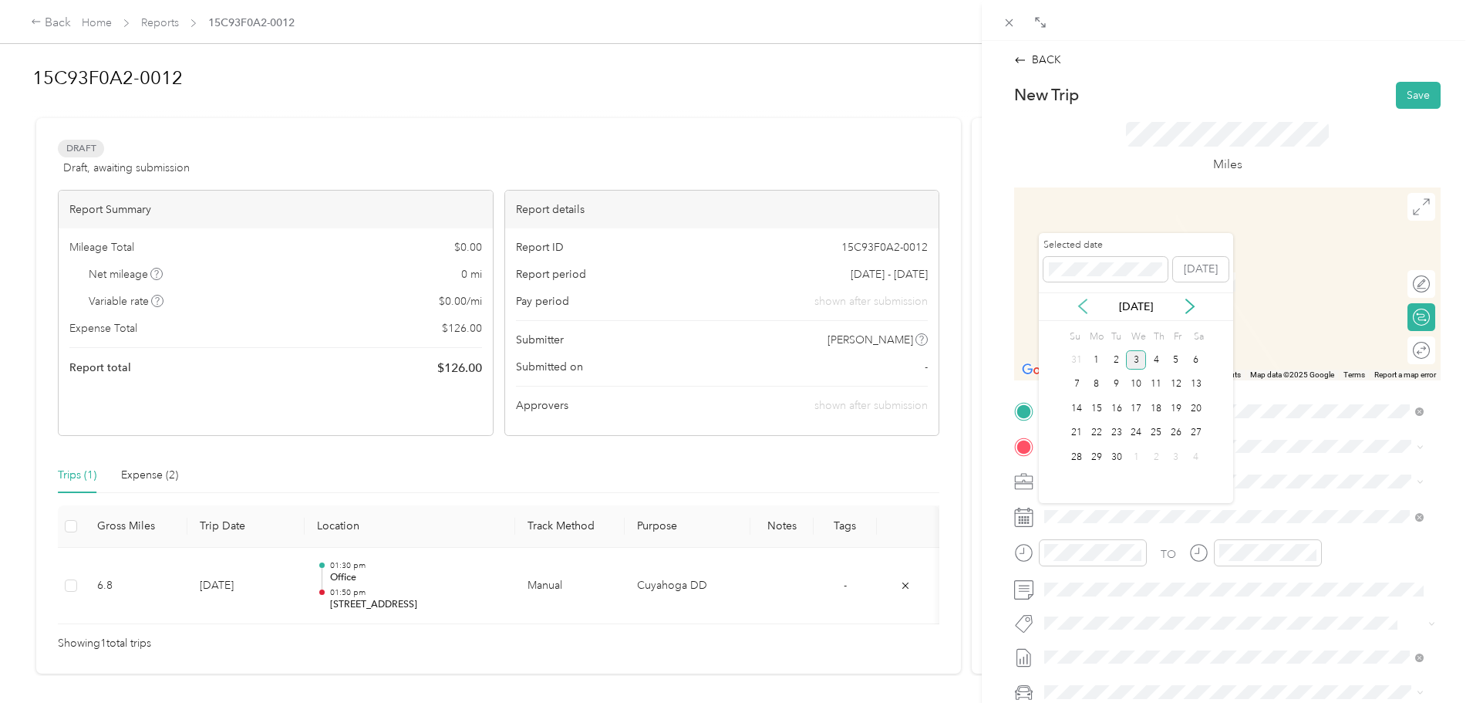
click at [1089, 313] on icon at bounding box center [1082, 305] width 15 height 15
click at [1154, 414] on div "14" at bounding box center [1156, 408] width 20 height 19
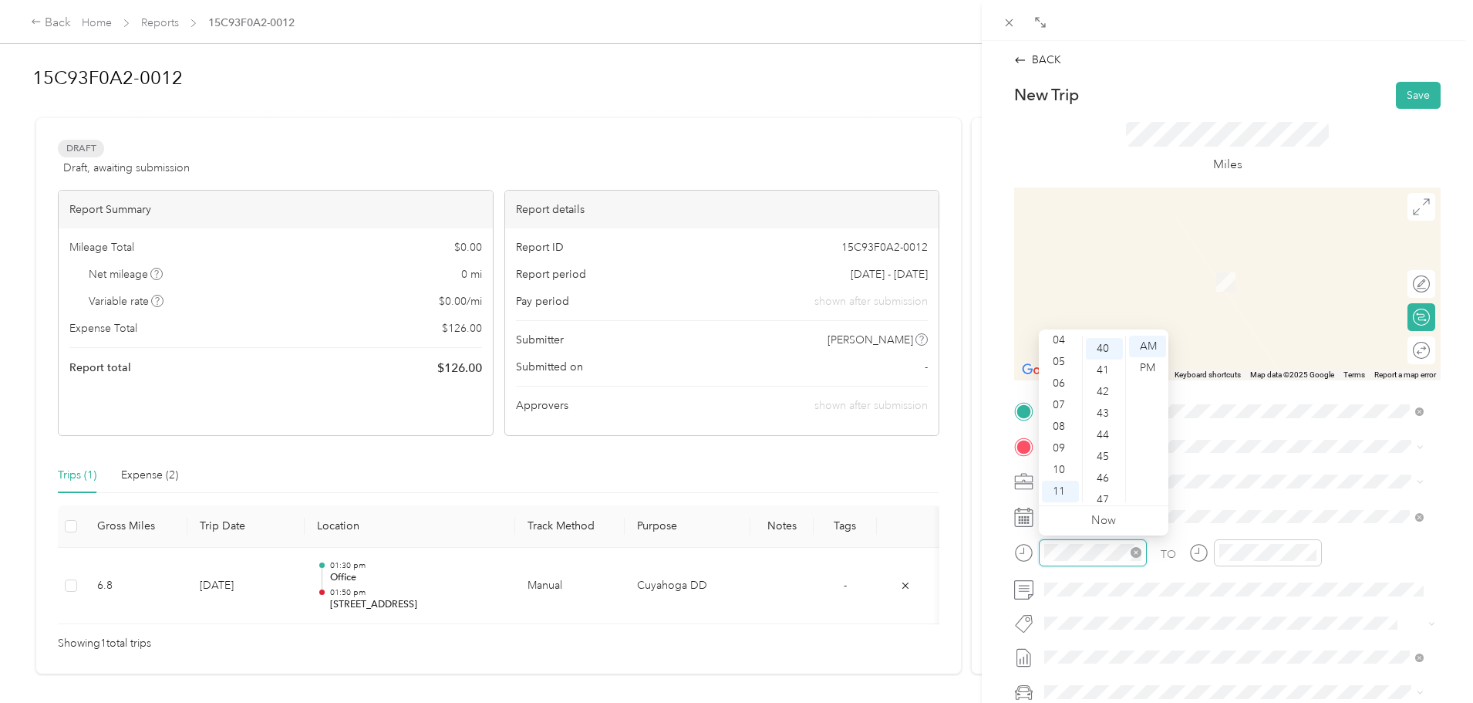
scroll to position [864, 0]
click at [1059, 466] on div "10" at bounding box center [1060, 470] width 37 height 22
click at [1105, 497] on div "40" at bounding box center [1104, 501] width 37 height 22
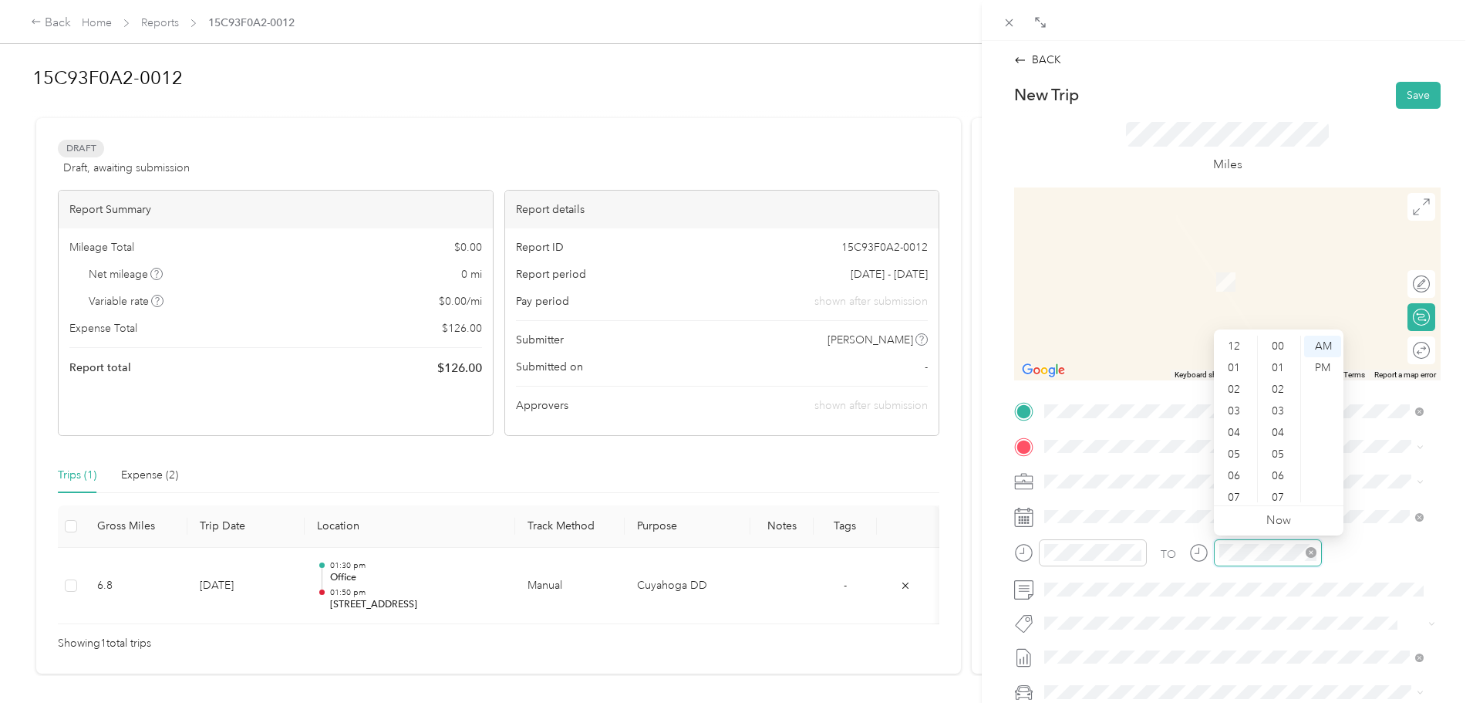
scroll to position [93, 0]
click at [1239, 470] on div "10" at bounding box center [1235, 470] width 37 height 22
click at [1326, 372] on div "PM" at bounding box center [1322, 368] width 37 height 22
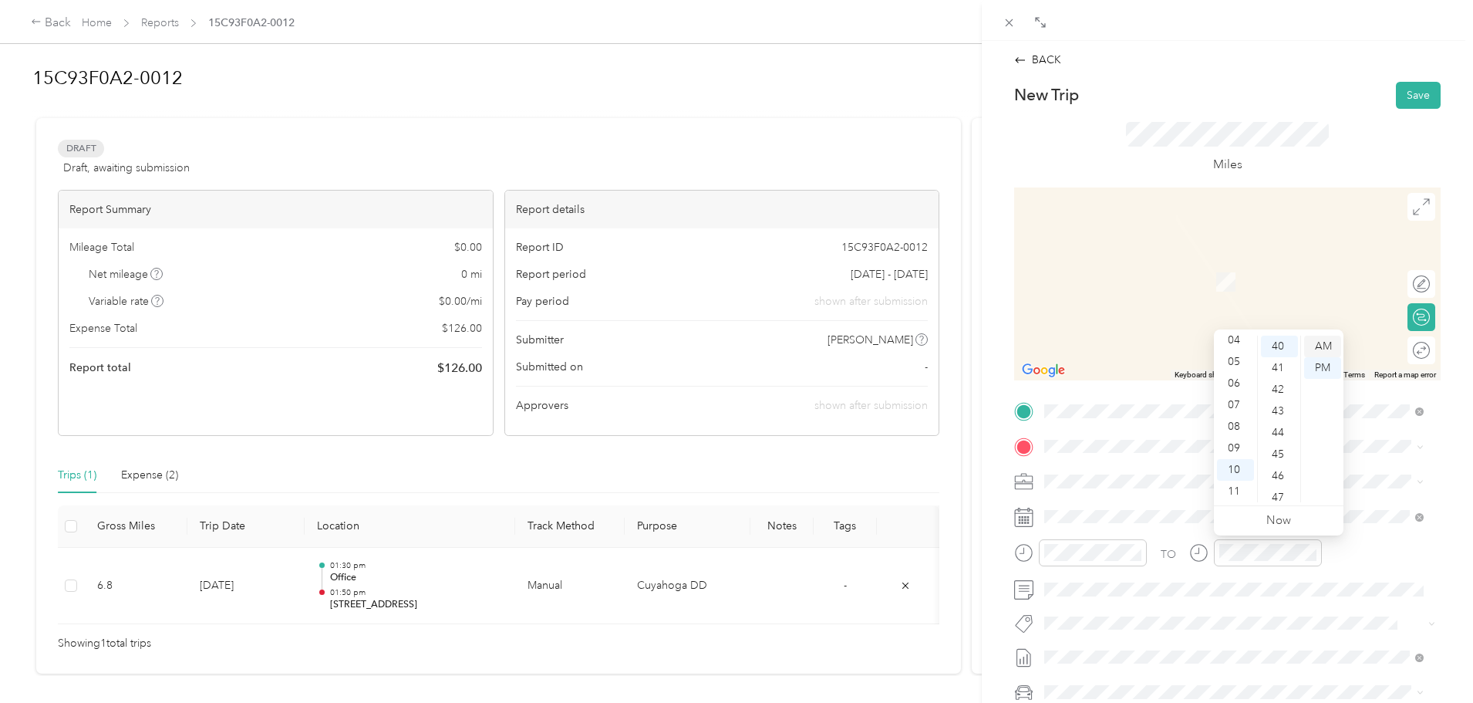
click at [1317, 351] on div "AM" at bounding box center [1322, 346] width 37 height 22
click at [1278, 438] on div "55" at bounding box center [1279, 439] width 37 height 22
click at [1116, 501] on span "[STREET_ADDRESS][US_STATE]" at bounding box center [1151, 502] width 154 height 14
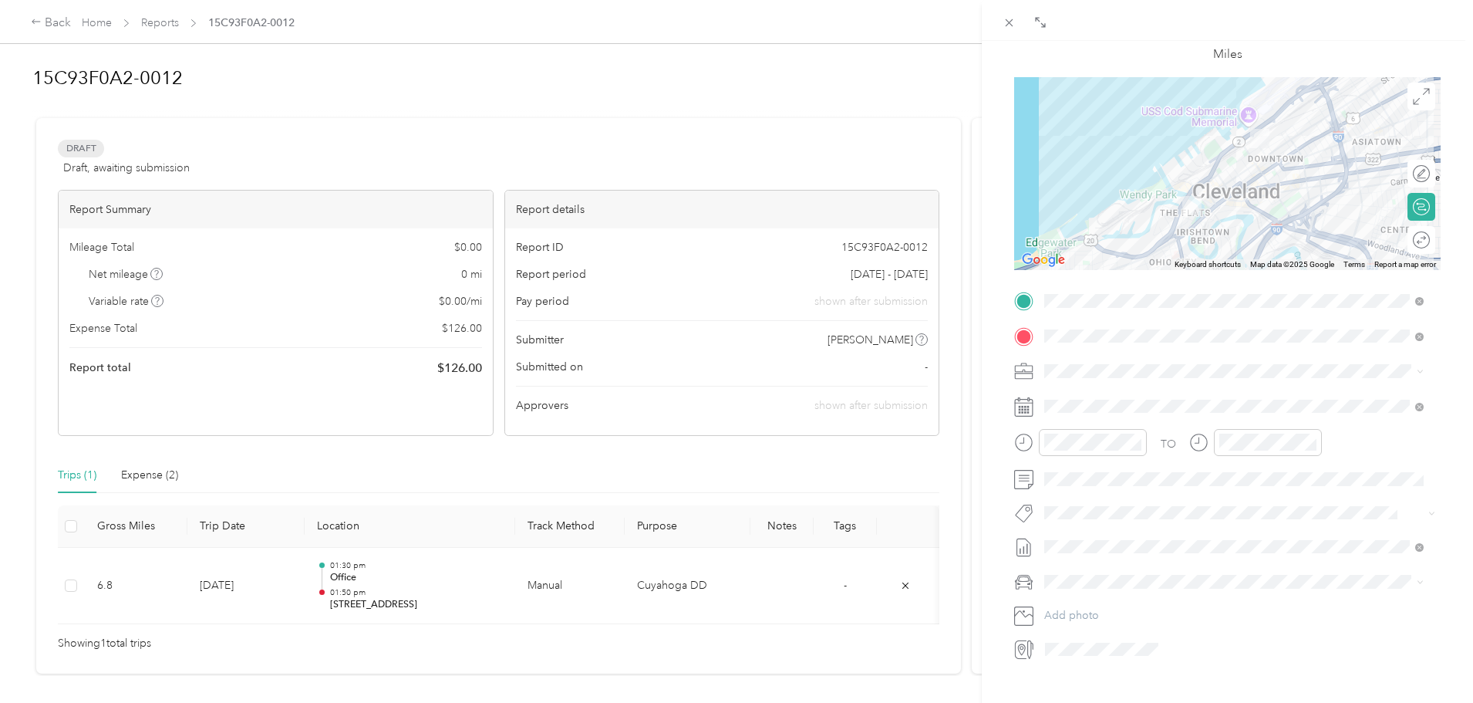
scroll to position [0, 0]
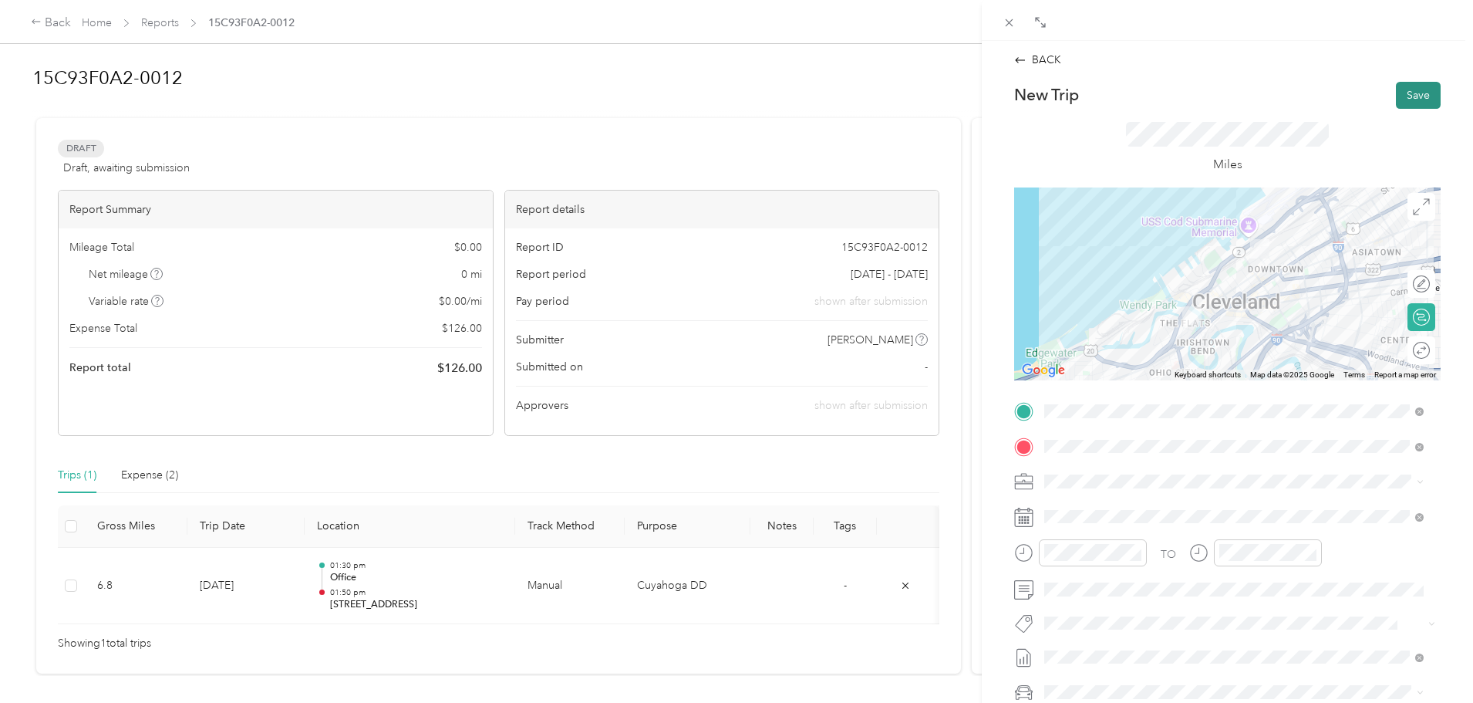
click at [1406, 104] on button "Save" at bounding box center [1418, 95] width 45 height 27
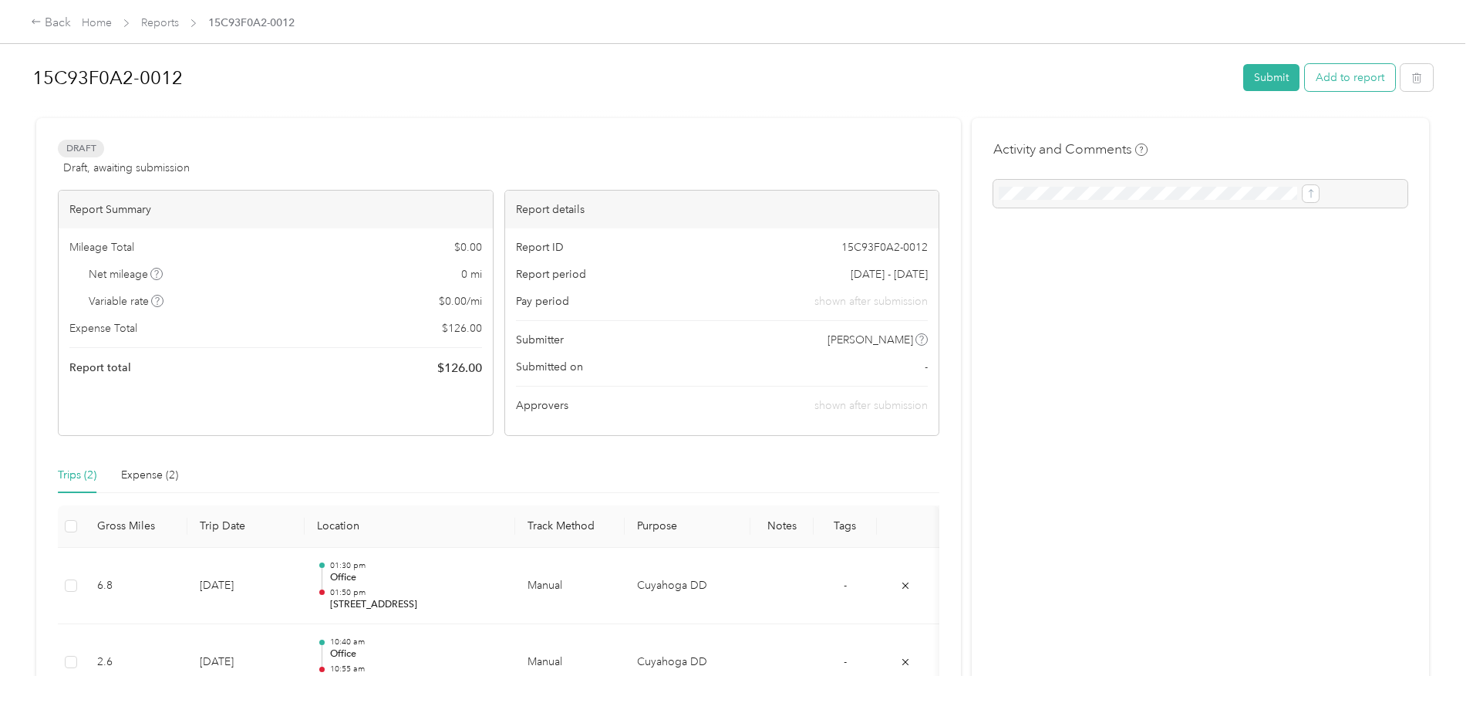
click at [1305, 76] on button "Add to report" at bounding box center [1350, 77] width 90 height 27
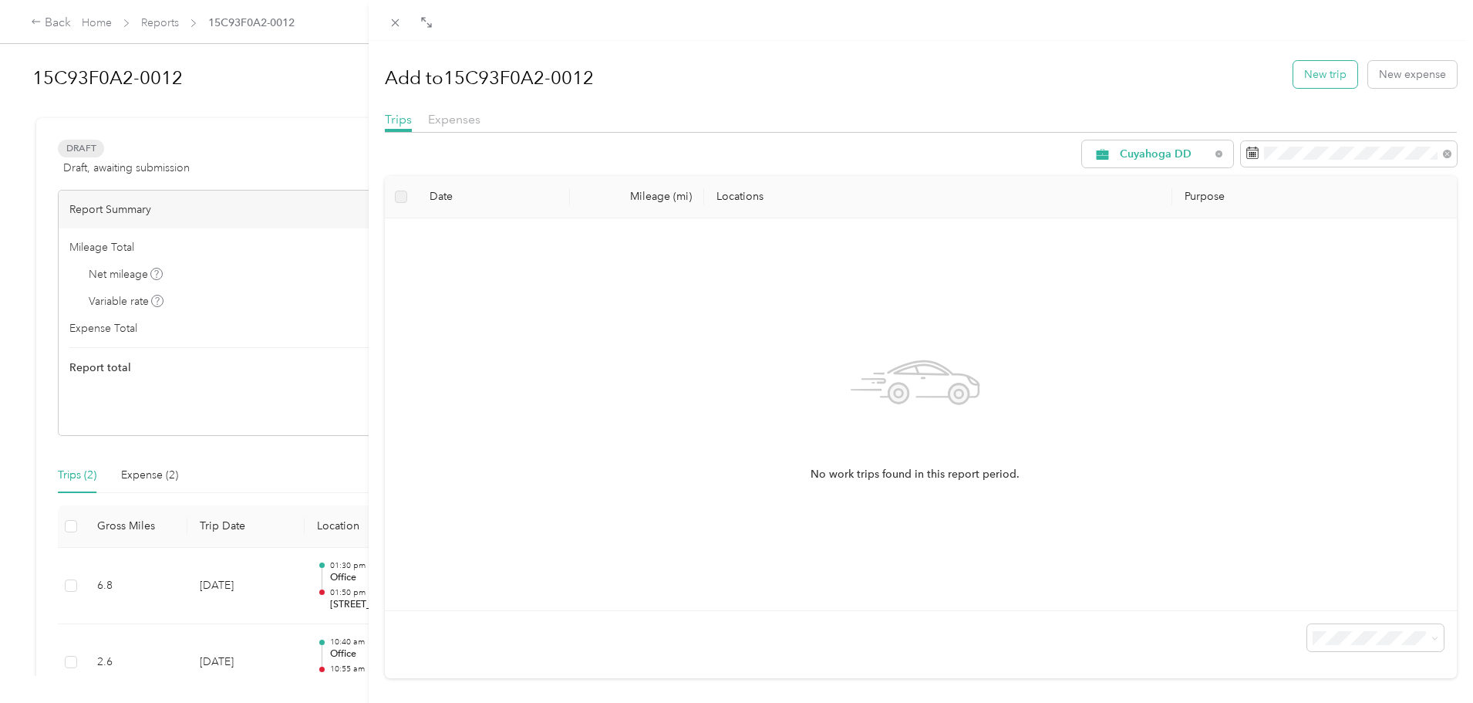
click at [1312, 69] on button "New trip" at bounding box center [1325, 74] width 64 height 27
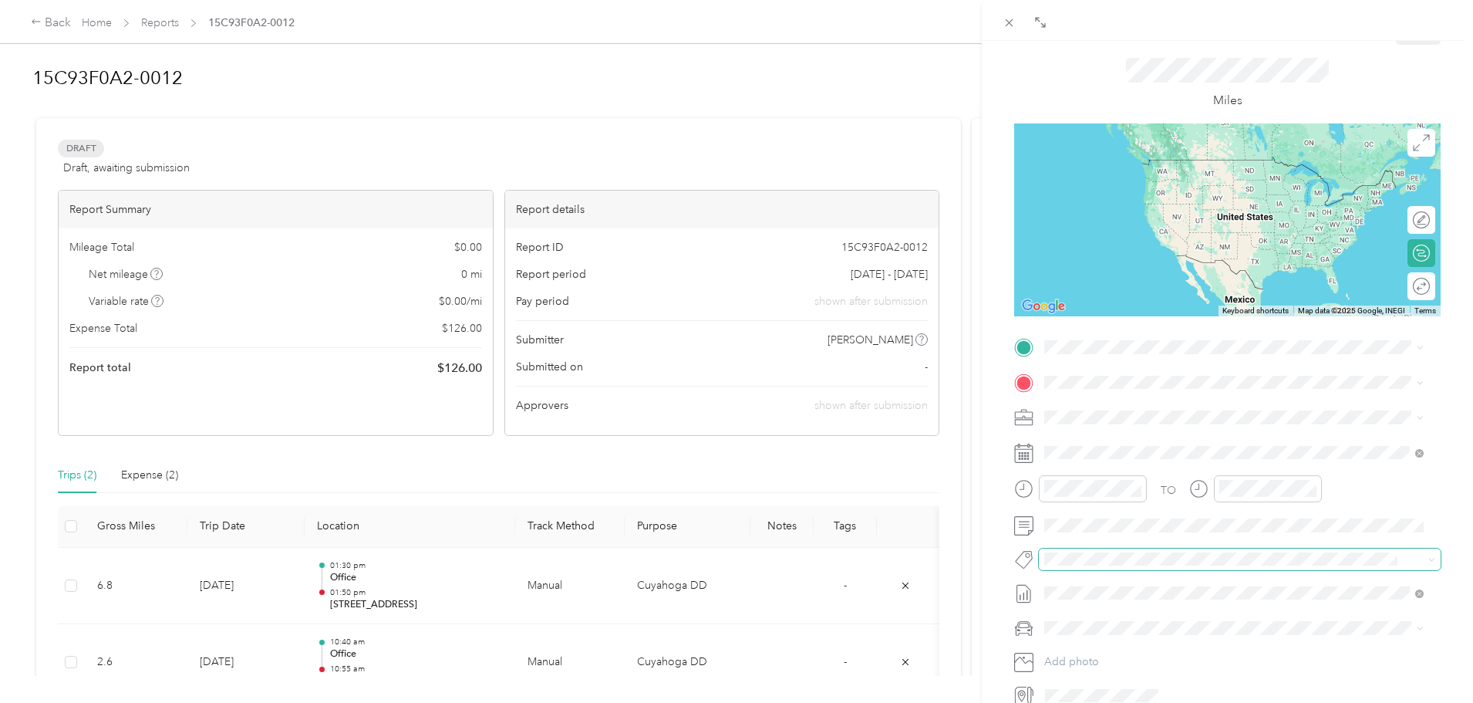
scroll to position [154, 0]
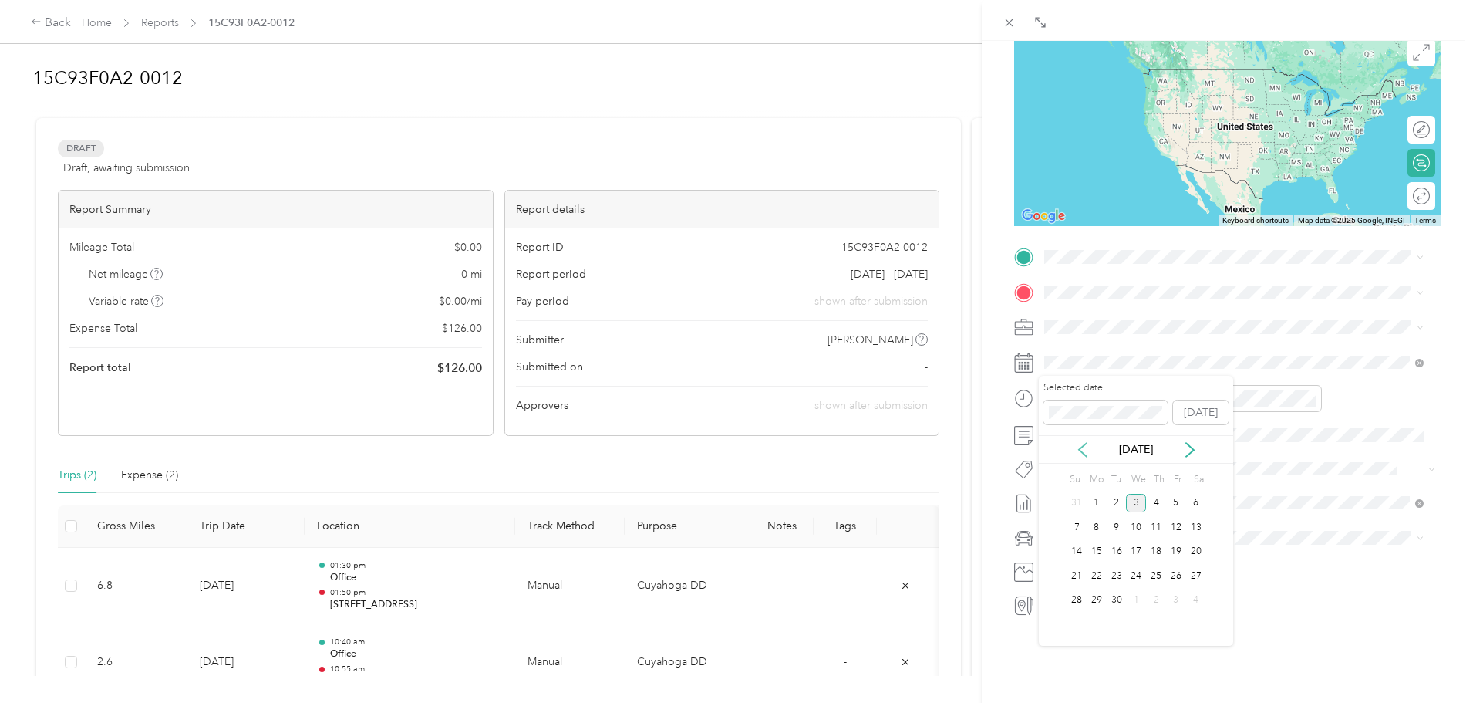
click at [1077, 445] on icon at bounding box center [1082, 449] width 15 height 15
click at [1077, 447] on icon at bounding box center [1082, 449] width 15 height 15
click at [1118, 576] on div "24" at bounding box center [1117, 575] width 20 height 19
click at [1102, 392] on div "Office [STREET_ADDRESS]" at bounding box center [1123, 375] width 98 height 32
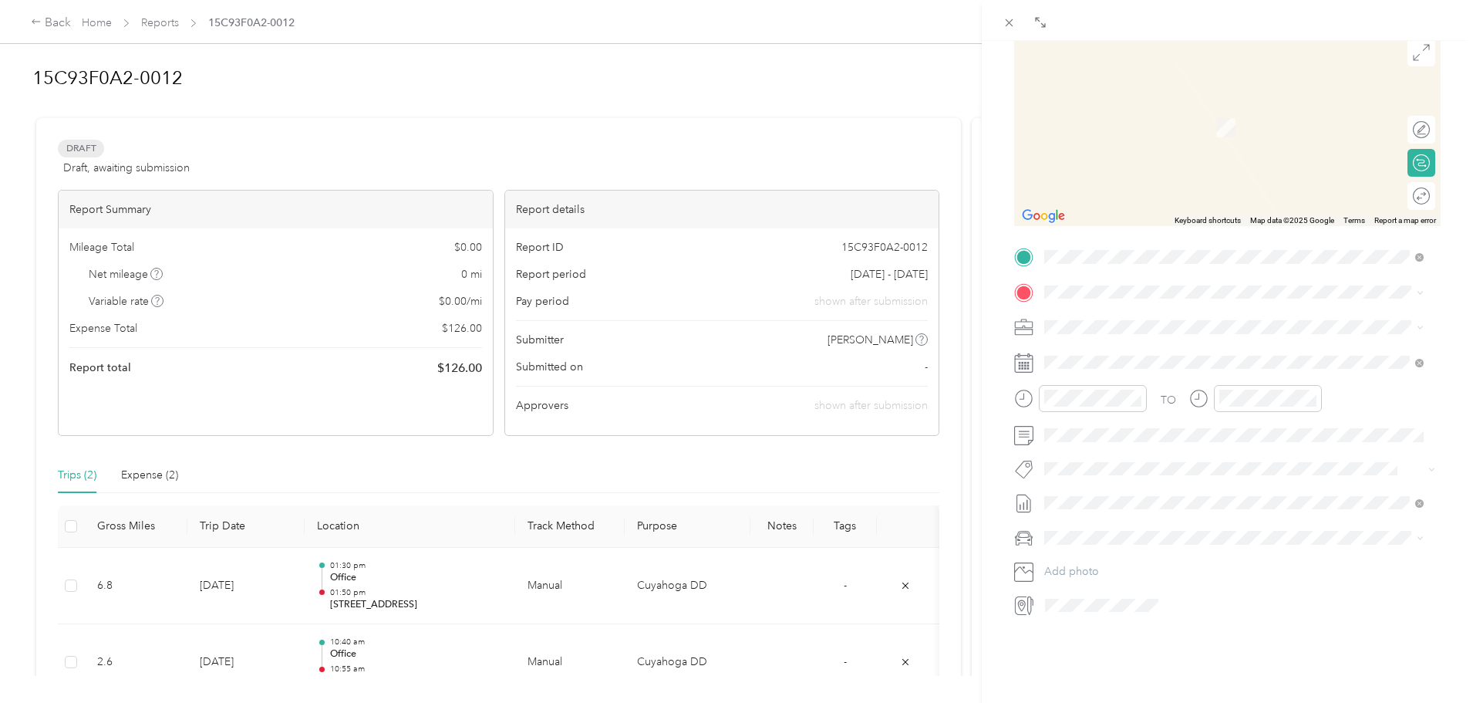
click at [1104, 350] on span "[STREET_ADDRESS][PERSON_NAME][US_STATE]" at bounding box center [1194, 343] width 240 height 14
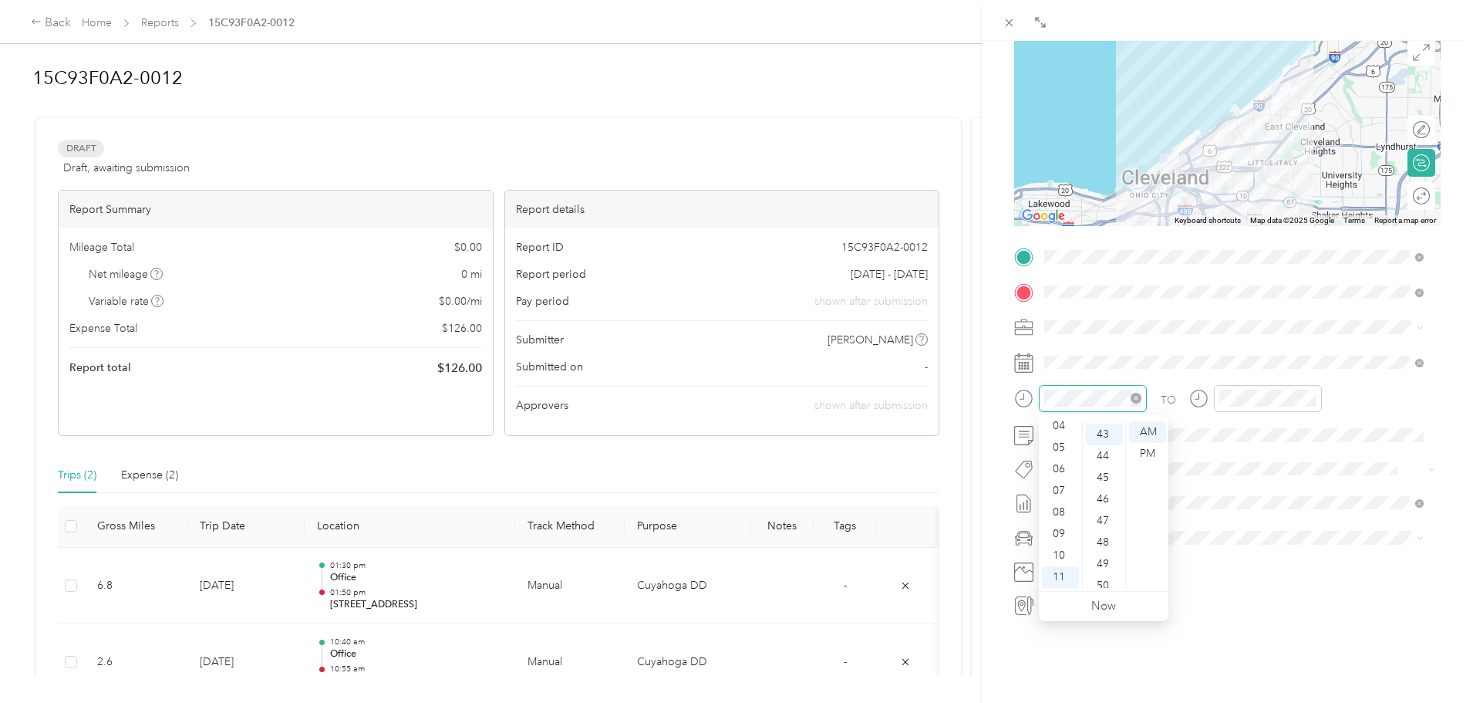
scroll to position [929, 0]
click at [1066, 531] on div "09" at bounding box center [1060, 534] width 37 height 22
click at [1108, 433] on div "40" at bounding box center [1104, 429] width 37 height 22
click at [1239, 528] on div "09" at bounding box center [1235, 534] width 37 height 22
click at [1276, 578] on div "50" at bounding box center [1279, 583] width 37 height 22
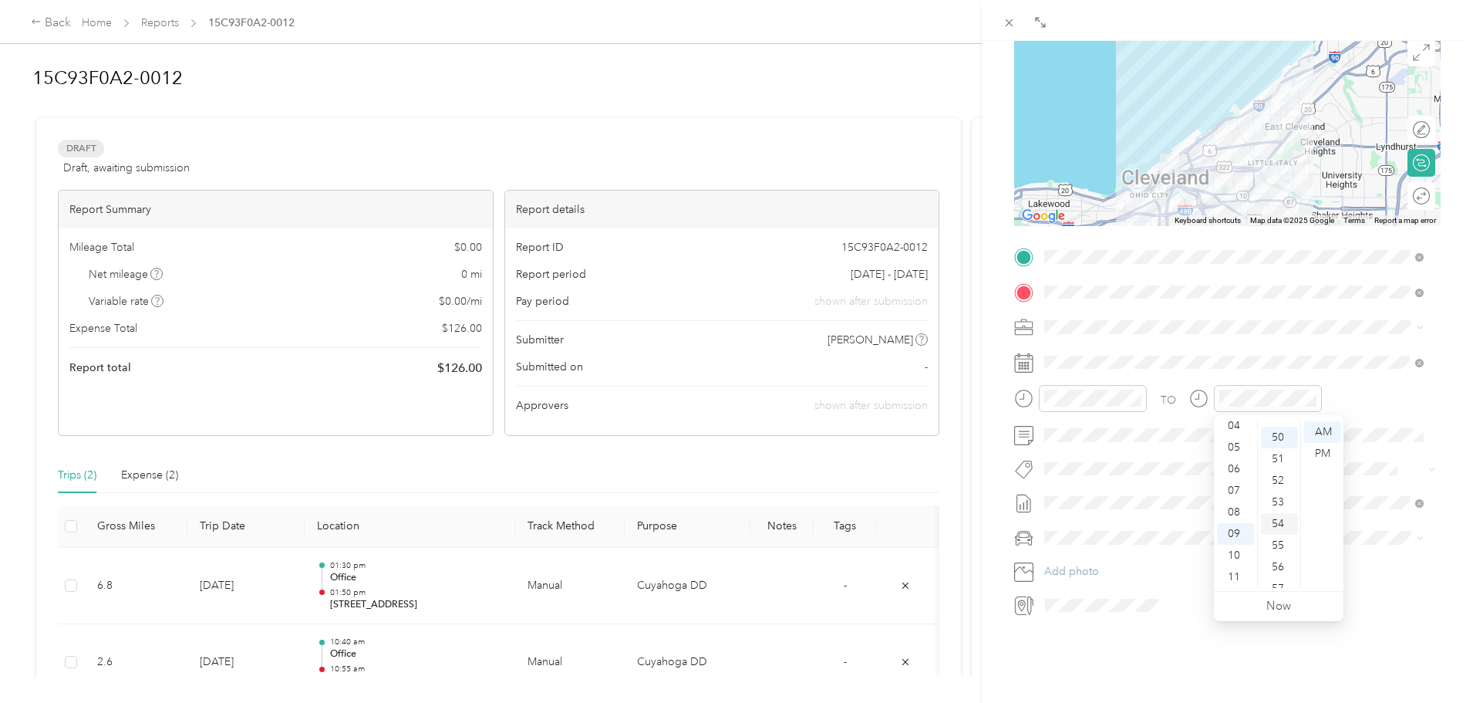
scroll to position [1080, 0]
click at [1280, 539] on div "55" at bounding box center [1279, 540] width 37 height 22
click at [1387, 558] on div "TO Add photo" at bounding box center [1227, 430] width 426 height 373
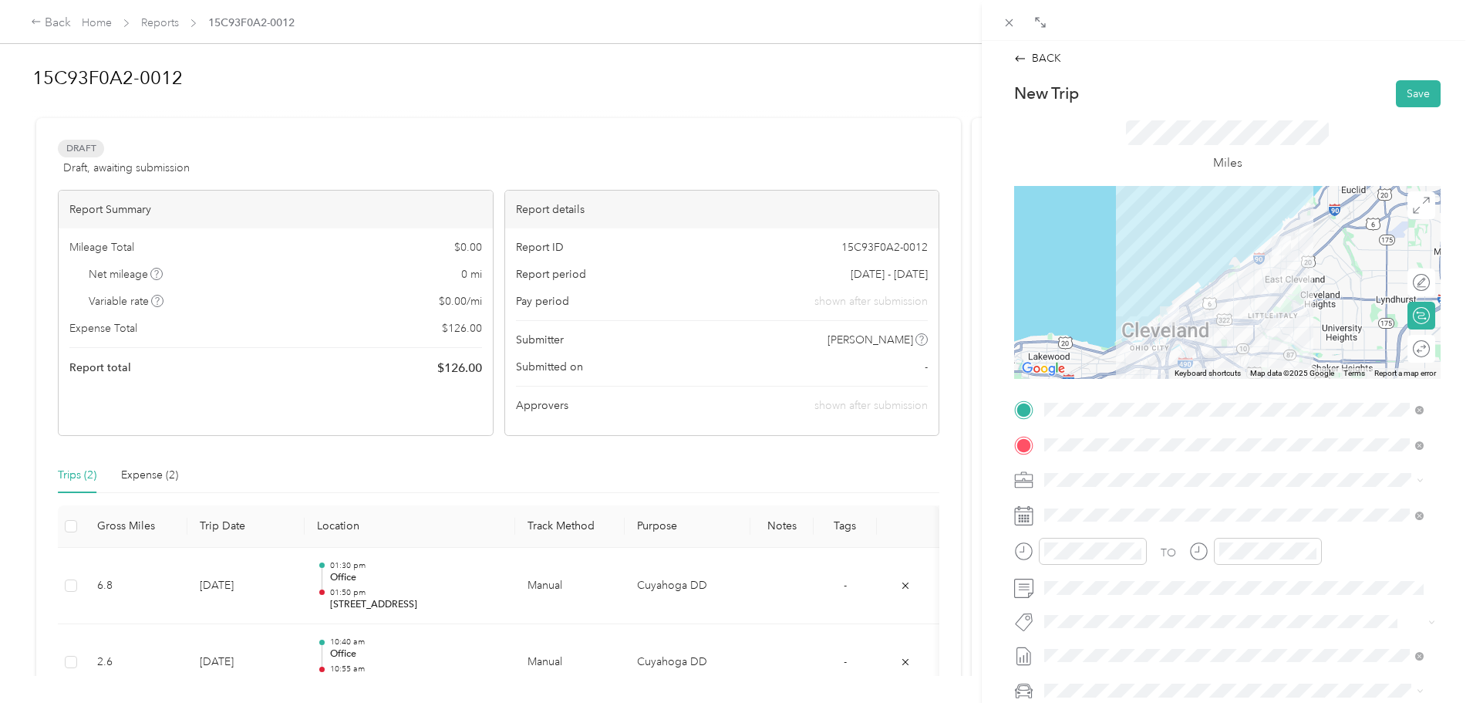
scroll to position [0, 0]
click at [1396, 96] on button "Save" at bounding box center [1418, 95] width 45 height 27
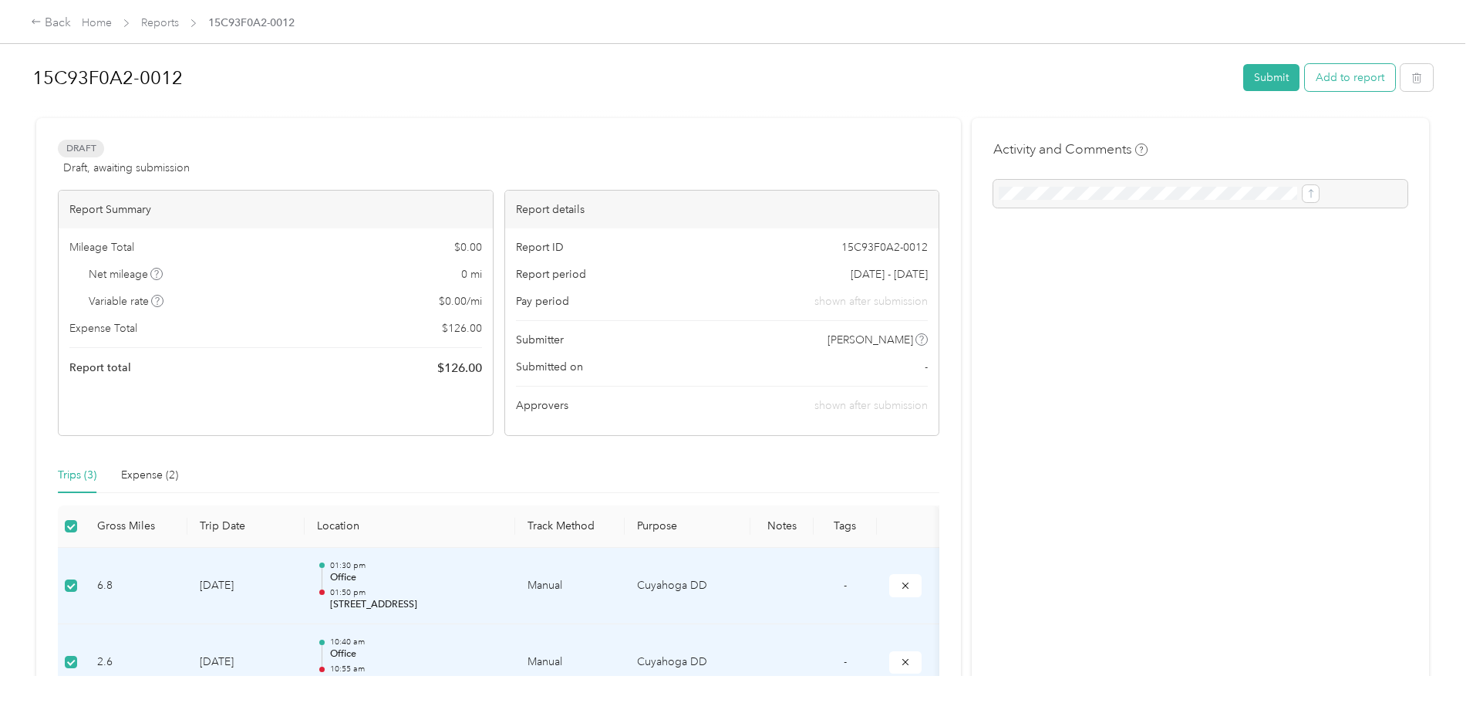
click at [1305, 83] on button "Add to report" at bounding box center [1350, 77] width 90 height 27
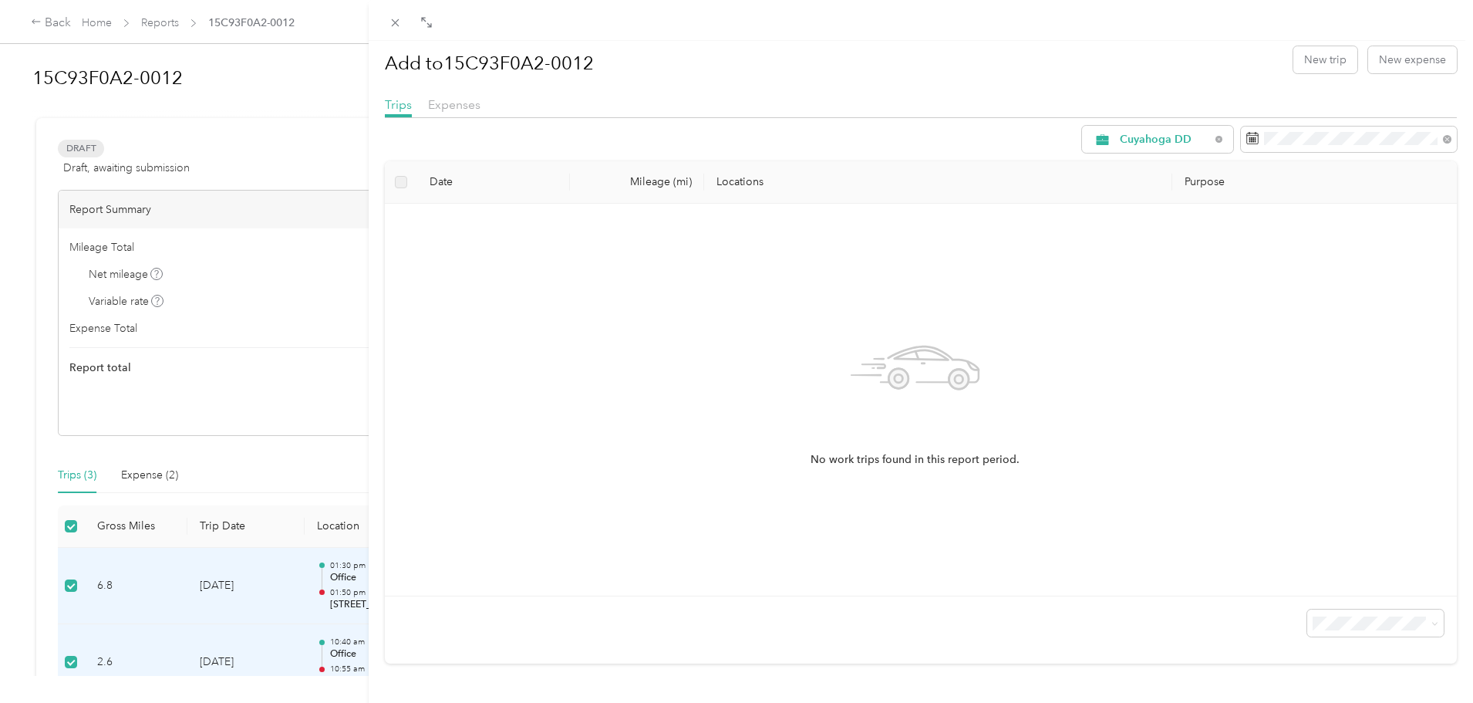
scroll to position [27, 0]
click at [95, 403] on div "Add to 15C93F0A2-0012 New trip New expense Trips Expenses Cuyahoga DD Date Mile…" at bounding box center [736, 351] width 1473 height 703
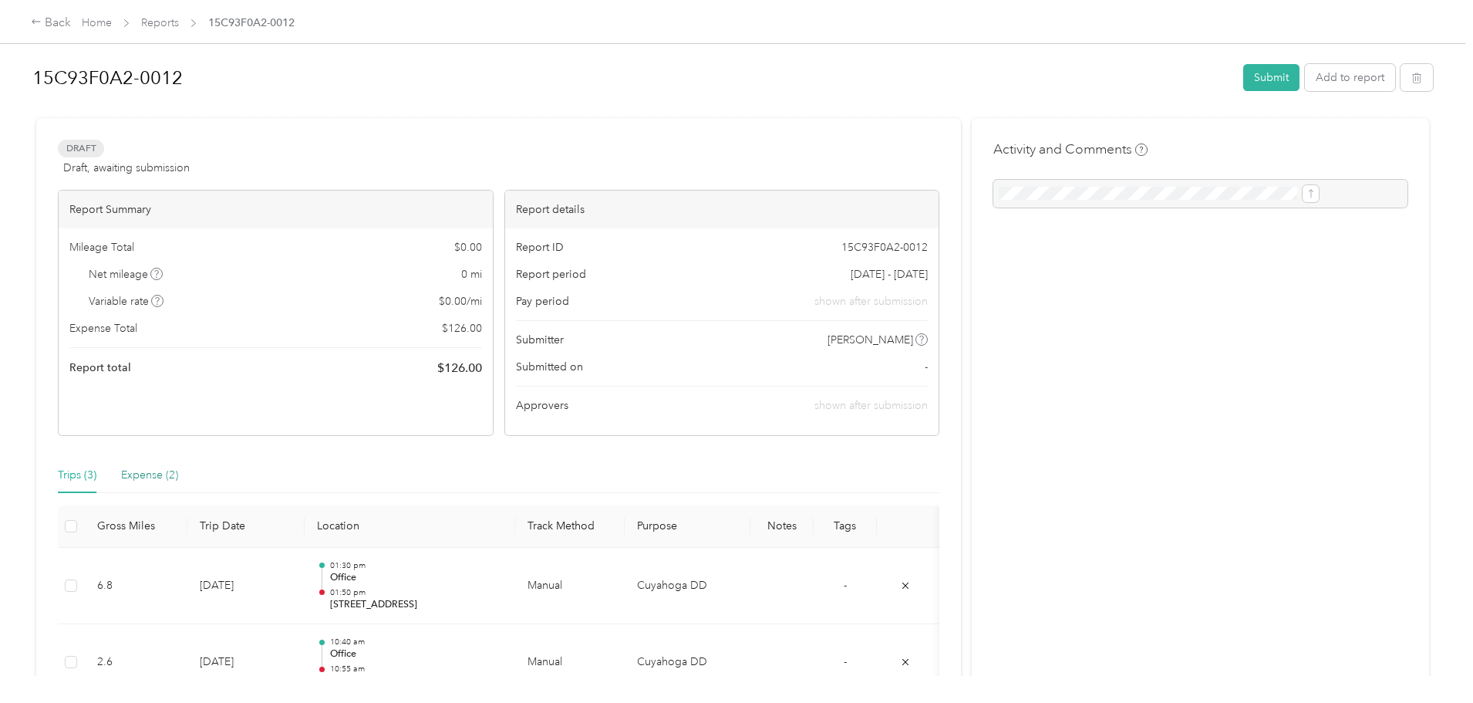
click at [178, 477] on div "Expense (2)" at bounding box center [149, 475] width 57 height 17
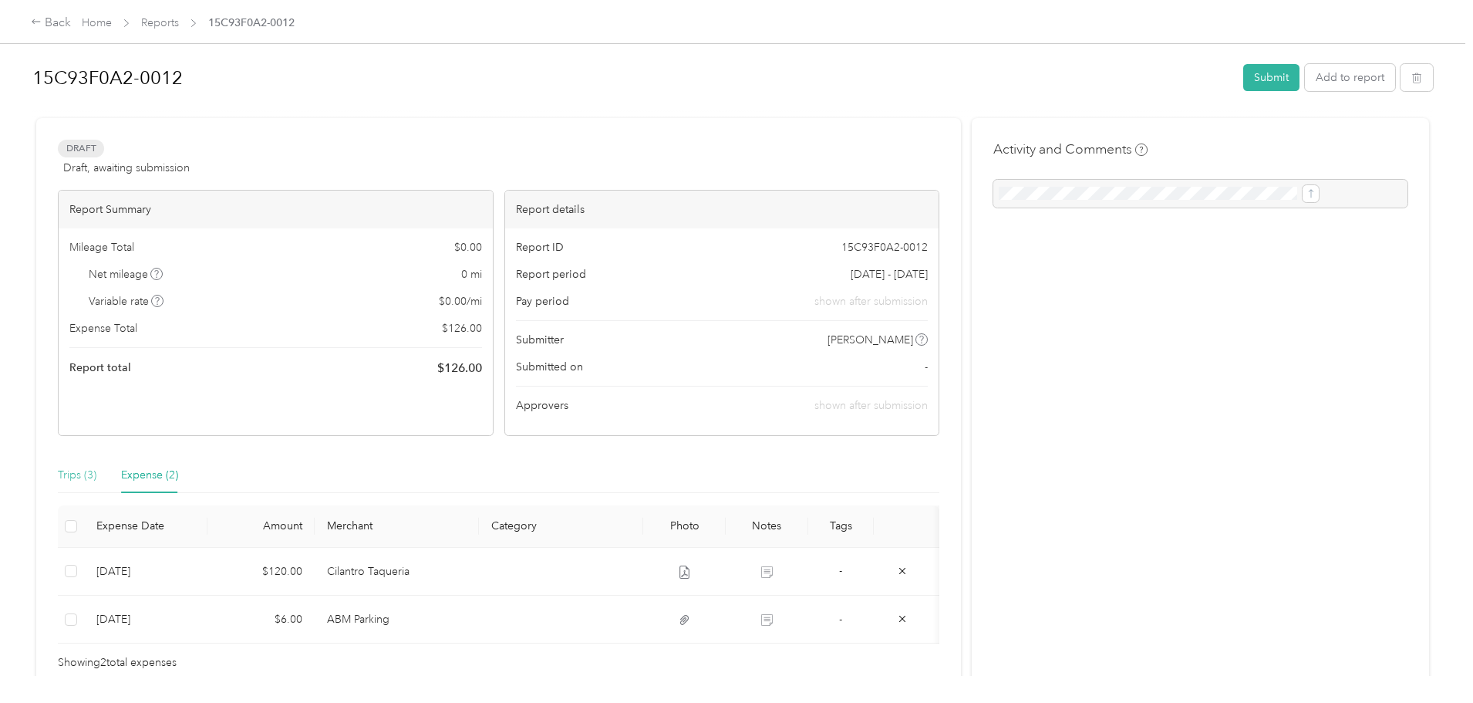
click at [96, 486] on div "Trips (3)" at bounding box center [77, 474] width 39 height 35
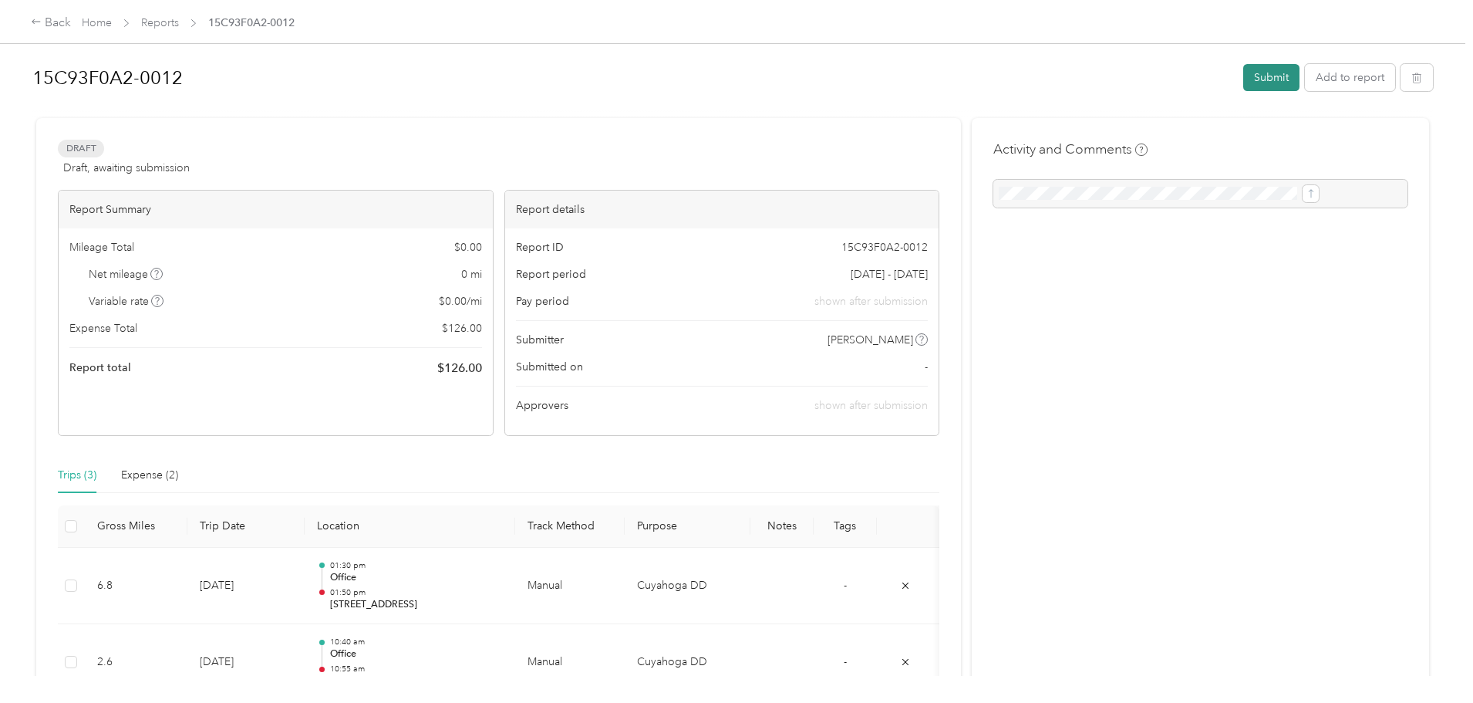
click at [1243, 79] on button "Submit" at bounding box center [1271, 77] width 56 height 27
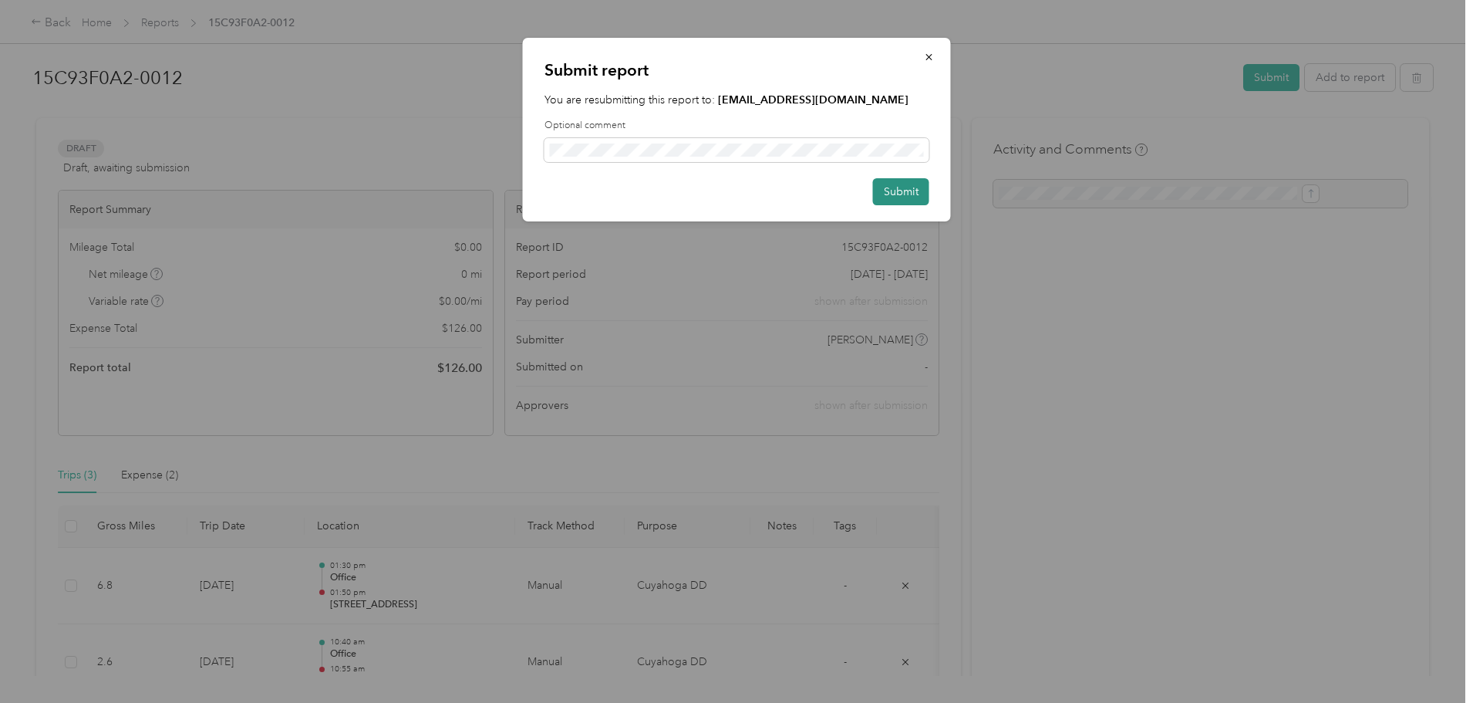
click at [889, 198] on button "Submit" at bounding box center [901, 191] width 56 height 27
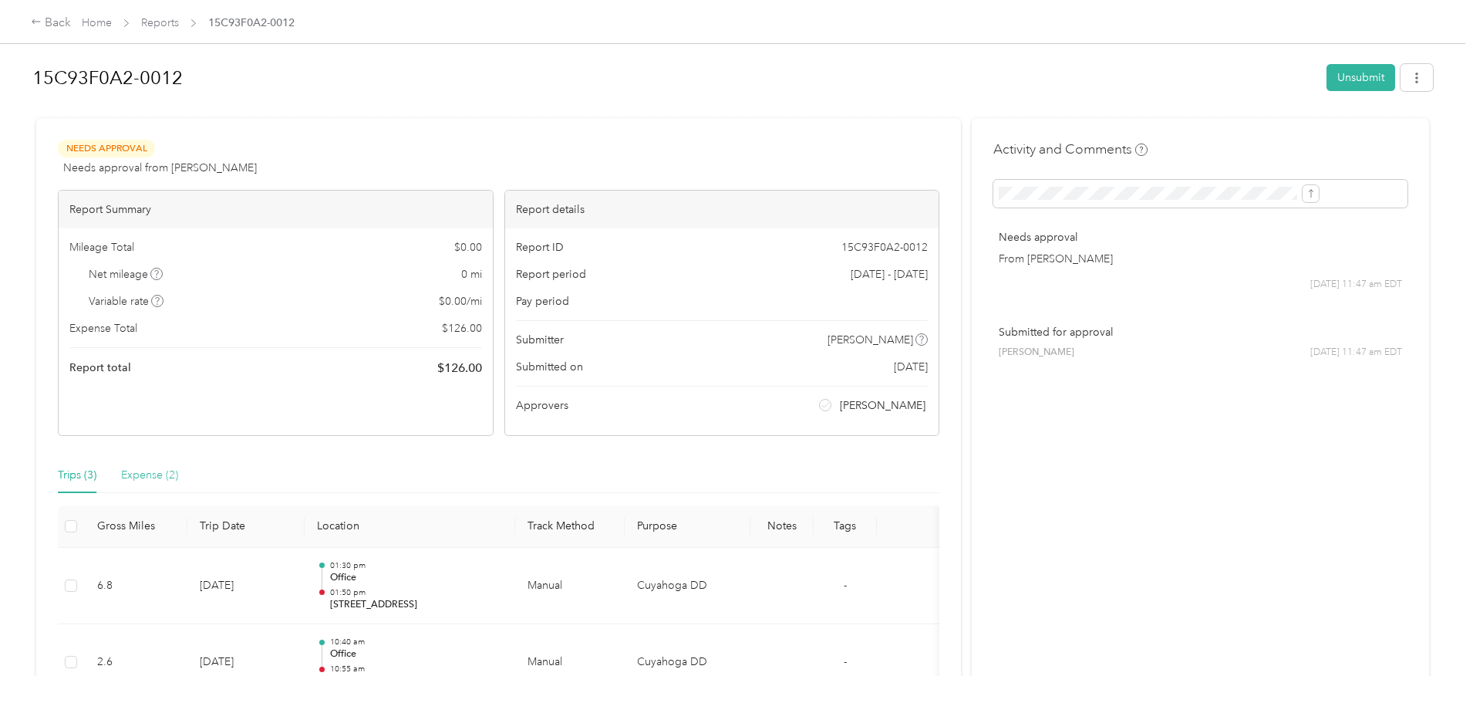
click at [178, 487] on div "Expense (2)" at bounding box center [149, 474] width 57 height 35
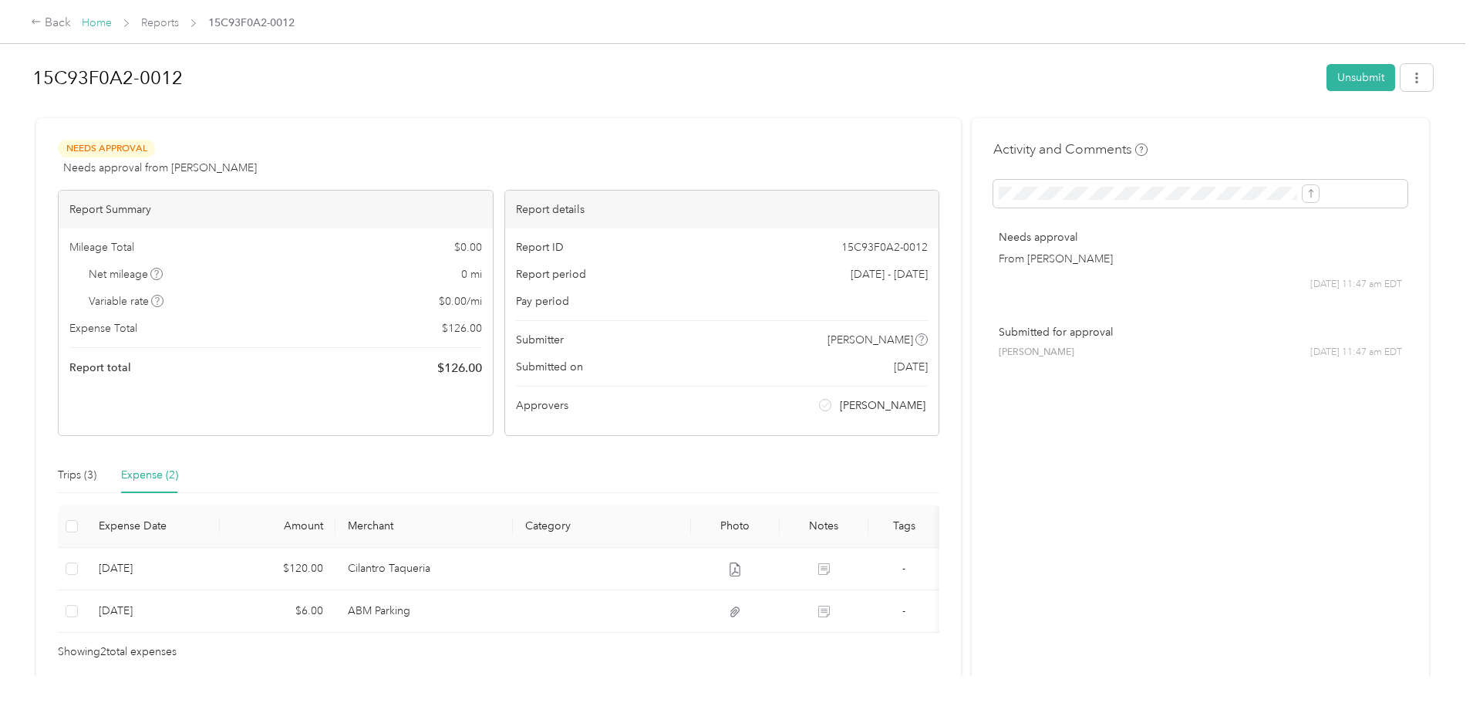
click at [112, 19] on link "Home" at bounding box center [97, 22] width 30 height 13
